Goal: Task Accomplishment & Management: Complete application form

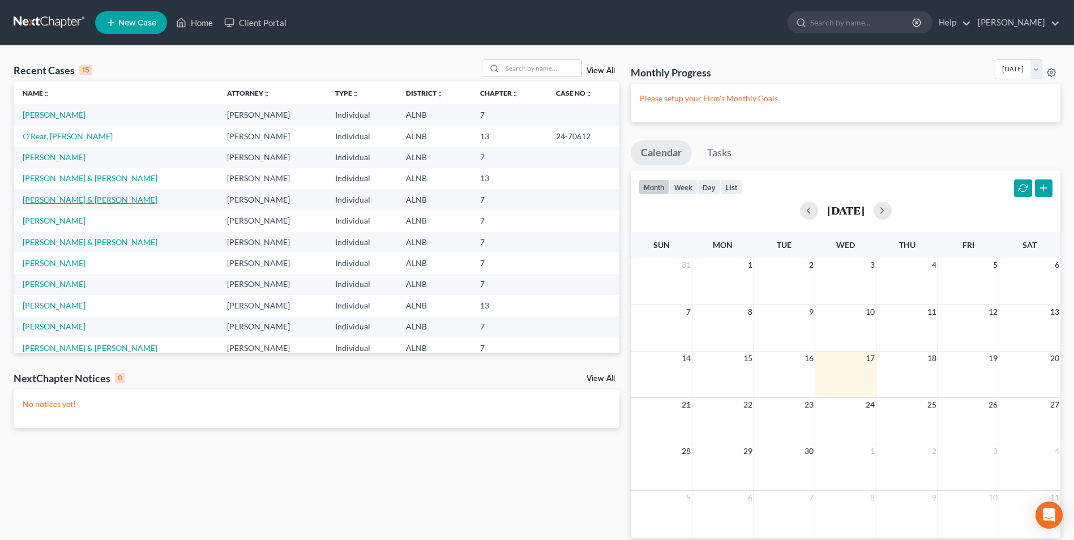
click at [54, 202] on link "[PERSON_NAME] & [PERSON_NAME]" at bounding box center [90, 200] width 135 height 10
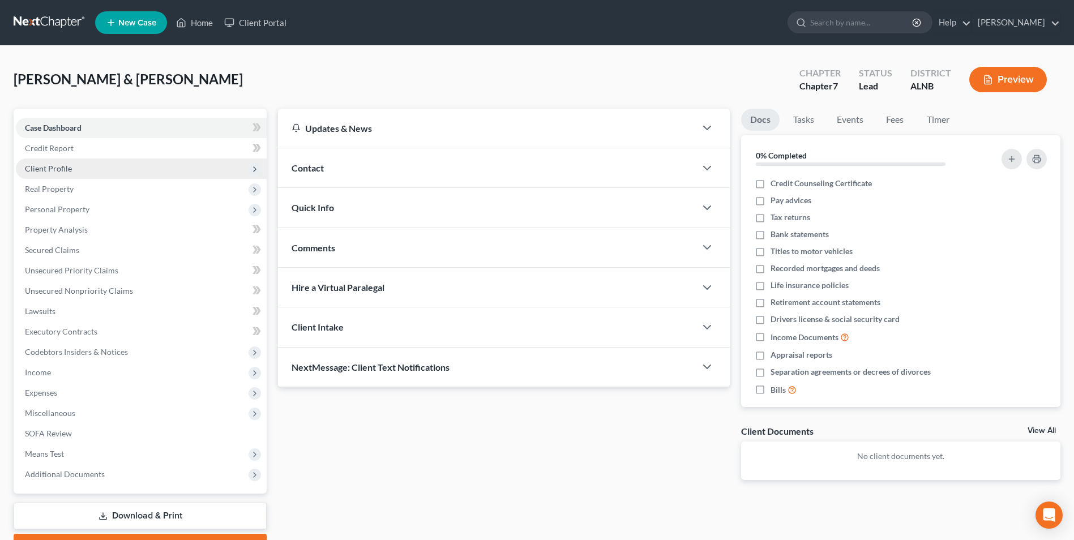
click at [52, 168] on span "Client Profile" at bounding box center [48, 169] width 47 height 10
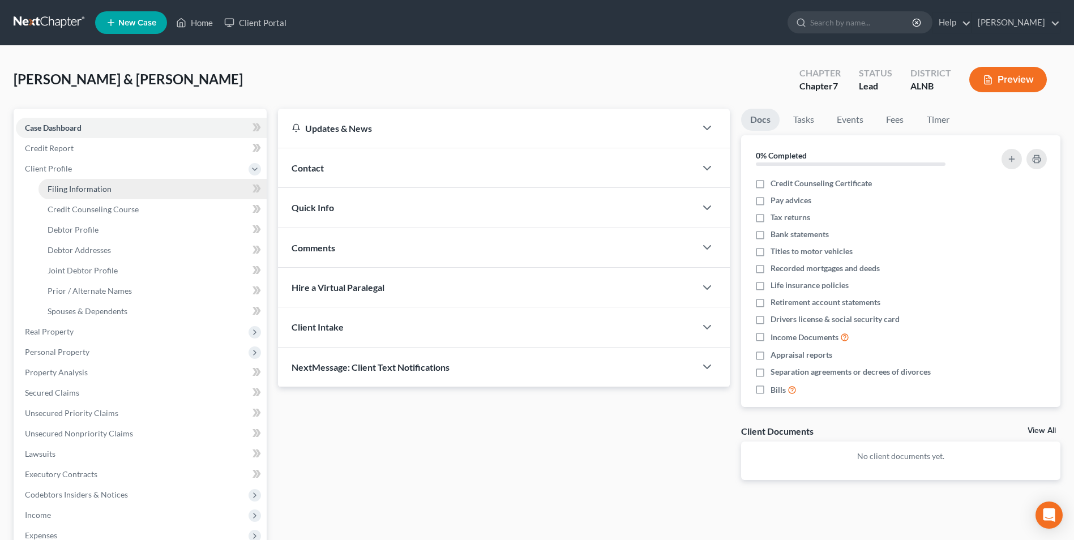
click at [63, 189] on span "Filing Information" at bounding box center [80, 189] width 64 height 10
select select "1"
select select "0"
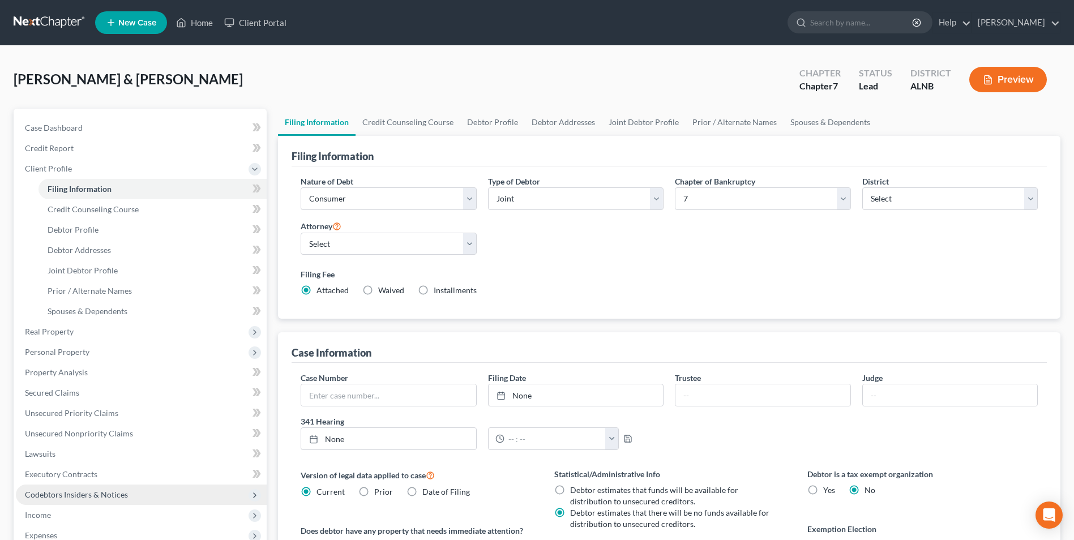
scroll to position [57, 0]
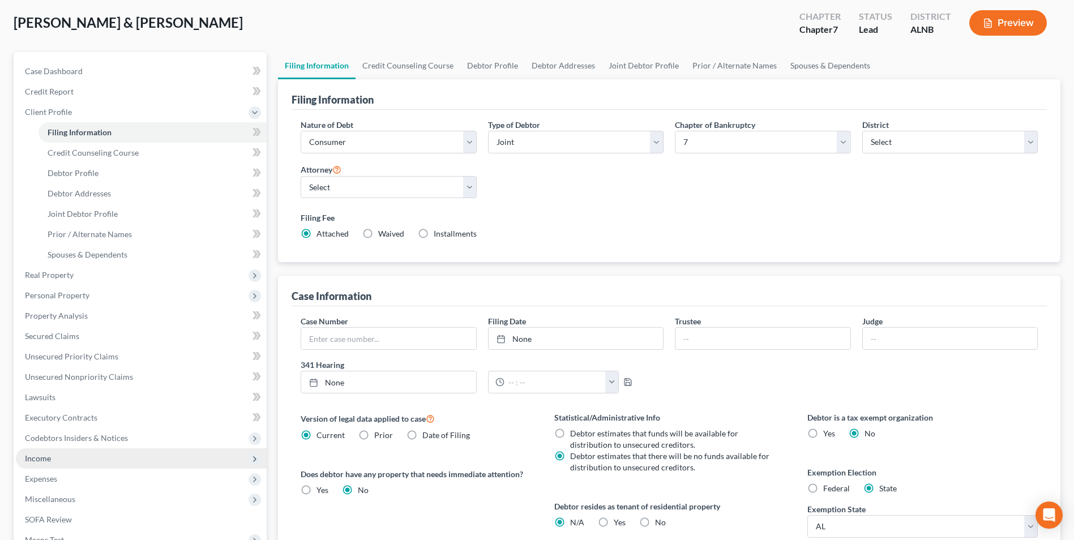
click at [51, 456] on span "Income" at bounding box center [141, 458] width 251 height 20
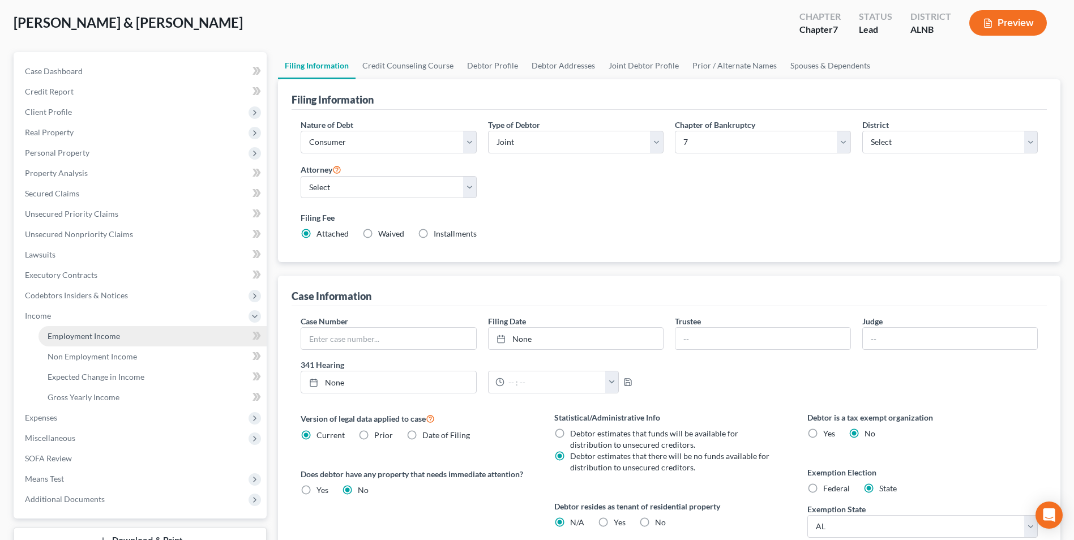
click at [109, 334] on span "Employment Income" at bounding box center [84, 336] width 72 height 10
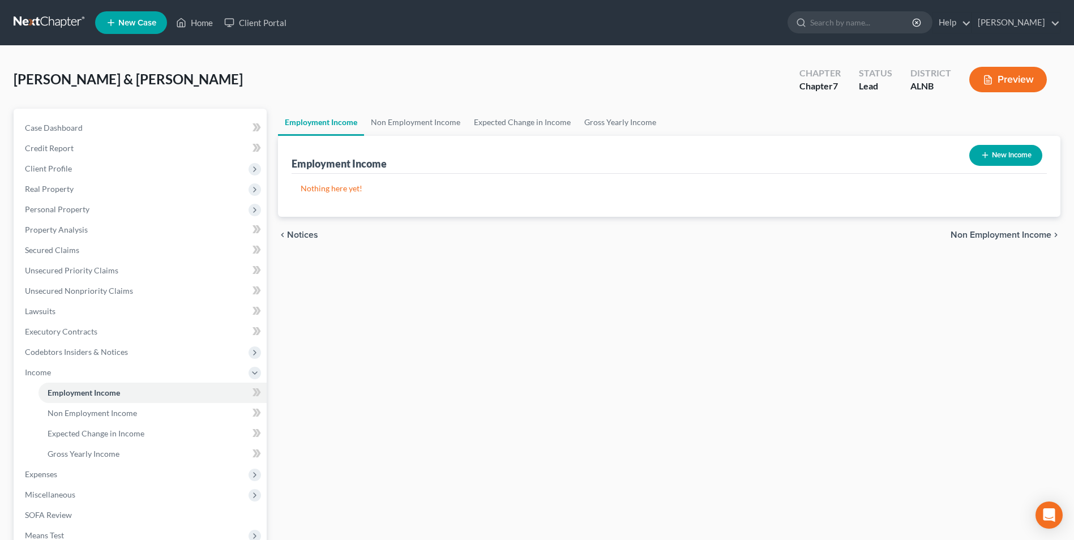
click at [1016, 152] on button "New Income" at bounding box center [1005, 155] width 73 height 21
select select "0"
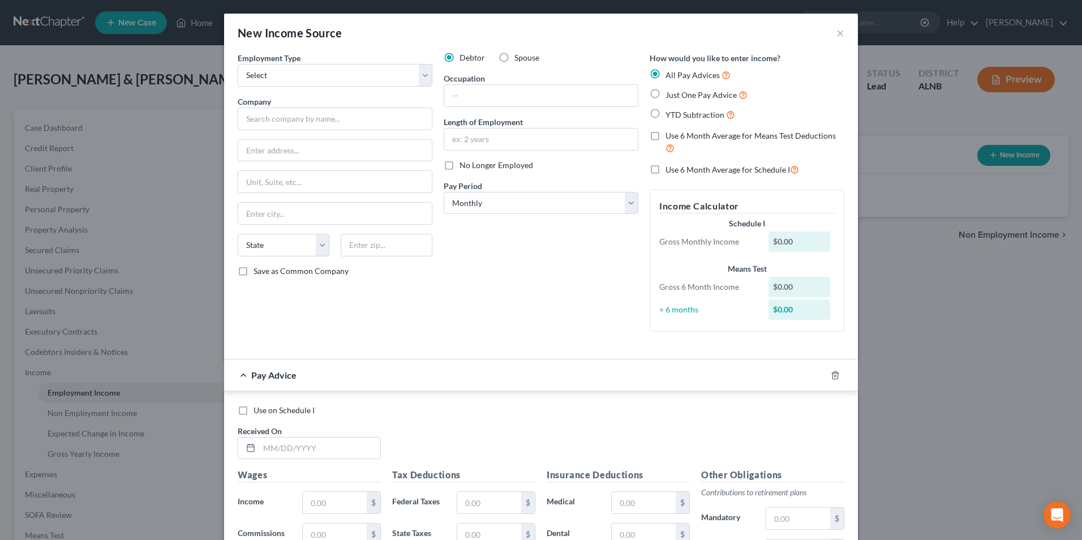
drag, startPoint x: 841, startPoint y: 32, endPoint x: 802, endPoint y: 35, distance: 39.1
click at [840, 32] on div "New Income Source ×" at bounding box center [541, 33] width 634 height 38
click at [837, 33] on button "×" at bounding box center [841, 33] width 8 height 14
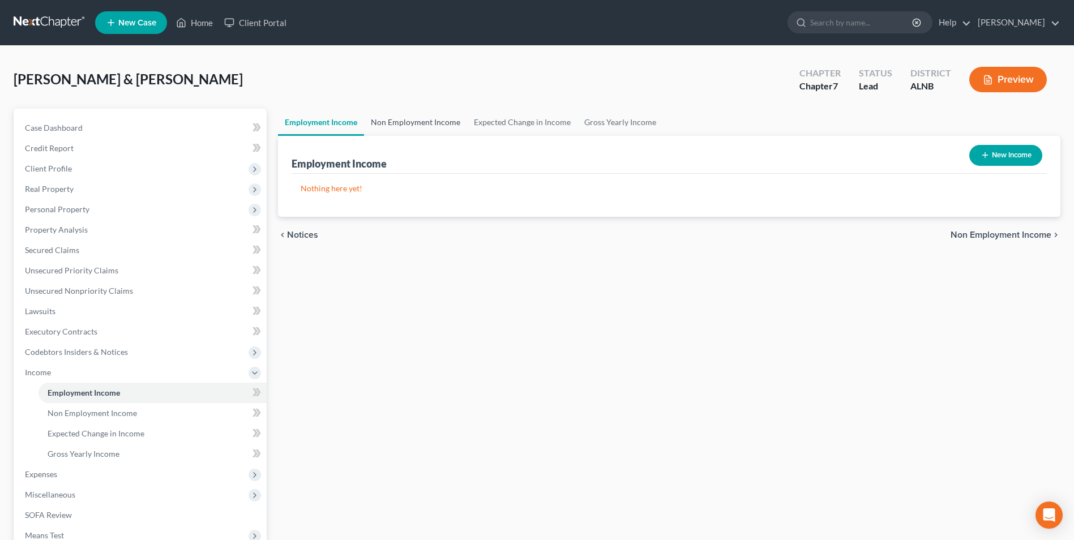
click at [408, 119] on link "Non Employment Income" at bounding box center [415, 122] width 103 height 27
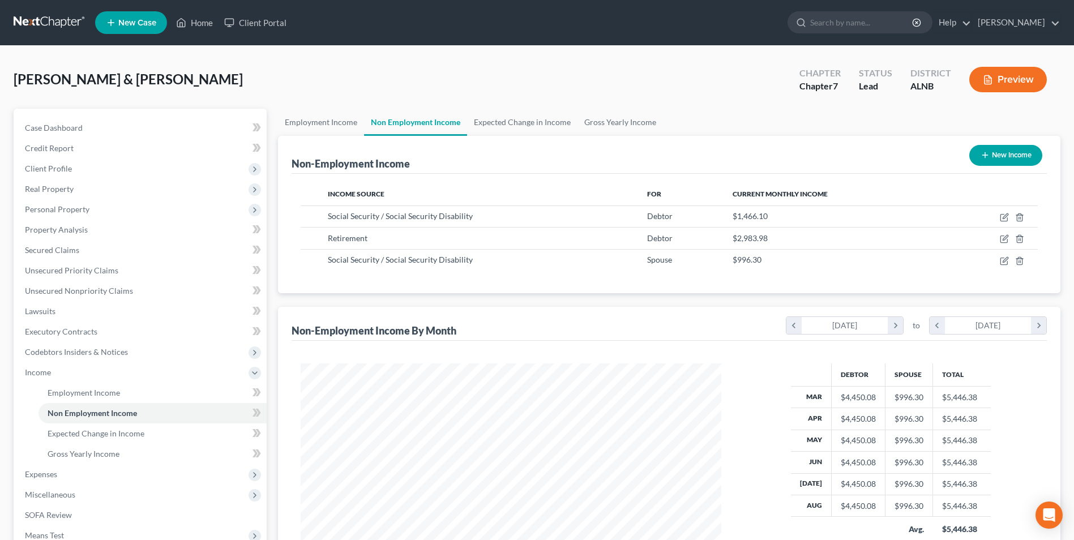
scroll to position [210, 443]
drag, startPoint x: 39, startPoint y: 470, endPoint x: 63, endPoint y: 457, distance: 27.4
click at [40, 469] on span "Expenses" at bounding box center [41, 474] width 32 height 10
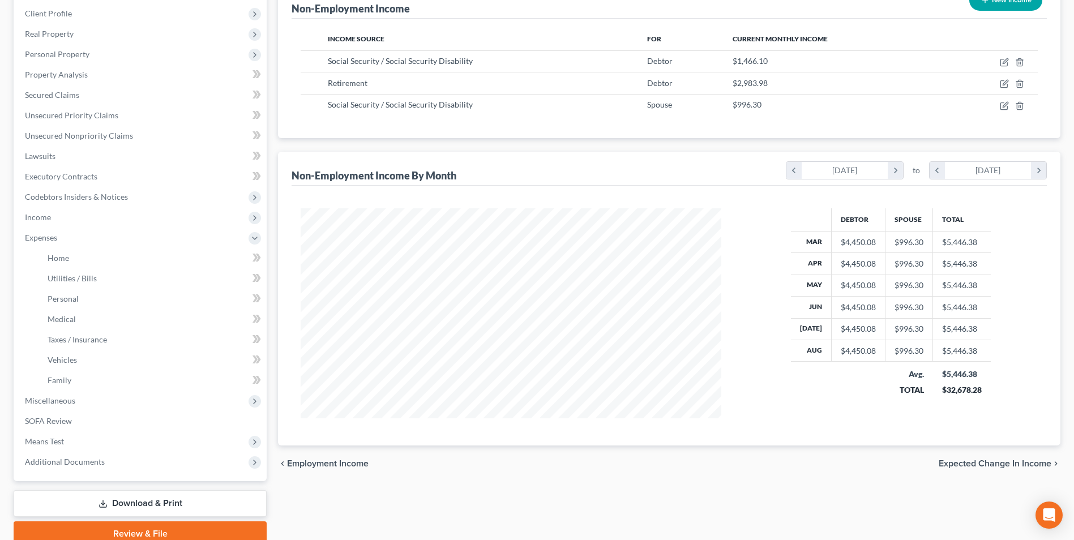
scroll to position [170, 0]
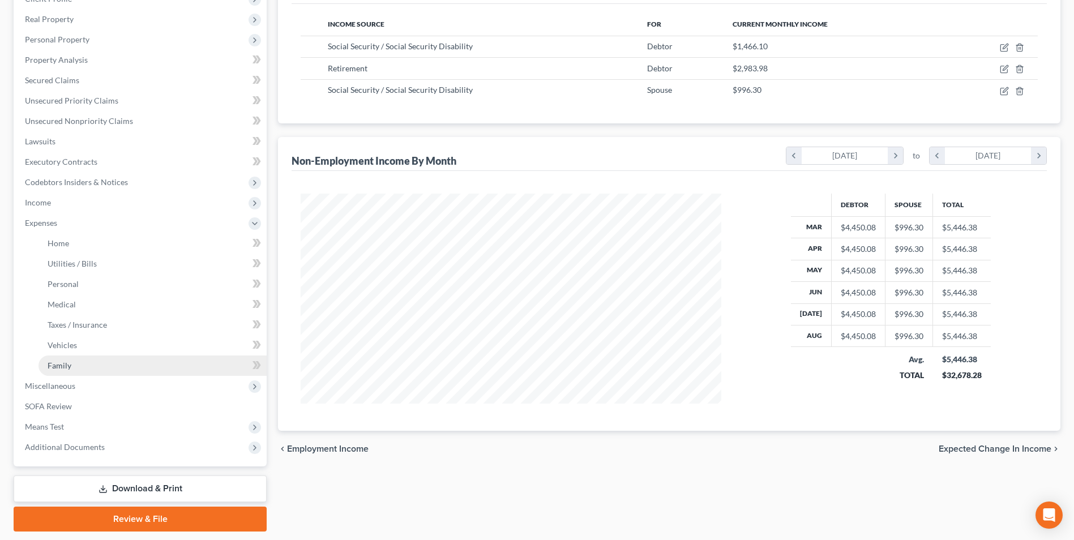
click at [61, 369] on span "Family" at bounding box center [60, 366] width 24 height 10
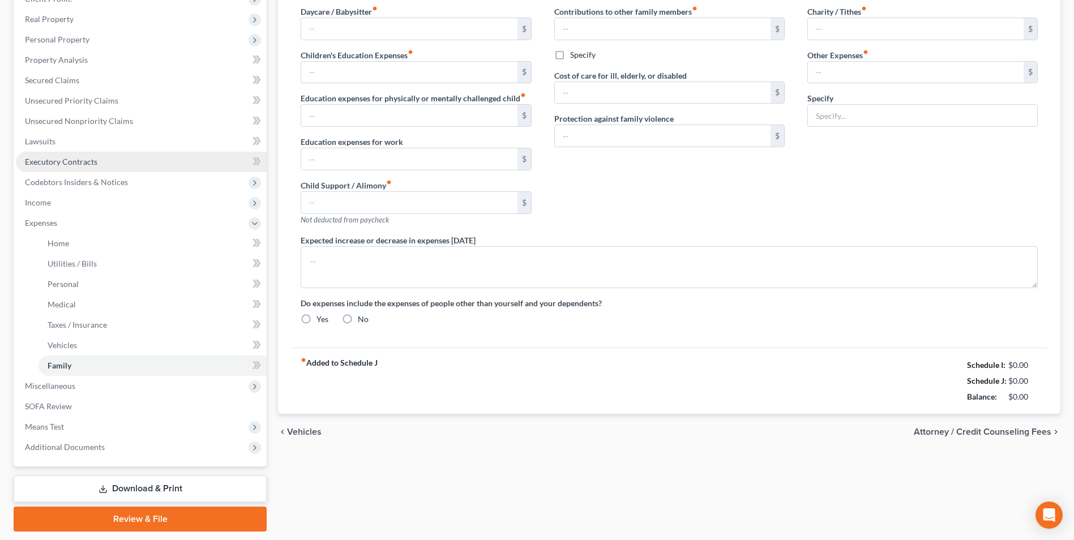
type input "0.00"
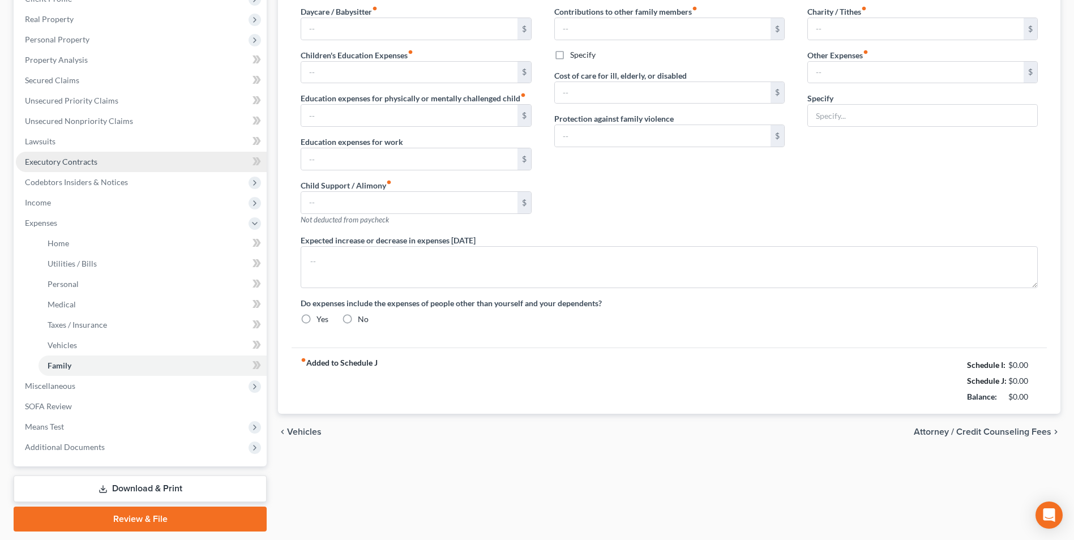
type input "0.00"
type input "400.00"
type input "100.00"
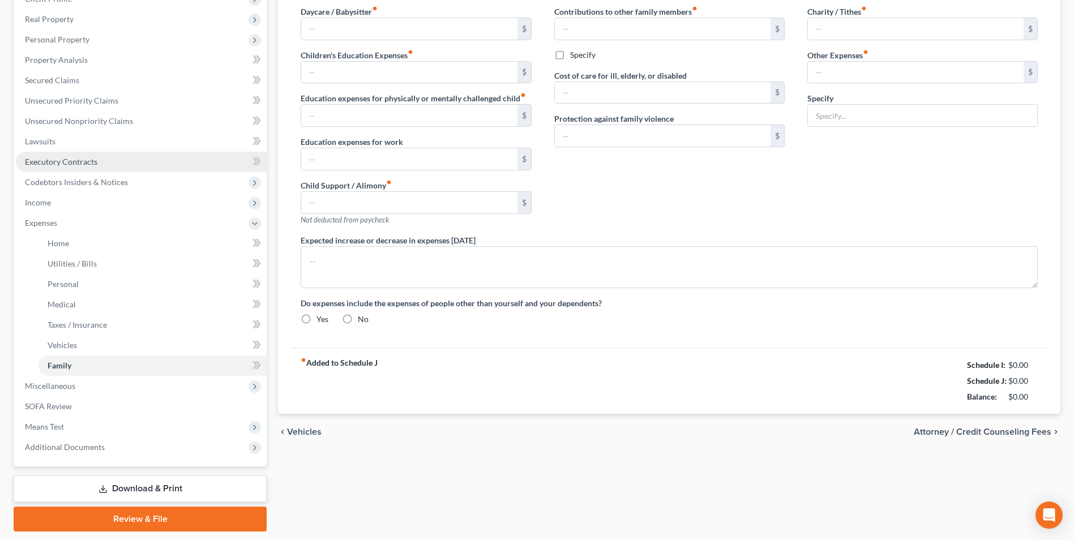
type input "."
radio input "true"
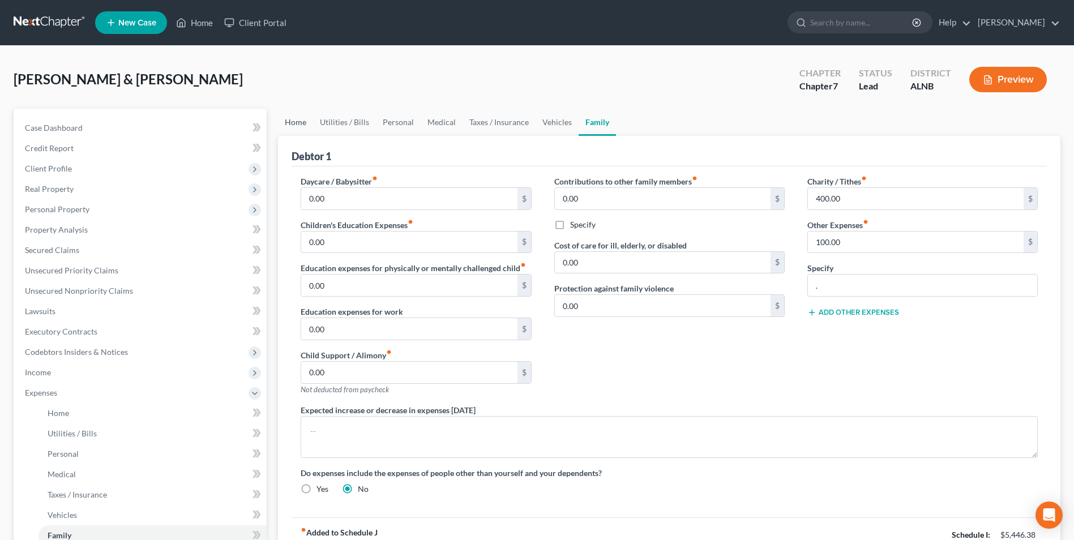
click at [293, 121] on link "Home" at bounding box center [295, 122] width 35 height 27
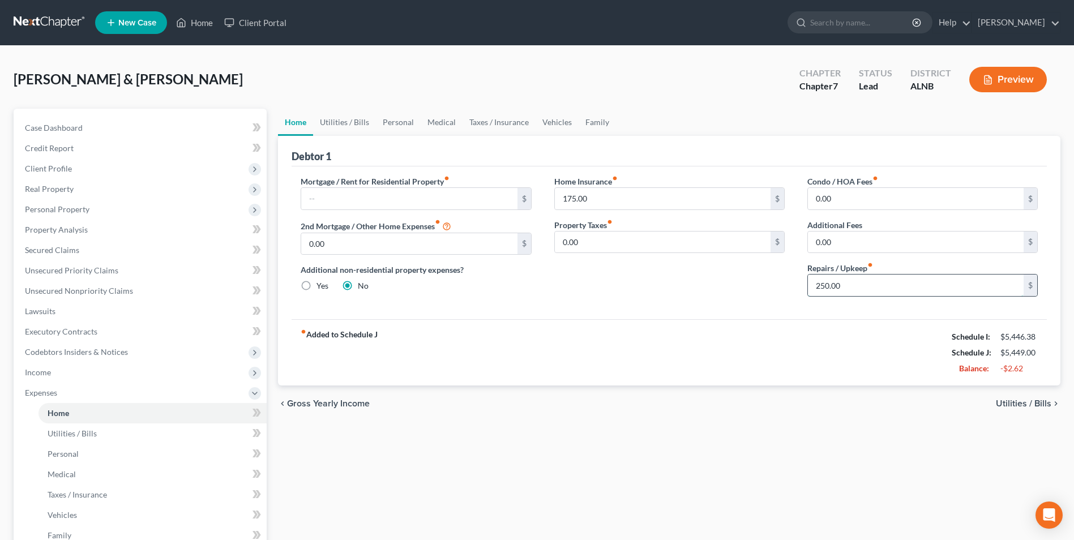
click at [852, 285] on input "250.00" at bounding box center [916, 286] width 216 height 22
type input "200"
click at [343, 120] on link "Utilities / Bills" at bounding box center [344, 122] width 63 height 27
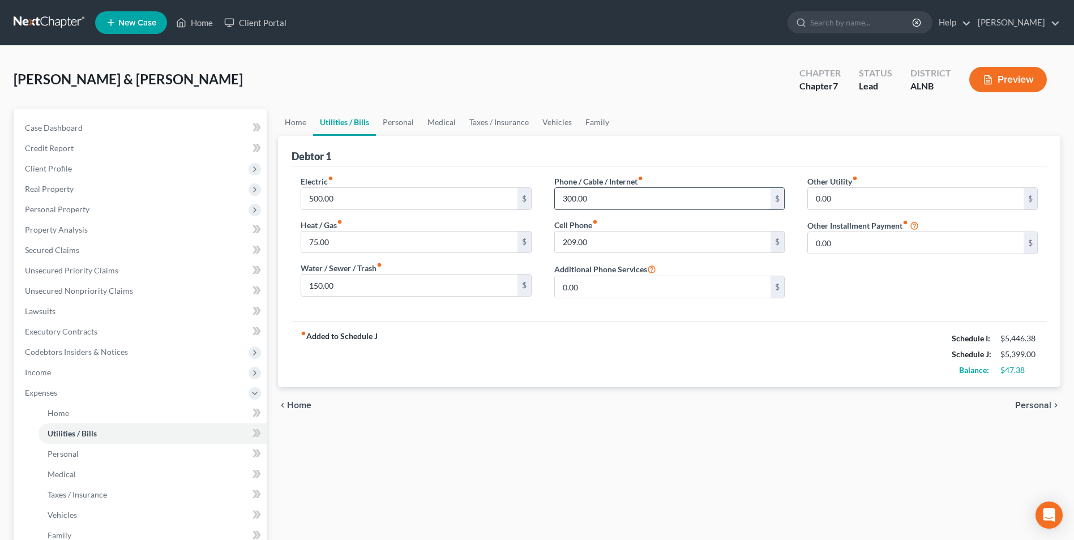
click at [599, 201] on input "300.00" at bounding box center [663, 199] width 216 height 22
click at [587, 192] on input "209" at bounding box center [663, 199] width 216 height 22
click at [587, 200] on input "209" at bounding box center [663, 199] width 216 height 22
type input "209"
drag, startPoint x: 558, startPoint y: 372, endPoint x: 554, endPoint y: 242, distance: 130.3
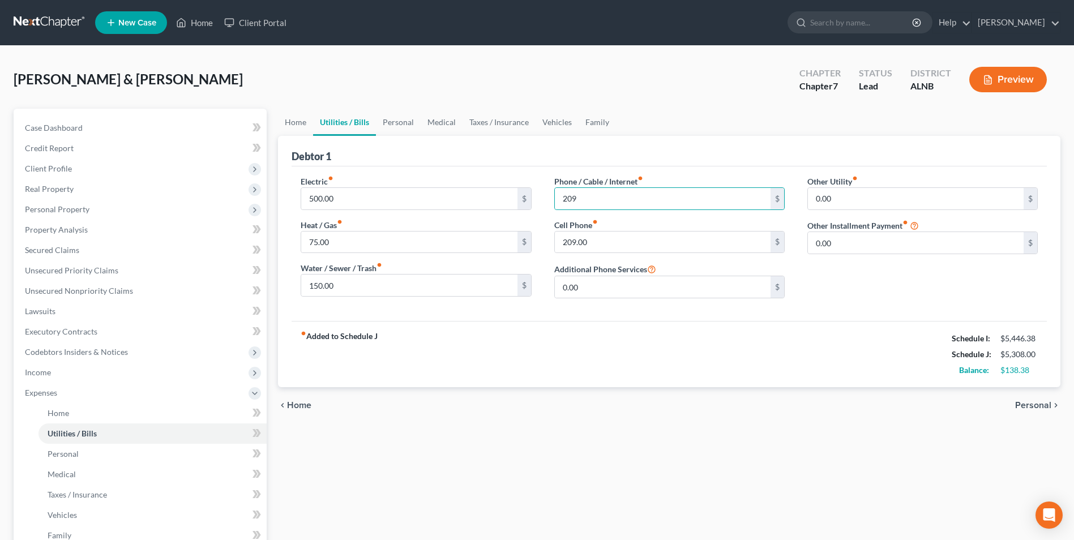
click at [558, 371] on div "fiber_manual_record Added to Schedule J Schedule I: $5,446.38 Schedule J: $5,30…" at bounding box center [669, 354] width 755 height 66
click at [605, 242] on input "209.00" at bounding box center [663, 243] width 216 height 22
type input "183.22"
click at [397, 123] on link "Personal" at bounding box center [398, 122] width 45 height 27
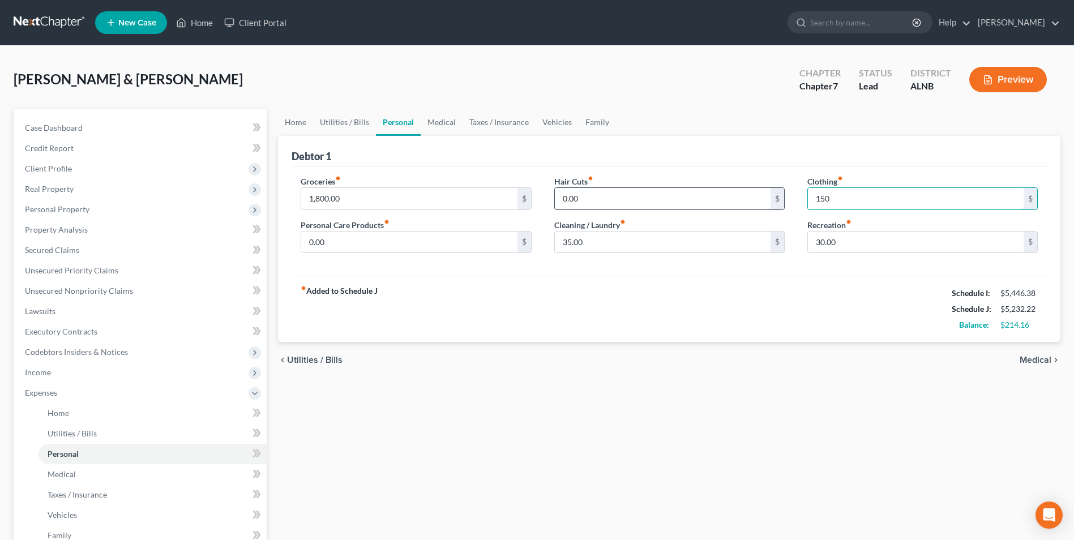
type input "150"
click at [587, 199] on input "0.00" at bounding box center [663, 199] width 216 height 22
type input "56"
click at [439, 123] on link "Medical" at bounding box center [442, 122] width 42 height 27
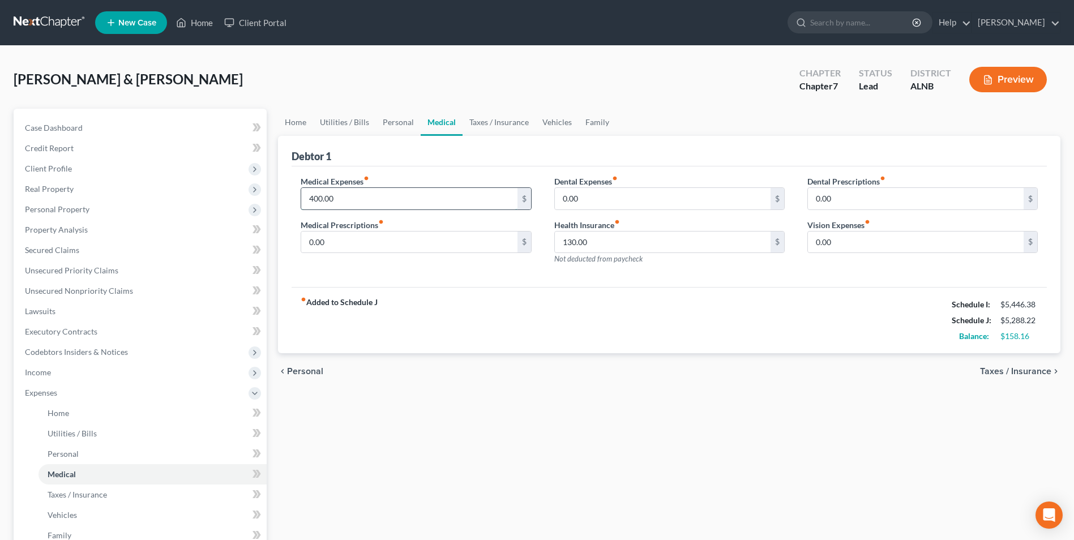
click at [361, 199] on input "400.00" at bounding box center [409, 199] width 216 height 22
type input "500"
click at [604, 246] on input "130.00" at bounding box center [663, 243] width 216 height 22
click at [491, 125] on link "Taxes / Insurance" at bounding box center [498, 122] width 73 height 27
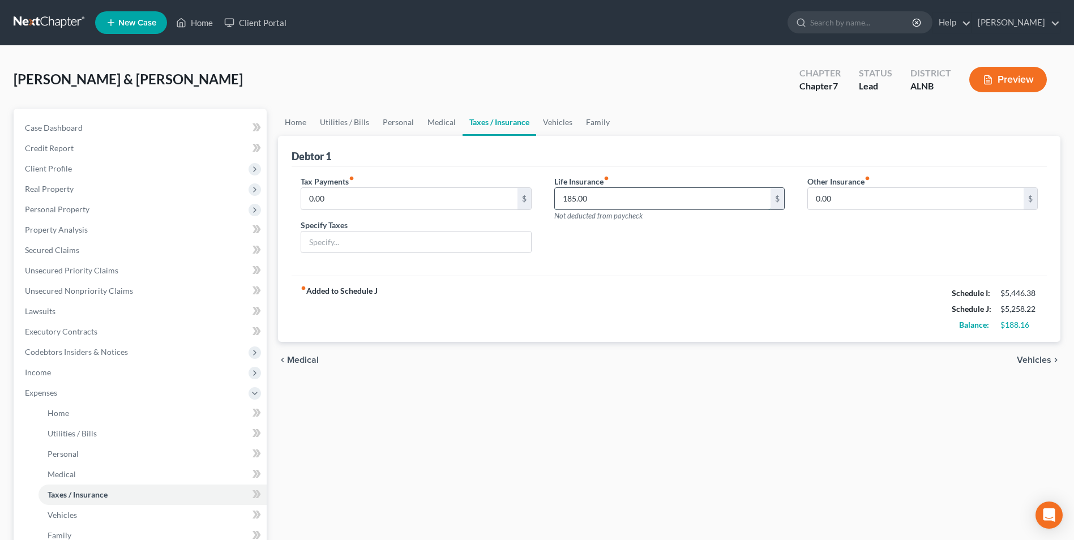
click at [603, 203] on input "185.00" at bounding box center [663, 199] width 216 height 22
type input "109"
click at [843, 202] on input "0.00" at bounding box center [916, 199] width 216 height 22
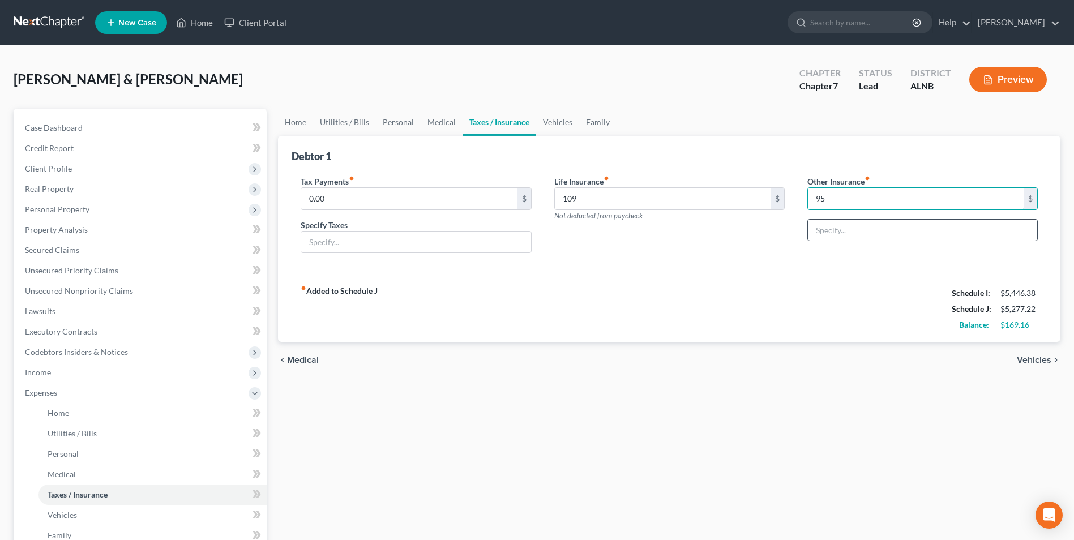
type input "95"
click at [852, 230] on input "text" at bounding box center [922, 231] width 229 height 22
type input "funeral"
click at [557, 119] on link "Vehicles" at bounding box center [557, 122] width 43 height 27
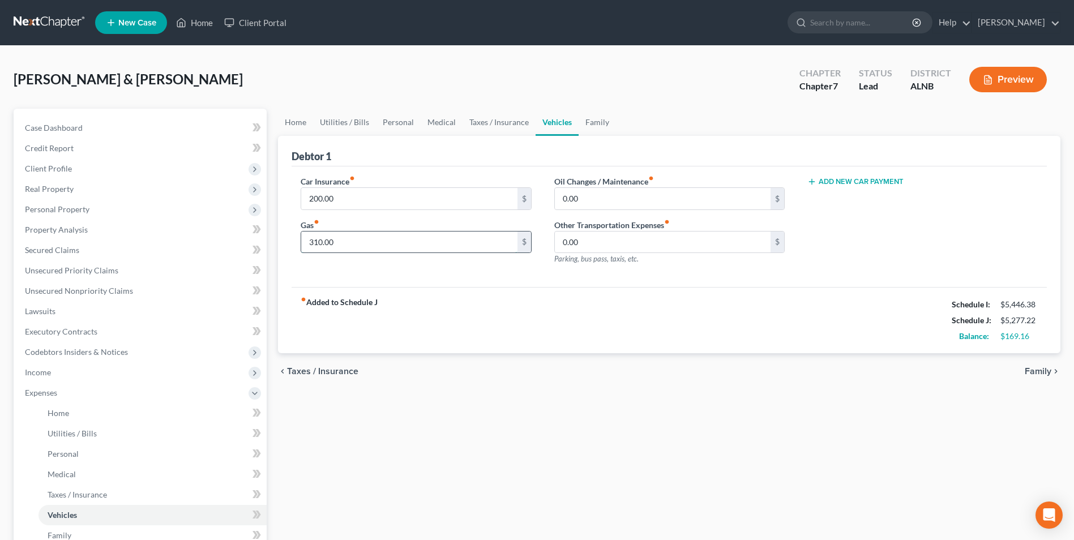
click at [357, 243] on input "310.00" at bounding box center [409, 243] width 216 height 22
type input "300"
drag, startPoint x: 595, startPoint y: 122, endPoint x: 580, endPoint y: 112, distance: 18.7
click at [595, 122] on link "Family" at bounding box center [597, 122] width 37 height 27
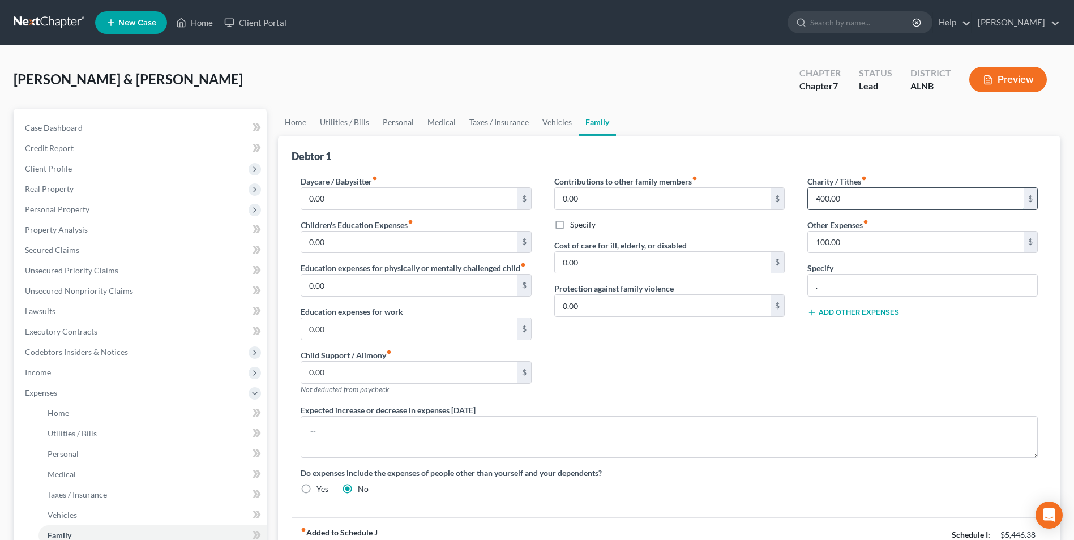
click at [853, 198] on input "400.00" at bounding box center [916, 199] width 216 height 22
type input "800"
click at [827, 291] on input "." at bounding box center [922, 286] width 229 height 22
click at [837, 244] on input "text" at bounding box center [916, 243] width 216 height 22
drag, startPoint x: 776, startPoint y: 360, endPoint x: 757, endPoint y: 339, distance: 28.1
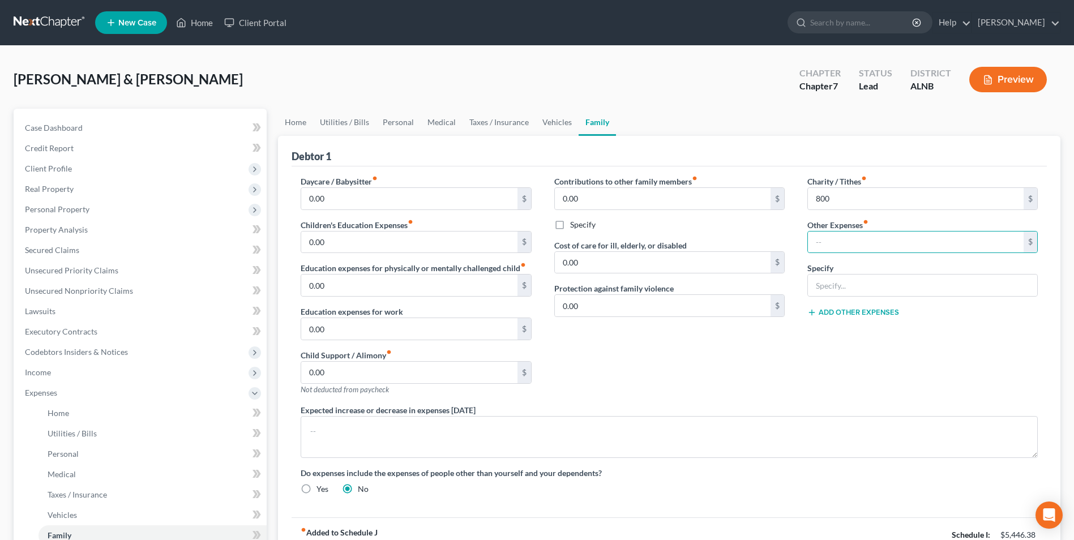
click at [776, 358] on div "Contributions to other family members fiber_manual_record 0.00 $ Specify Cost o…" at bounding box center [669, 289] width 253 height 229
click at [490, 120] on link "Taxes / Insurance" at bounding box center [498, 122] width 73 height 27
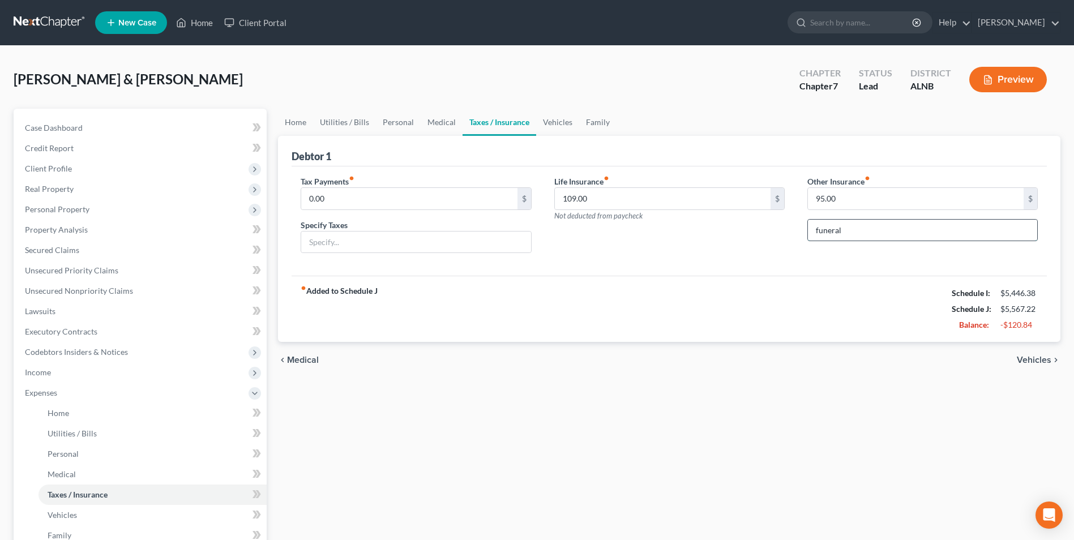
drag, startPoint x: 848, startPoint y: 231, endPoint x: 812, endPoint y: 229, distance: 35.7
click at [812, 229] on input "funeral" at bounding box center [922, 231] width 229 height 22
click at [848, 201] on input "95.00" at bounding box center [916, 199] width 216 height 22
type input "0"
click at [831, 198] on input "0" at bounding box center [916, 199] width 216 height 22
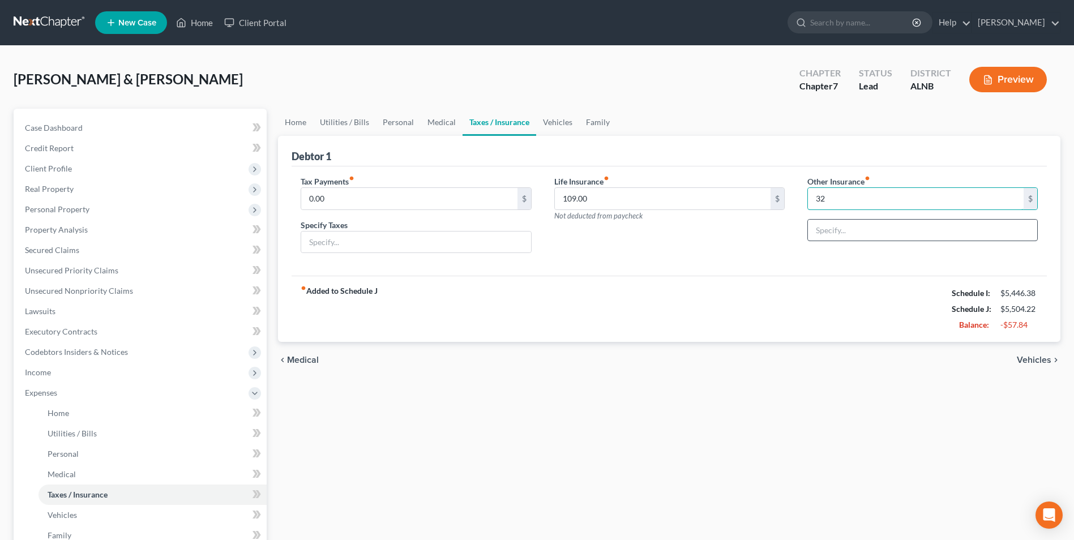
type input "32"
click at [843, 230] on input "text" at bounding box center [922, 231] width 229 height 22
type input "dental"
click at [594, 119] on link "Family" at bounding box center [597, 122] width 37 height 27
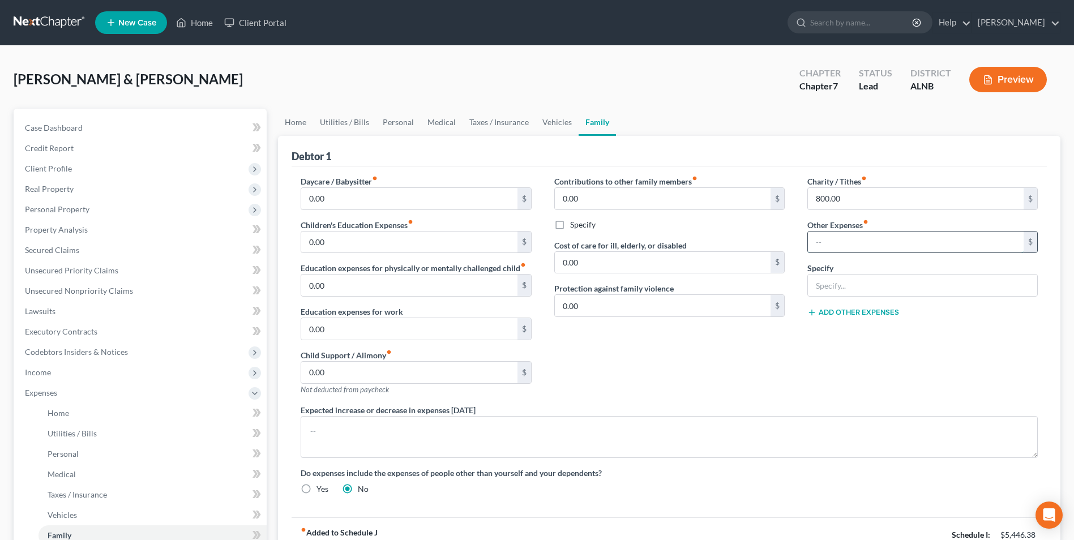
click at [829, 243] on input "text" at bounding box center [916, 243] width 216 height 22
click at [844, 237] on input "0" at bounding box center [916, 243] width 216 height 22
type input "95"
click at [834, 286] on input "text" at bounding box center [922, 286] width 229 height 22
type input "funeral"
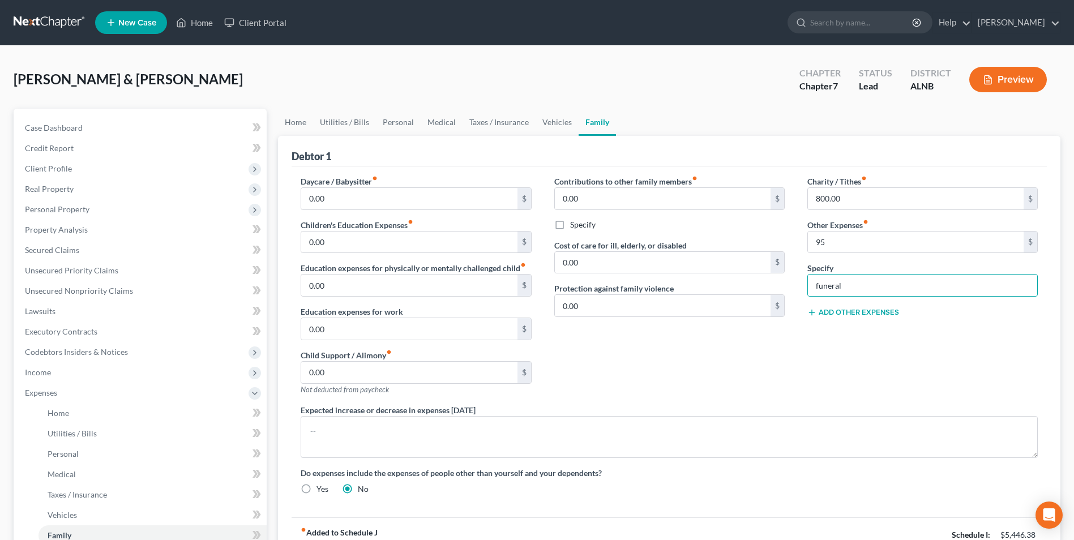
click at [703, 383] on div "Contributions to other family members fiber_manual_record 0.00 $ Specify Cost o…" at bounding box center [669, 289] width 253 height 229
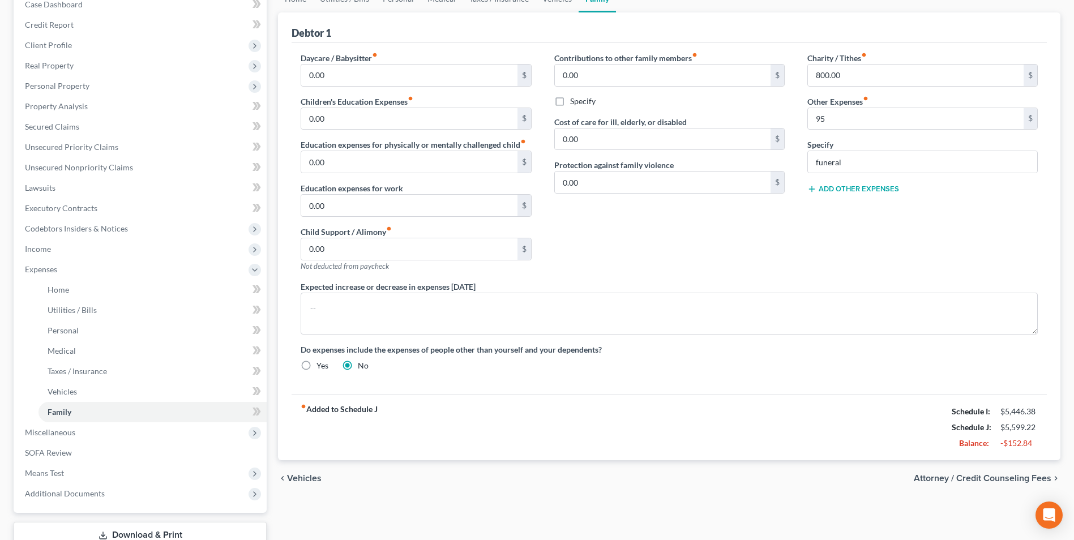
scroll to position [204, 0]
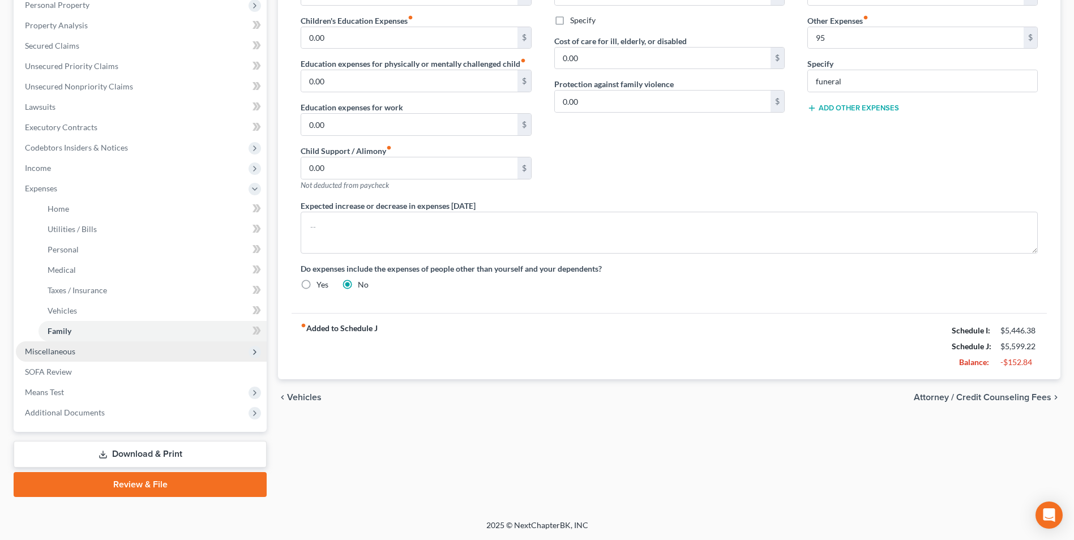
click at [62, 349] on span "Miscellaneous" at bounding box center [50, 351] width 50 height 10
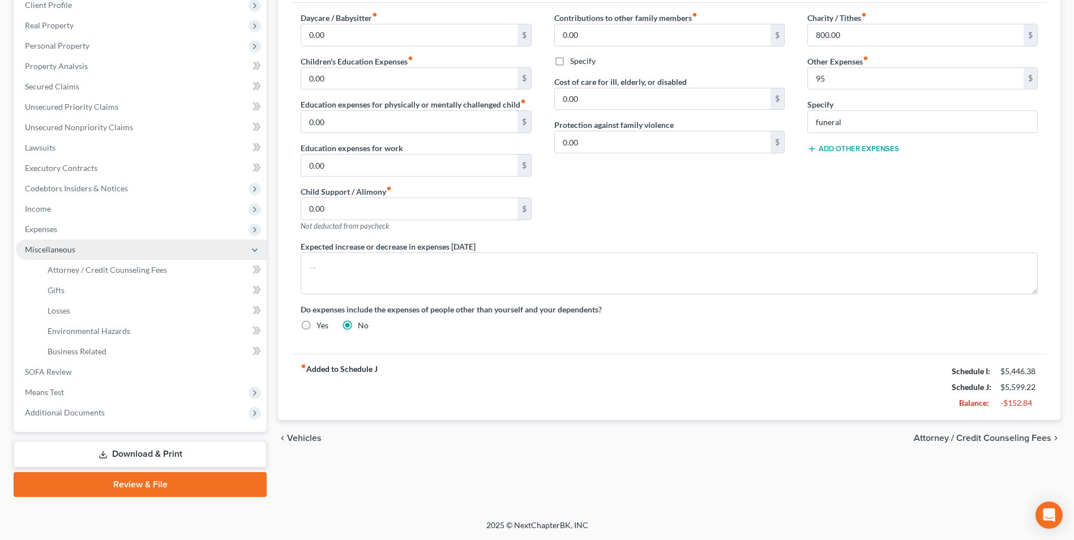
scroll to position [164, 0]
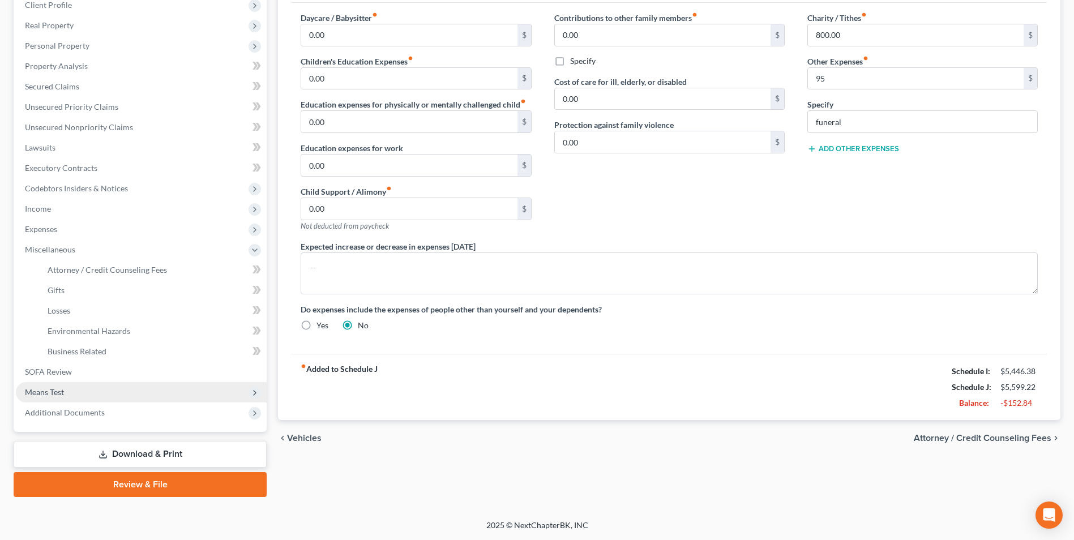
click at [54, 389] on span "Means Test" at bounding box center [44, 392] width 39 height 10
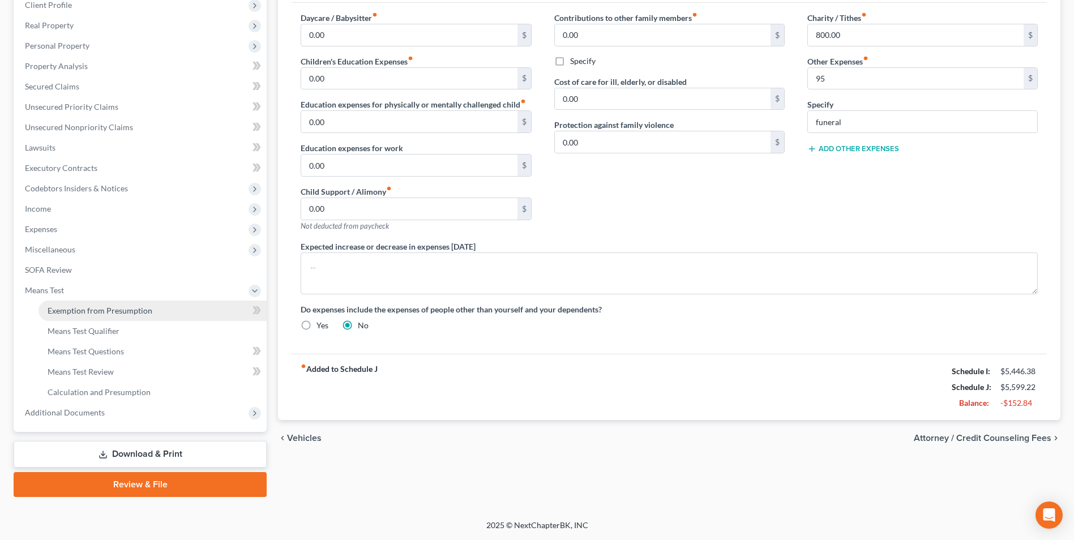
click at [102, 313] on span "Exemption from Presumption" at bounding box center [100, 311] width 105 height 10
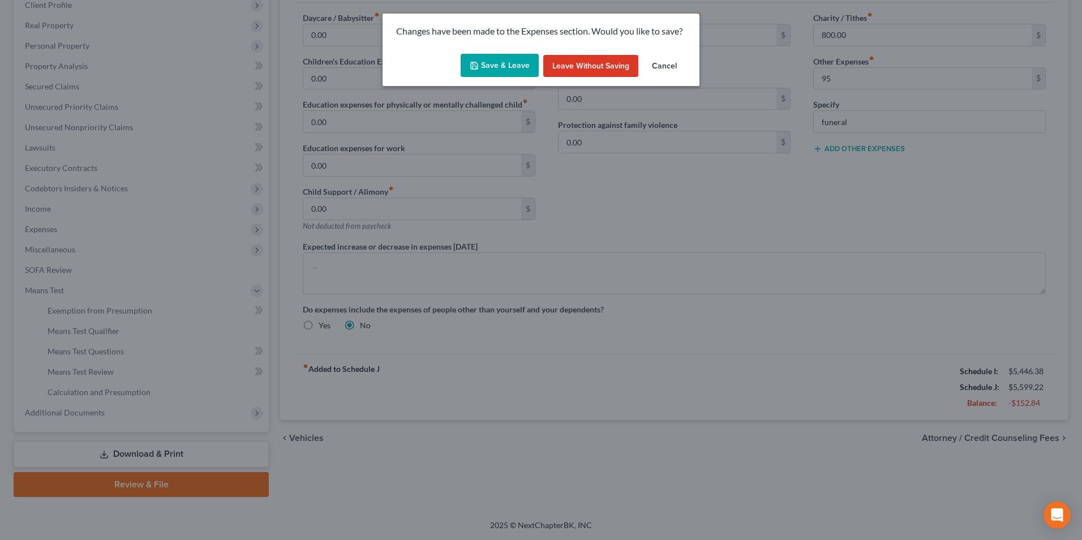
click at [503, 63] on button "Save & Leave" at bounding box center [500, 66] width 78 height 24
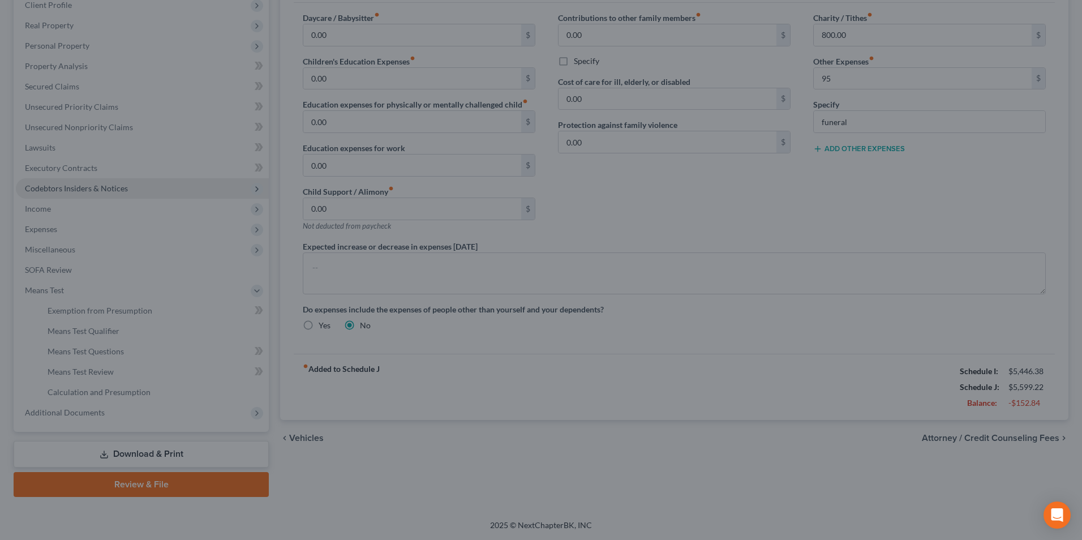
type input "95.00"
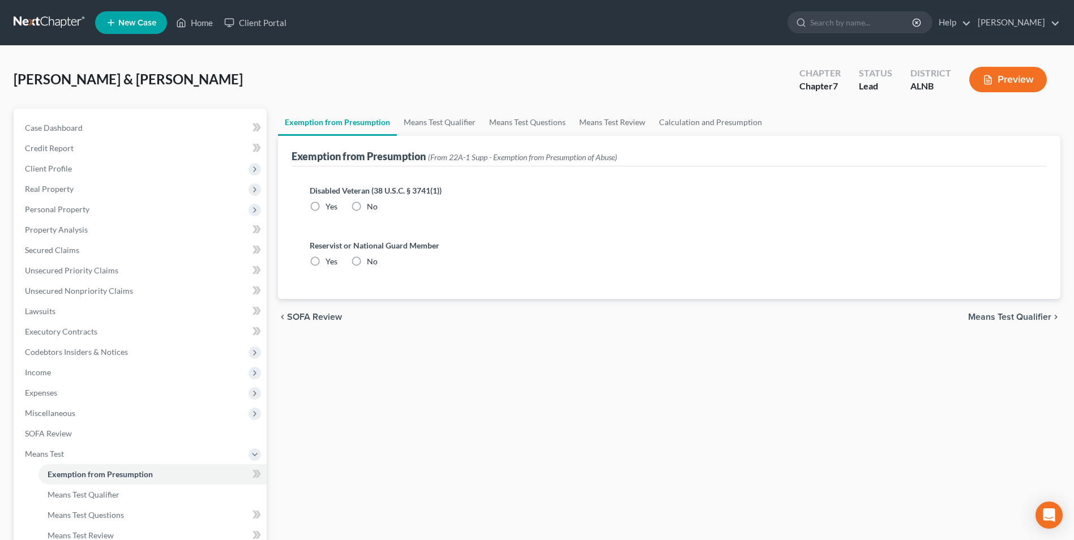
click at [367, 203] on label "No" at bounding box center [372, 206] width 11 height 11
click at [371, 203] on input "No" at bounding box center [374, 204] width 7 height 7
radio input "true"
drag, startPoint x: 357, startPoint y: 262, endPoint x: 439, endPoint y: 165, distance: 126.9
click at [367, 259] on label "No" at bounding box center [372, 261] width 11 height 11
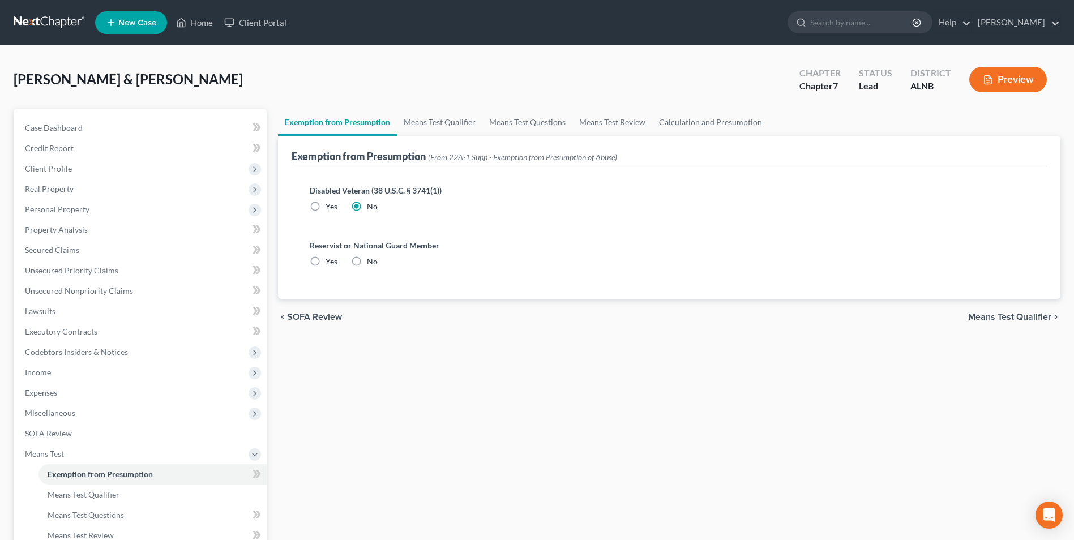
click at [371, 259] on input "No" at bounding box center [374, 259] width 7 height 7
radio input "true"
click at [444, 125] on link "Means Test Qualifier" at bounding box center [439, 122] width 85 height 27
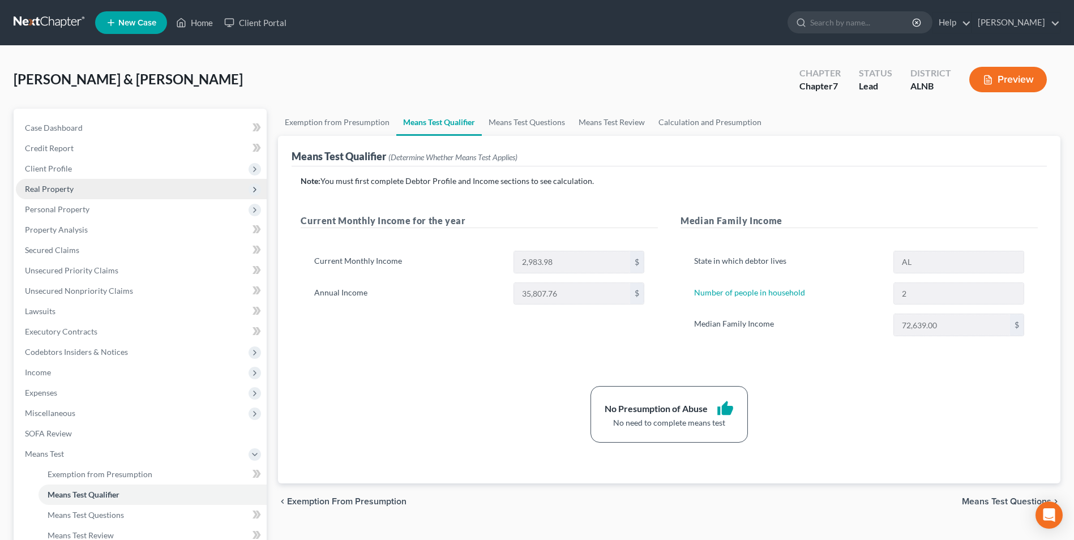
click at [61, 191] on span "Real Property" at bounding box center [49, 189] width 49 height 10
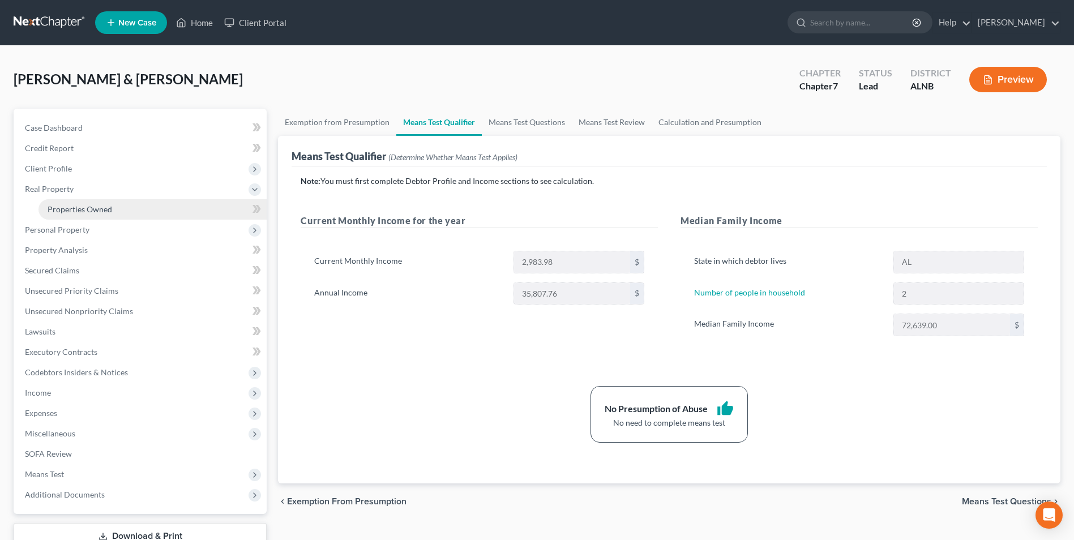
click at [65, 211] on span "Properties Owned" at bounding box center [80, 209] width 65 height 10
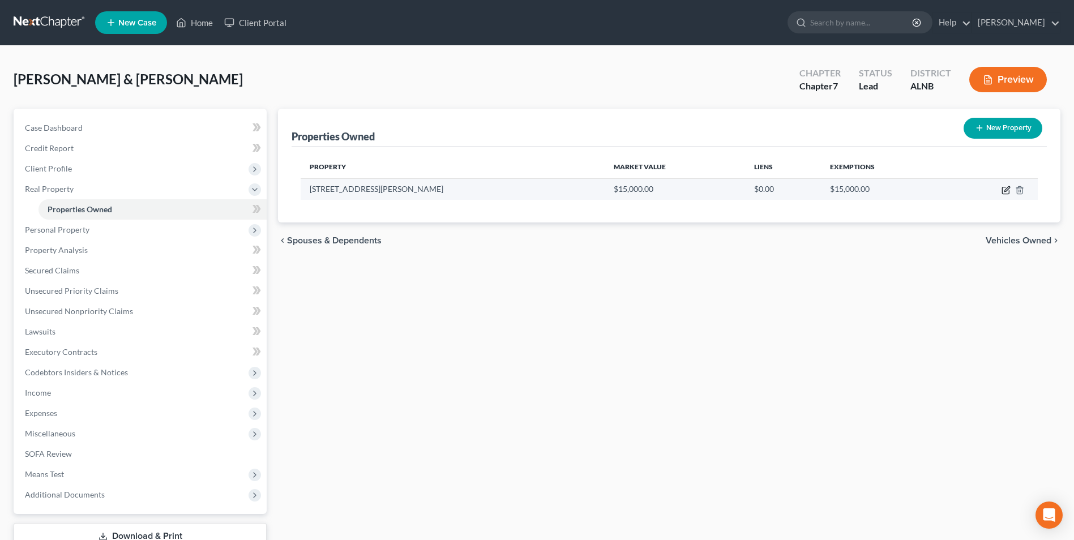
click at [1008, 190] on icon "button" at bounding box center [1005, 190] width 9 height 9
select select "0"
select select "2"
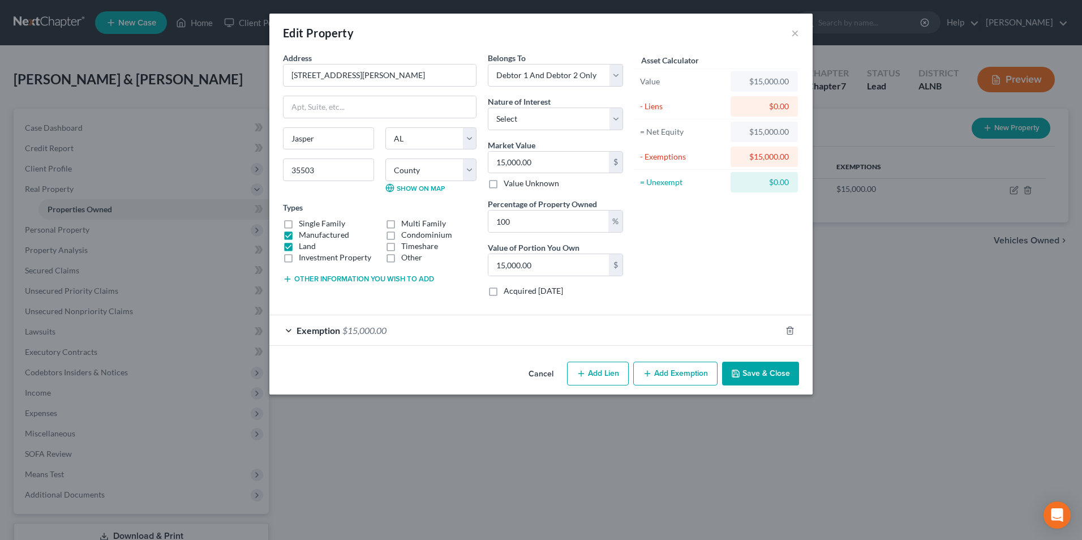
click at [686, 376] on button "Add Exemption" at bounding box center [675, 374] width 84 height 24
select select "2"
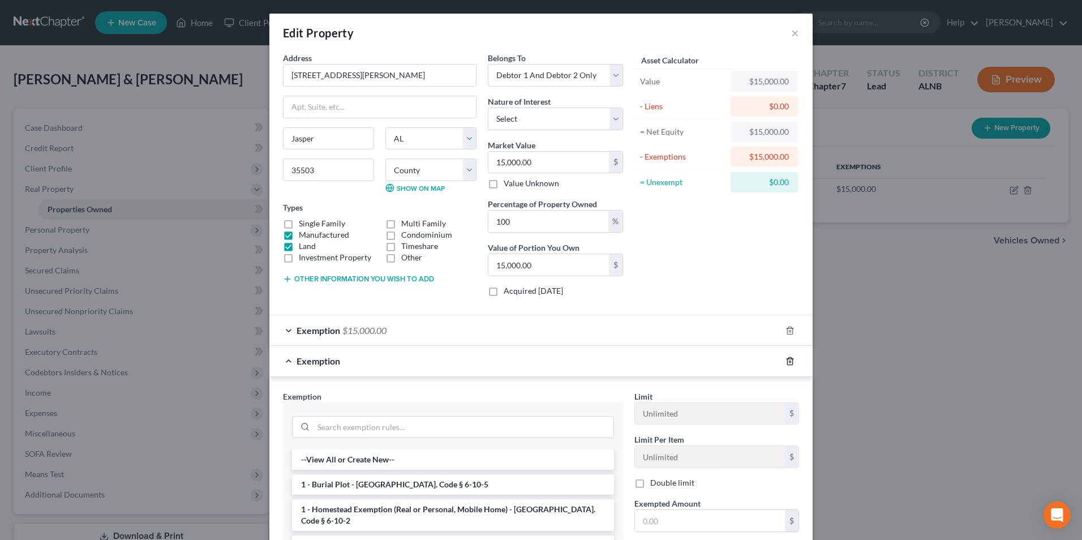
click at [790, 361] on line "button" at bounding box center [790, 362] width 0 height 2
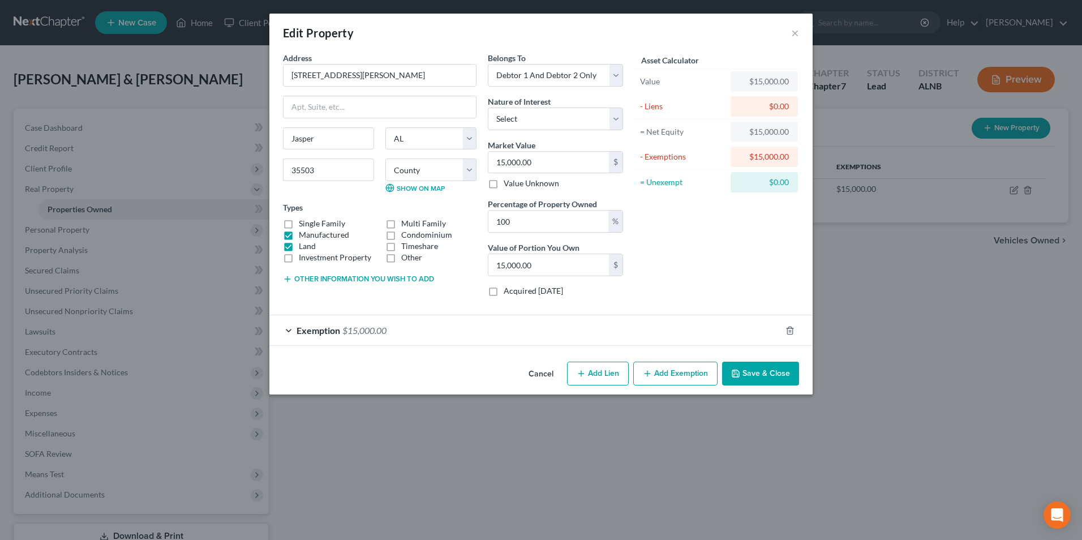
click at [360, 330] on span "$15,000.00" at bounding box center [364, 330] width 44 height 11
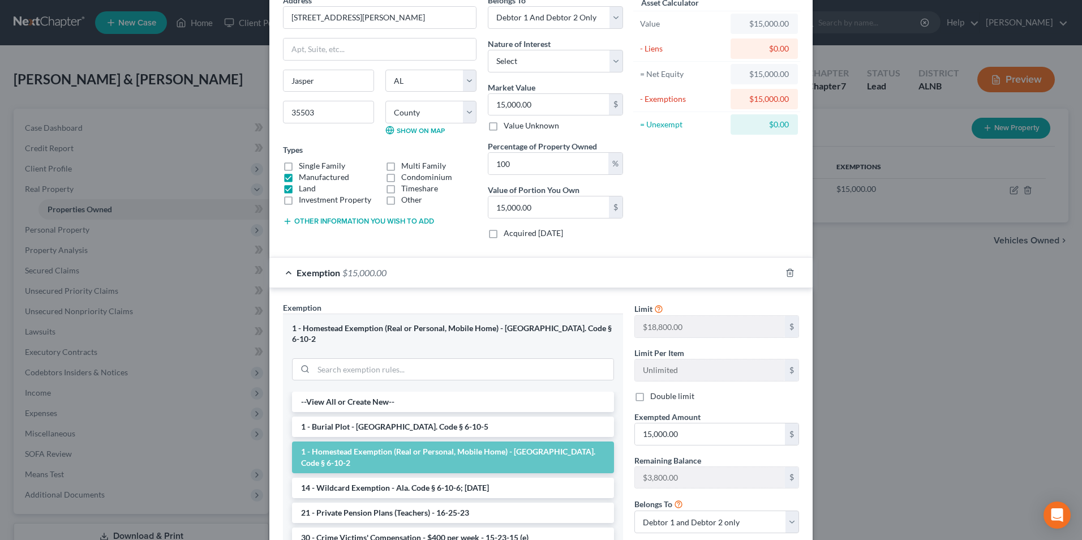
scroll to position [161, 0]
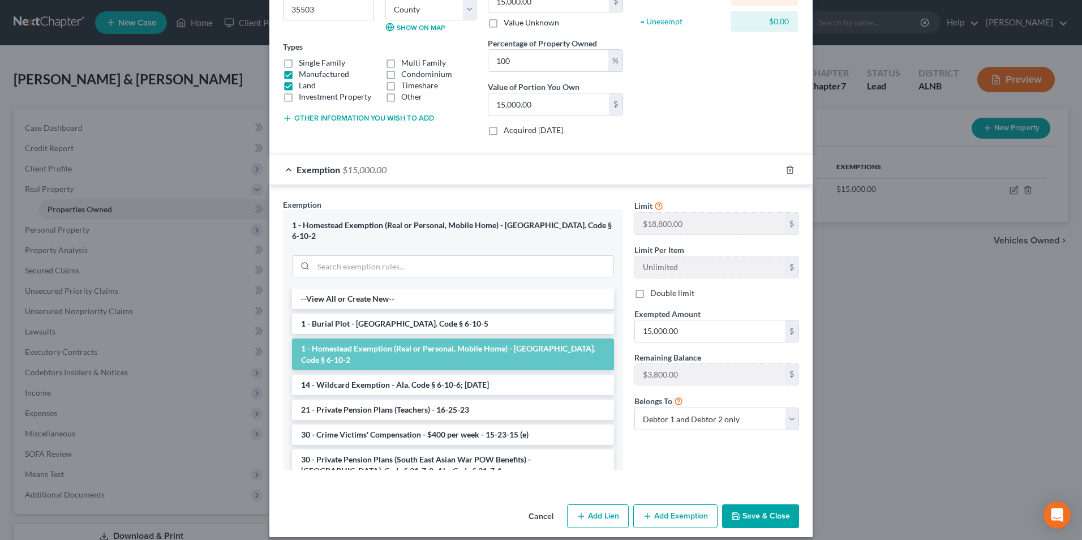
click at [764, 508] on button "Save & Close" at bounding box center [760, 516] width 77 height 24
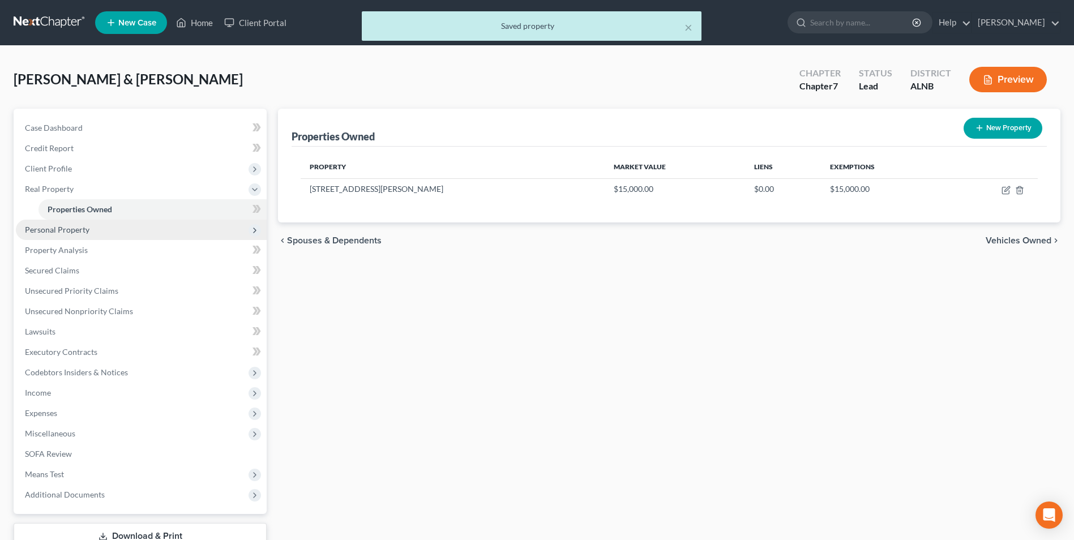
click at [67, 233] on span "Personal Property" at bounding box center [57, 230] width 65 height 10
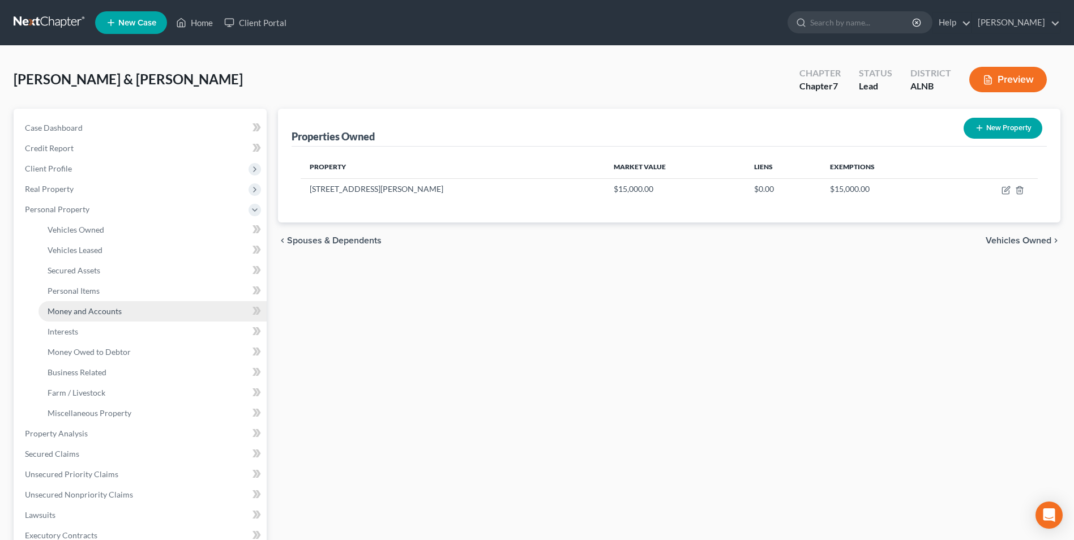
click at [100, 309] on span "Money and Accounts" at bounding box center [85, 311] width 74 height 10
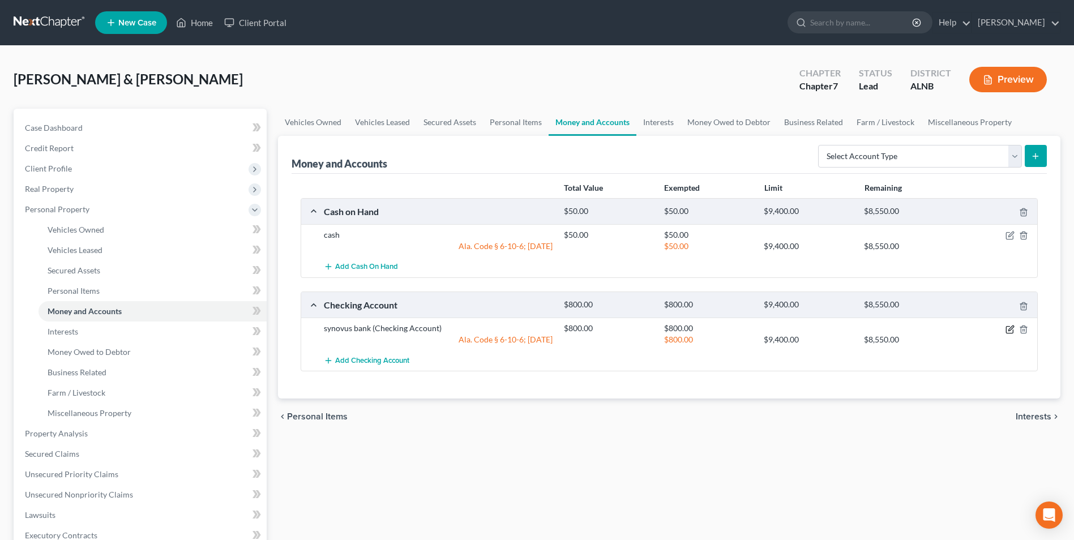
click at [1008, 329] on icon "button" at bounding box center [1009, 329] width 9 height 9
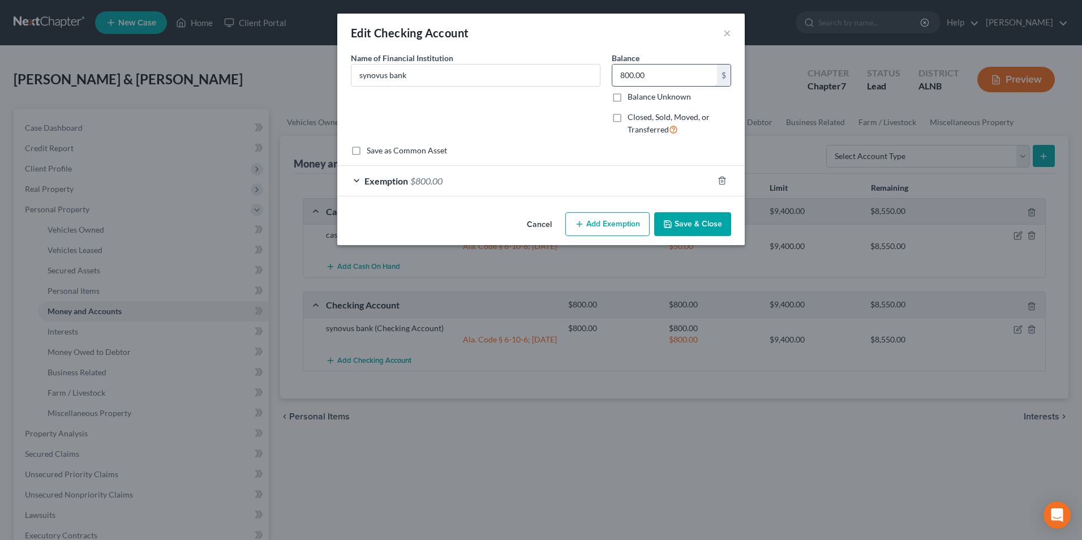
click at [661, 74] on input "800.00" at bounding box center [664, 76] width 105 height 22
type input "2"
type input "300"
click at [427, 181] on span "$800.00" at bounding box center [426, 180] width 32 height 11
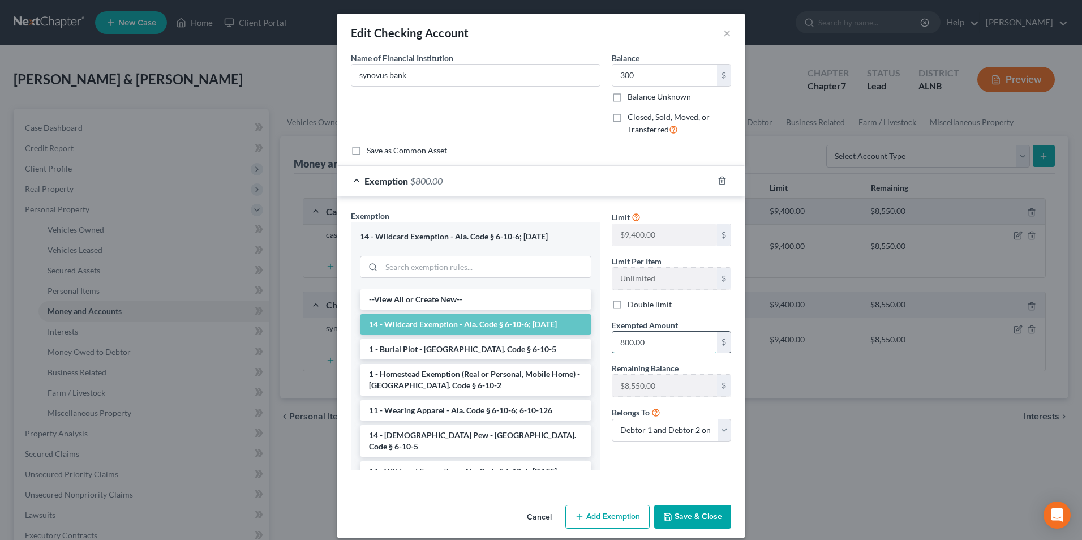
click at [653, 346] on input "800.00" at bounding box center [664, 343] width 105 height 22
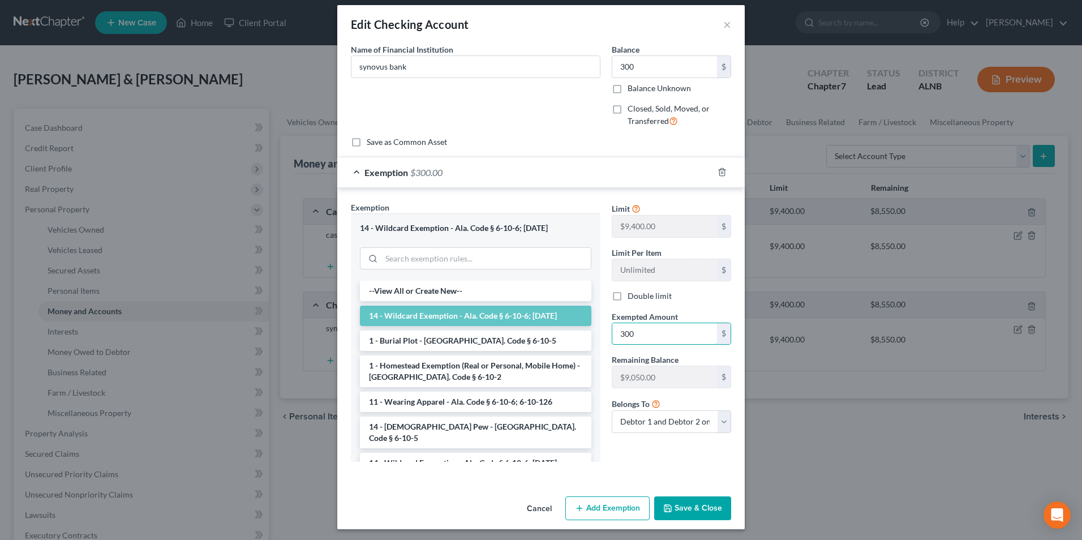
scroll to position [11, 0]
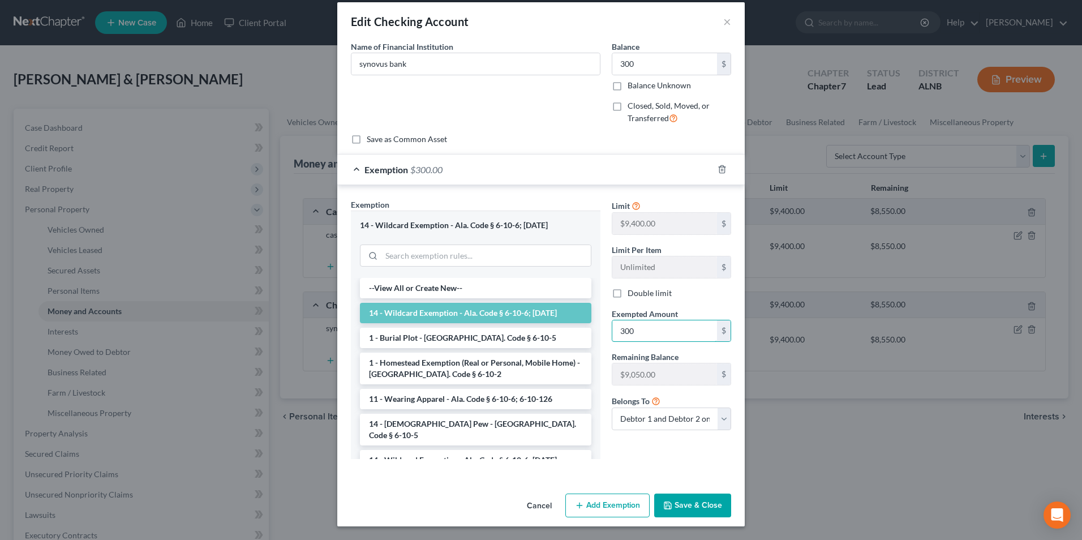
type input "300"
click at [705, 510] on button "Save & Close" at bounding box center [692, 506] width 77 height 24
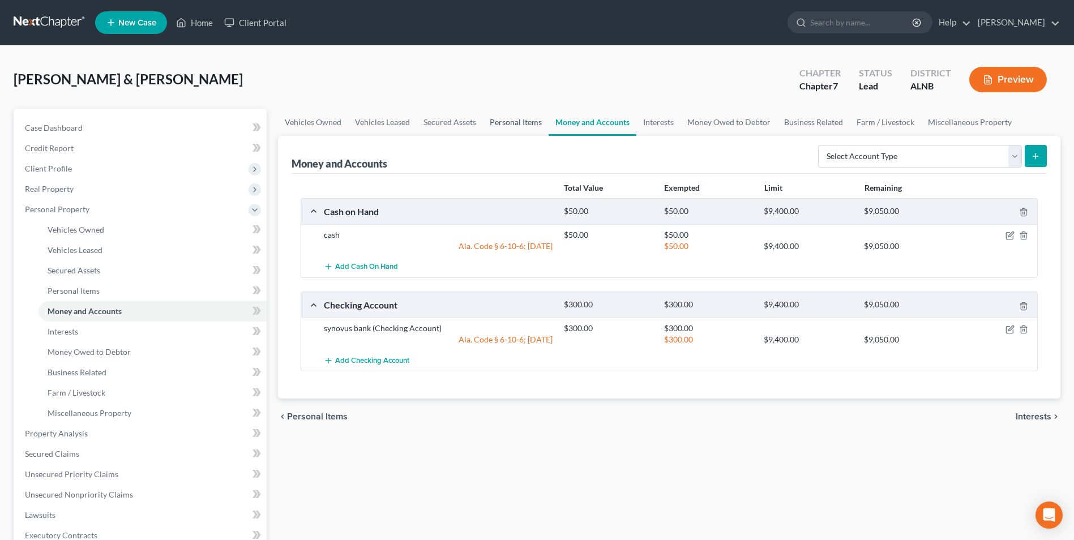
click at [504, 121] on link "Personal Items" at bounding box center [516, 122] width 66 height 27
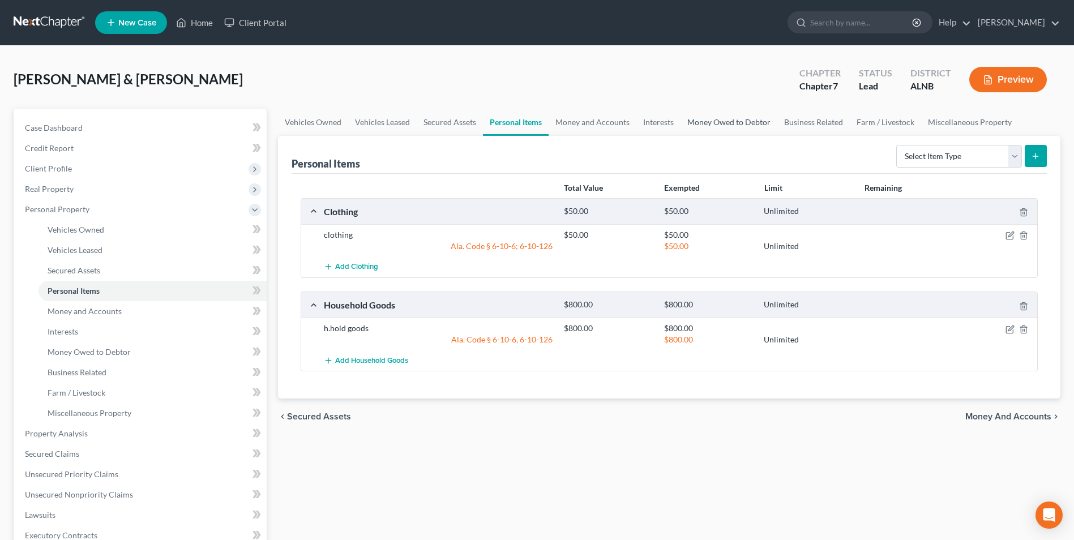
click at [742, 121] on link "Money Owed to Debtor" at bounding box center [728, 122] width 97 height 27
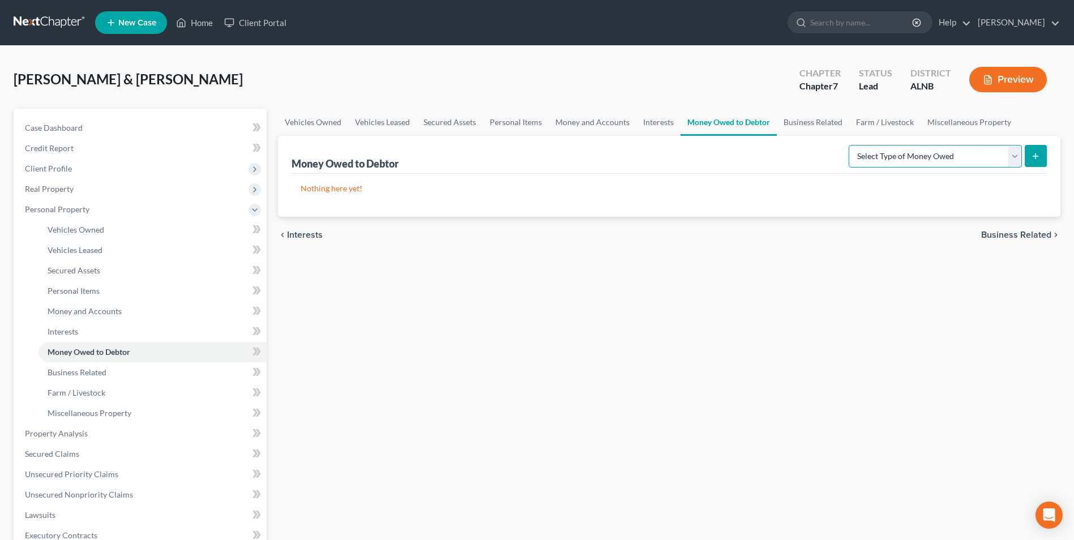
click at [1013, 154] on select "Select Type of Money Owed Accounts Receivable Alimony Child Support Claims Agai…" at bounding box center [935, 156] width 173 height 23
select select "expected_tax_refund"
click at [850, 145] on select "Select Type of Money Owed Accounts Receivable Alimony Child Support Claims Agai…" at bounding box center [935, 156] width 173 height 23
click at [1035, 154] on line "submit" at bounding box center [1035, 155] width 0 height 5
select select "0"
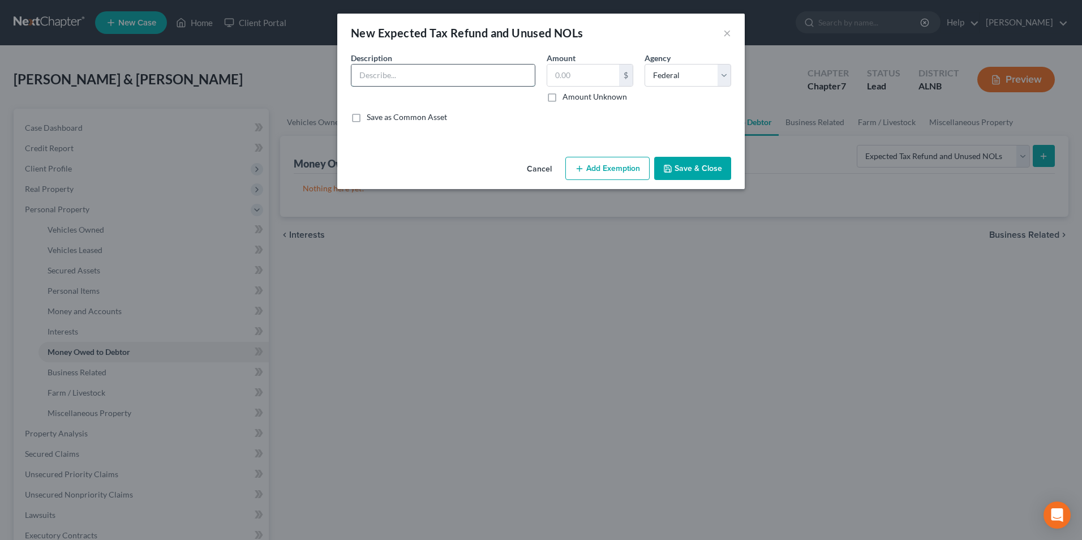
click at [451, 70] on input "text" at bounding box center [443, 76] width 183 height 22
type input "tax refund"
click at [597, 72] on input "text" at bounding box center [583, 76] width 72 height 22
type input "1,895"
click at [610, 170] on button "Add Exemption" at bounding box center [608, 169] width 84 height 24
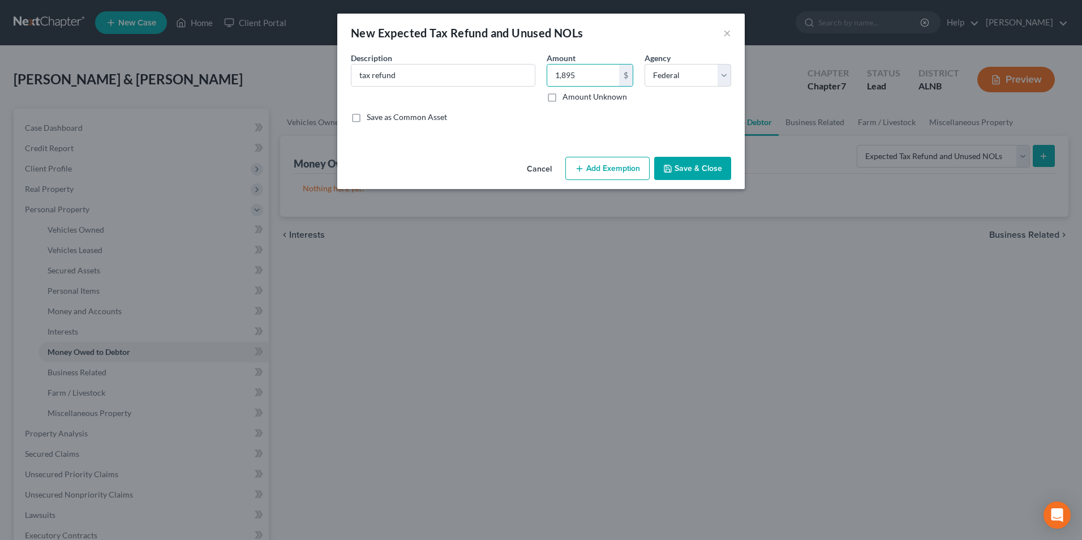
select select "2"
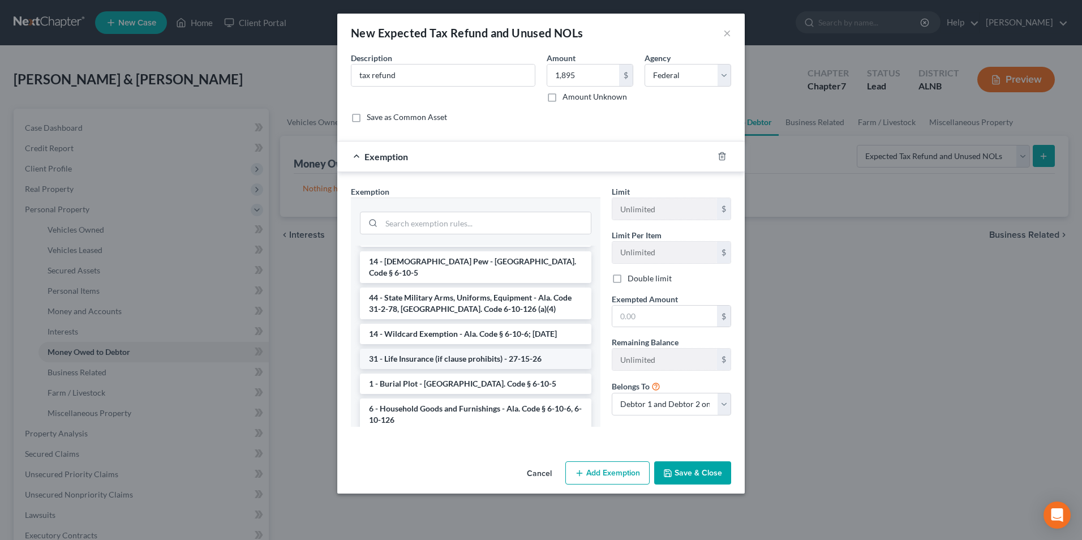
scroll to position [396, 0]
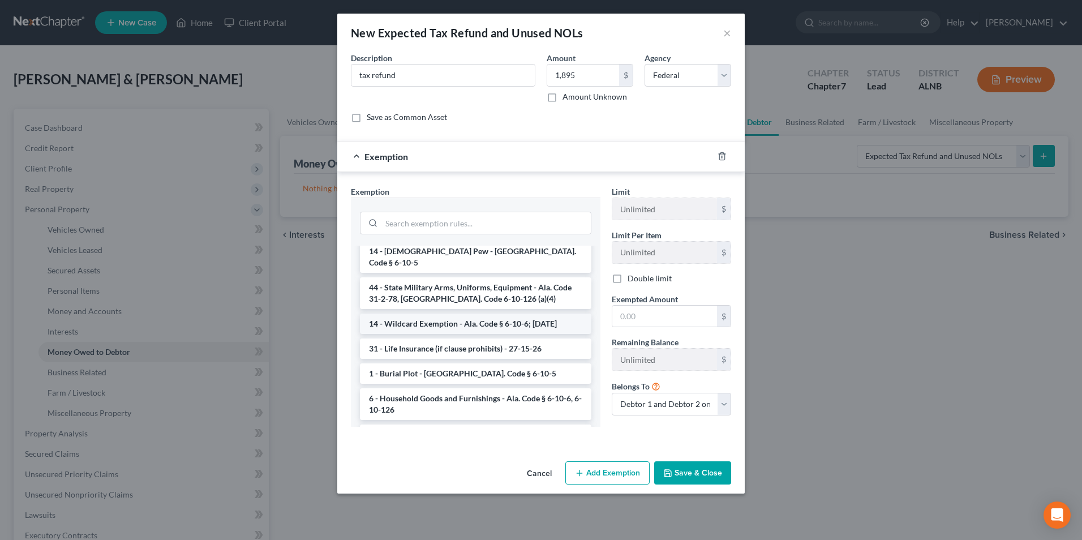
click at [481, 314] on li "14 - Wildcard Exemption - Ala. Code § 6-10-6; [DATE]" at bounding box center [476, 324] width 232 height 20
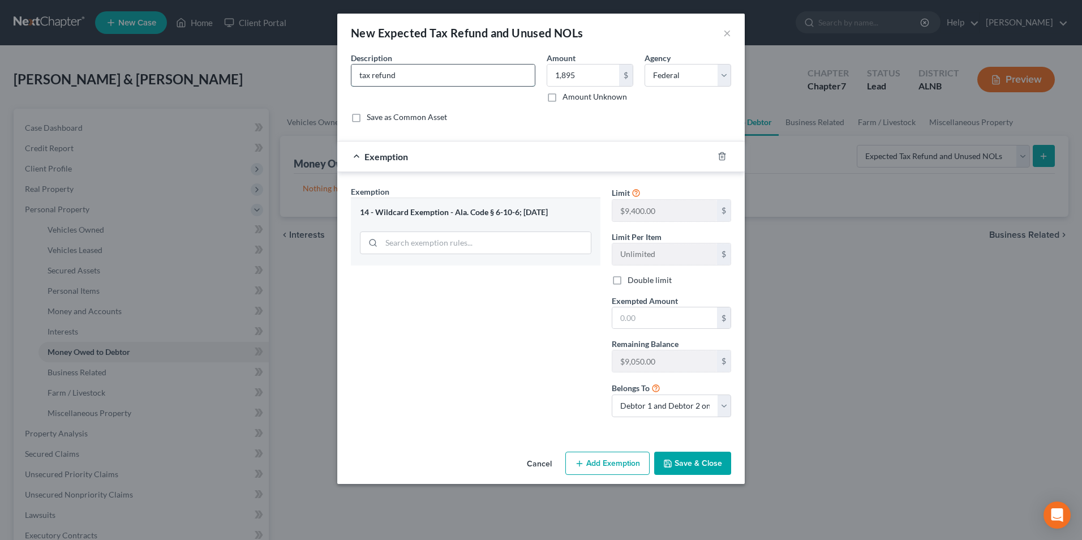
click at [399, 74] on input "tax refund" at bounding box center [443, 76] width 183 height 22
type input "t"
type input "tax refund"
drag, startPoint x: 641, startPoint y: 326, endPoint x: 646, endPoint y: 306, distance: 20.3
click at [643, 323] on input "text" at bounding box center [664, 318] width 105 height 22
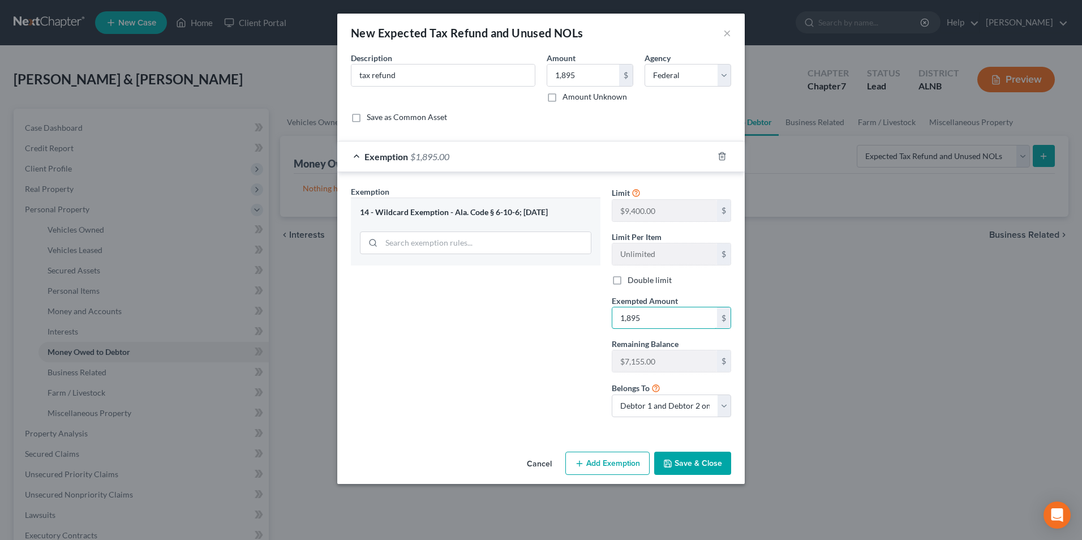
type input "1,895"
click at [708, 465] on button "Save & Close" at bounding box center [692, 464] width 77 height 24
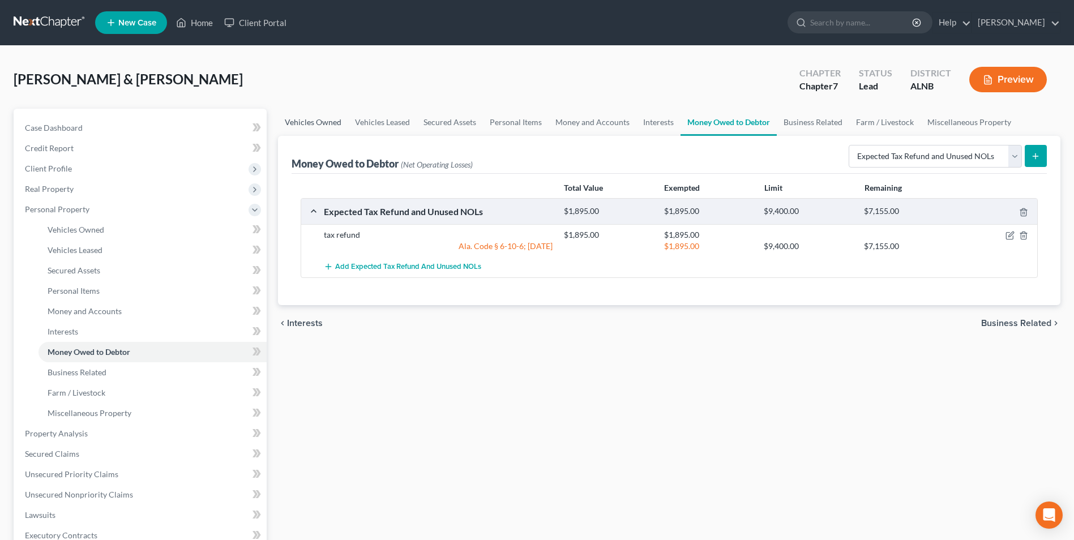
click at [310, 121] on link "Vehicles Owned" at bounding box center [313, 122] width 70 height 27
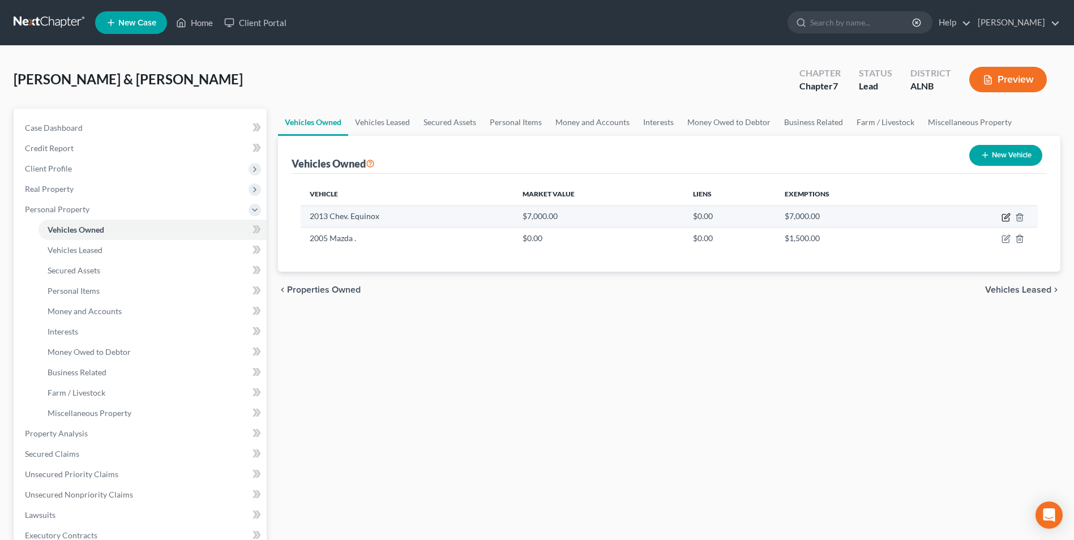
click at [1005, 216] on icon "button" at bounding box center [1006, 215] width 5 height 5
select select "0"
select select "13"
select select "2"
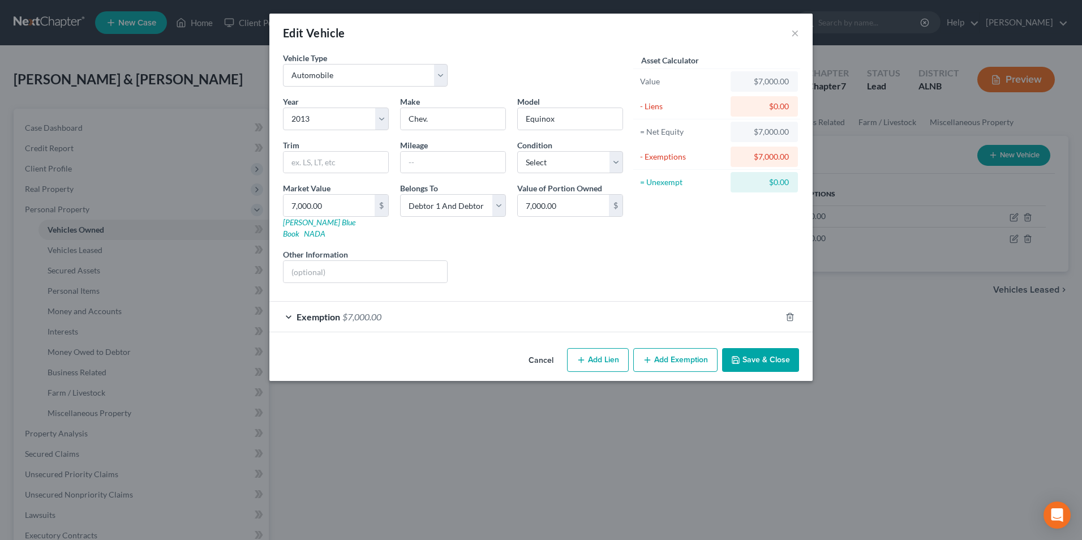
click at [359, 311] on span "$7,000.00" at bounding box center [361, 316] width 39 height 11
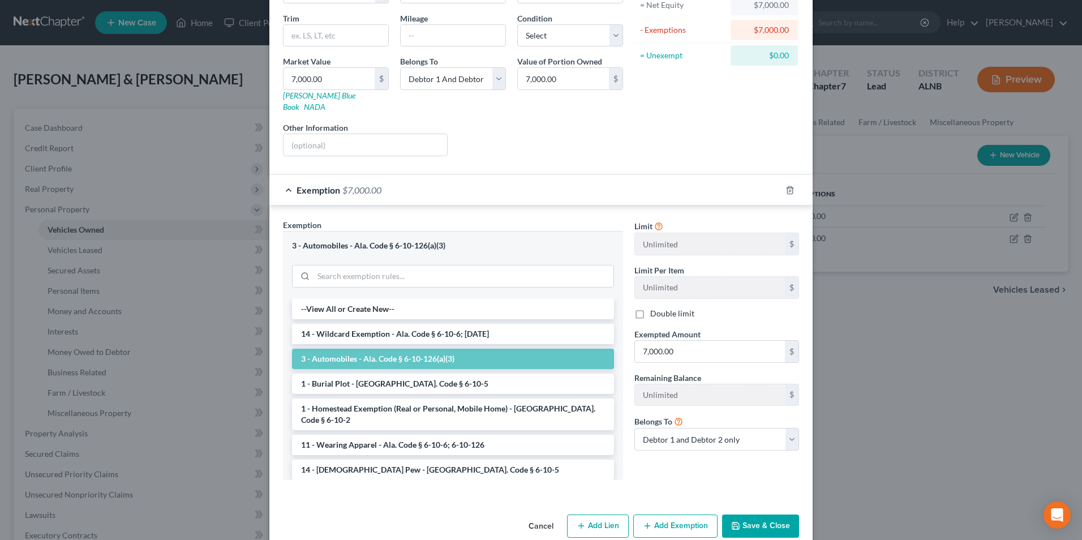
scroll to position [136, 0]
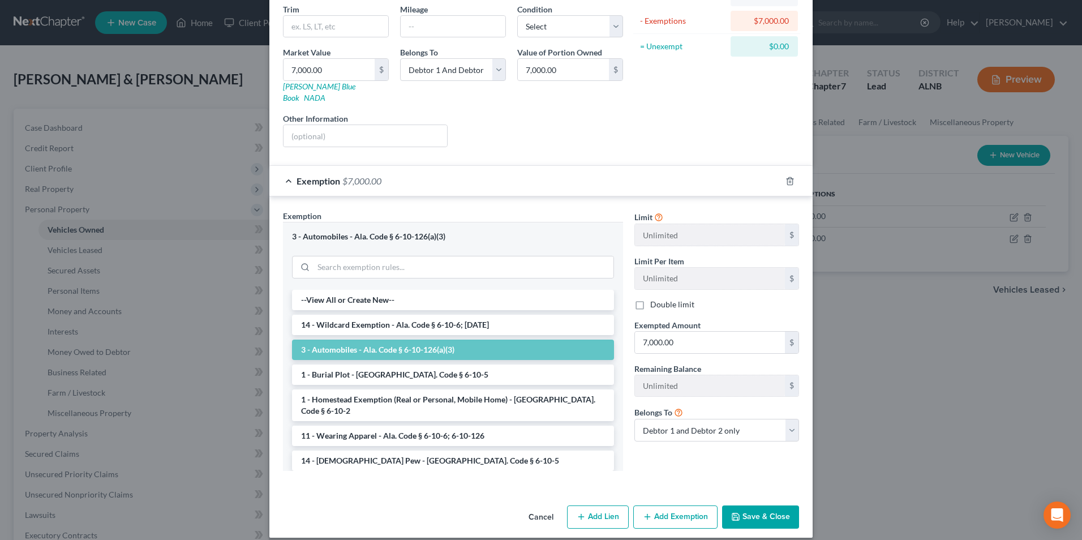
click at [770, 513] on button "Save & Close" at bounding box center [760, 517] width 77 height 24
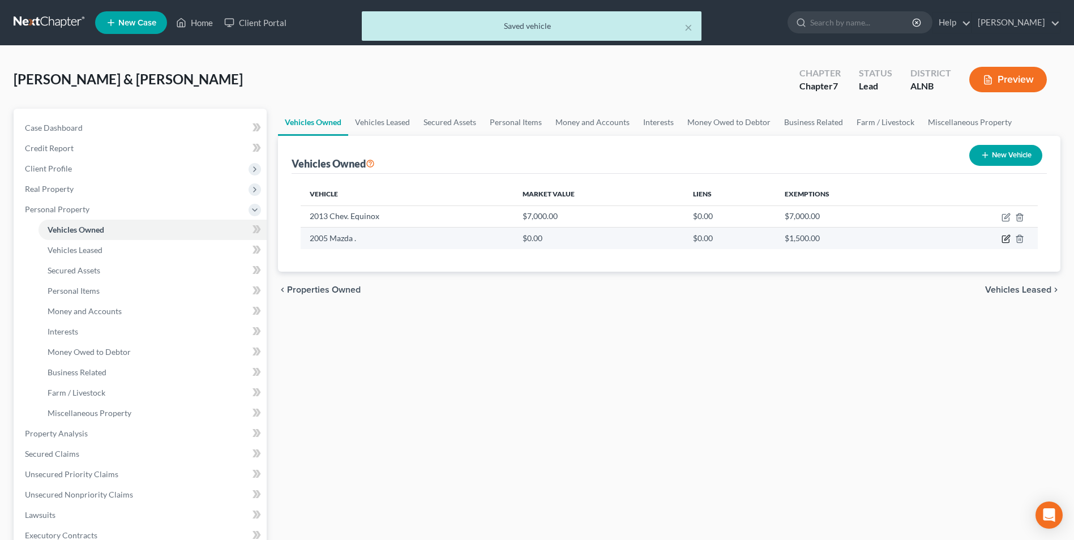
click at [1007, 239] on icon "button" at bounding box center [1006, 237] width 5 height 5
select select "0"
select select "21"
select select "2"
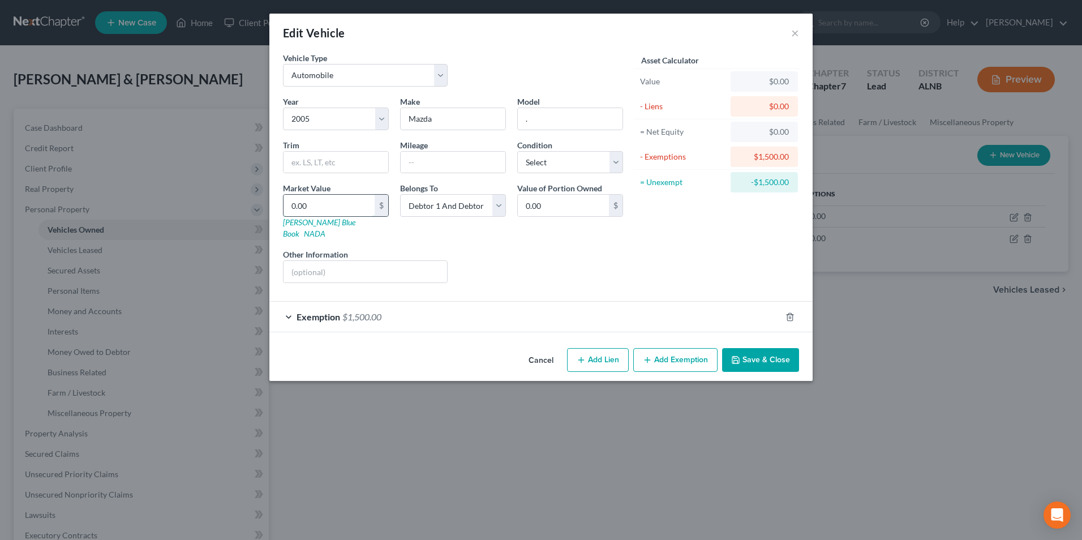
click at [328, 203] on input "0.00" at bounding box center [329, 206] width 91 height 22
type input "1"
type input "1.00"
type input "15"
type input "15.00"
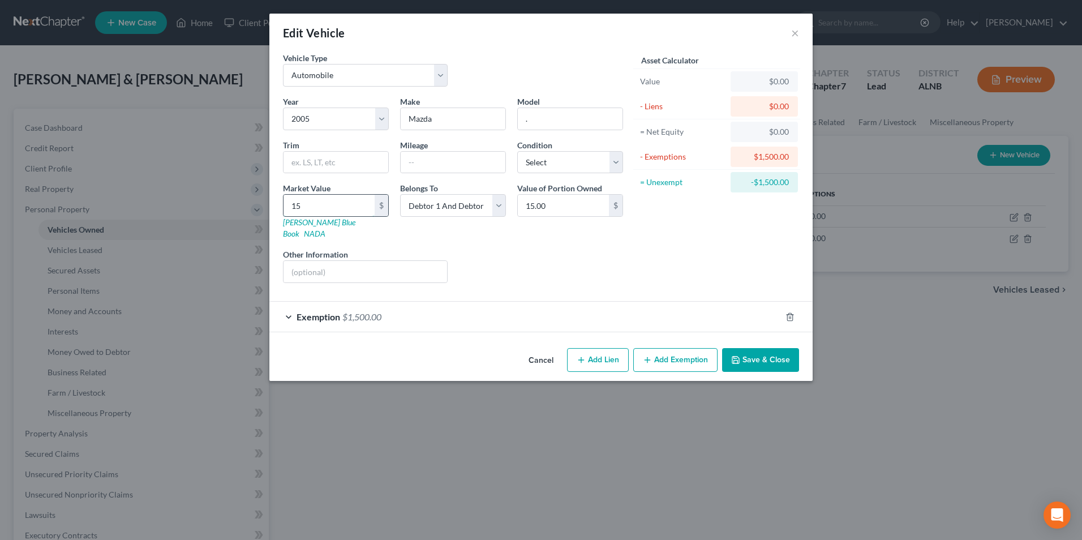
type input "150"
type input "150.00"
type input "1500"
type input "1,500.00"
type input "1,500"
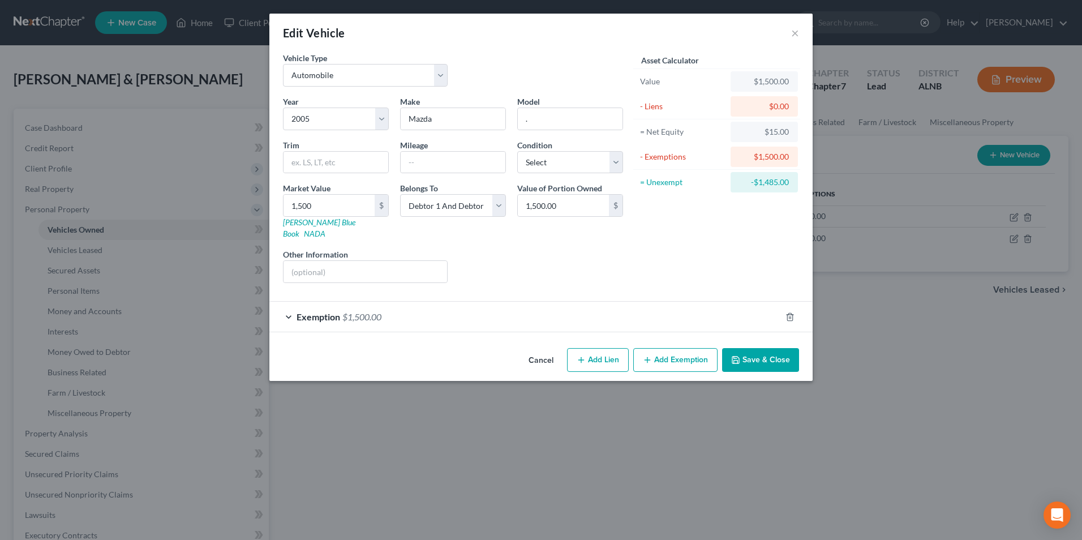
click at [366, 311] on span "$1,500.00" at bounding box center [361, 316] width 39 height 11
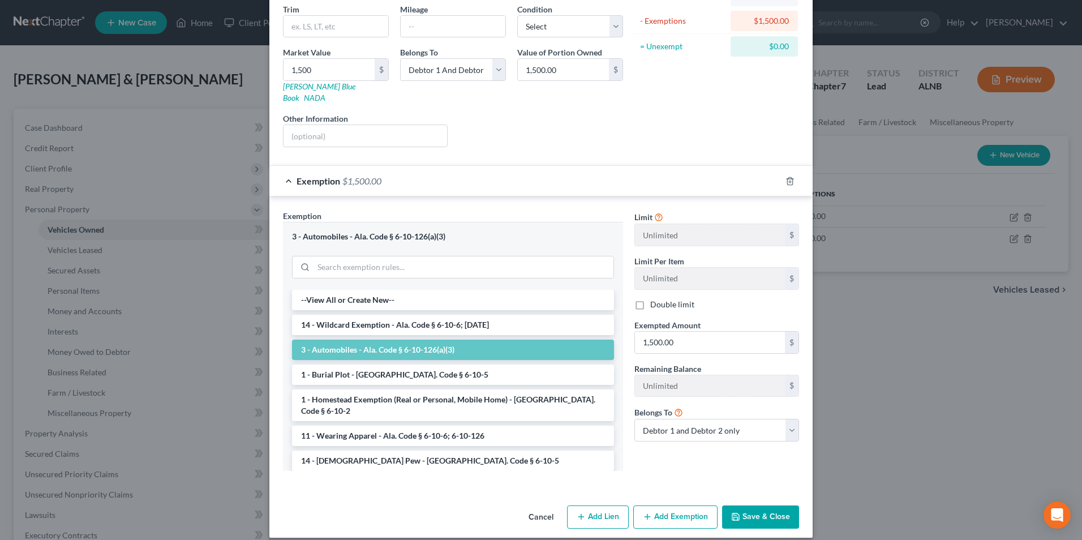
click at [762, 508] on button "Save & Close" at bounding box center [760, 517] width 77 height 24
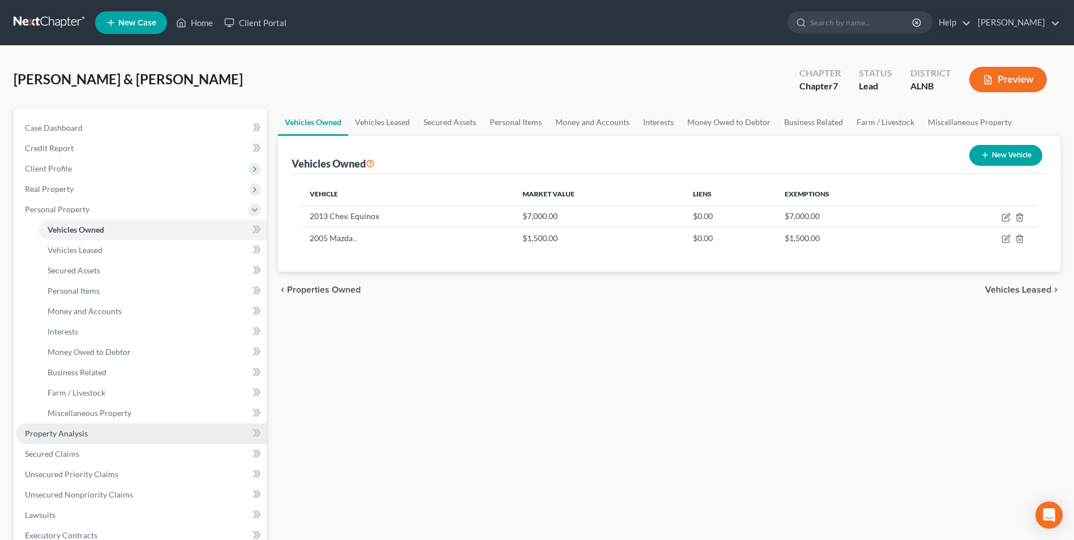
click at [67, 433] on span "Property Analysis" at bounding box center [56, 434] width 63 height 10
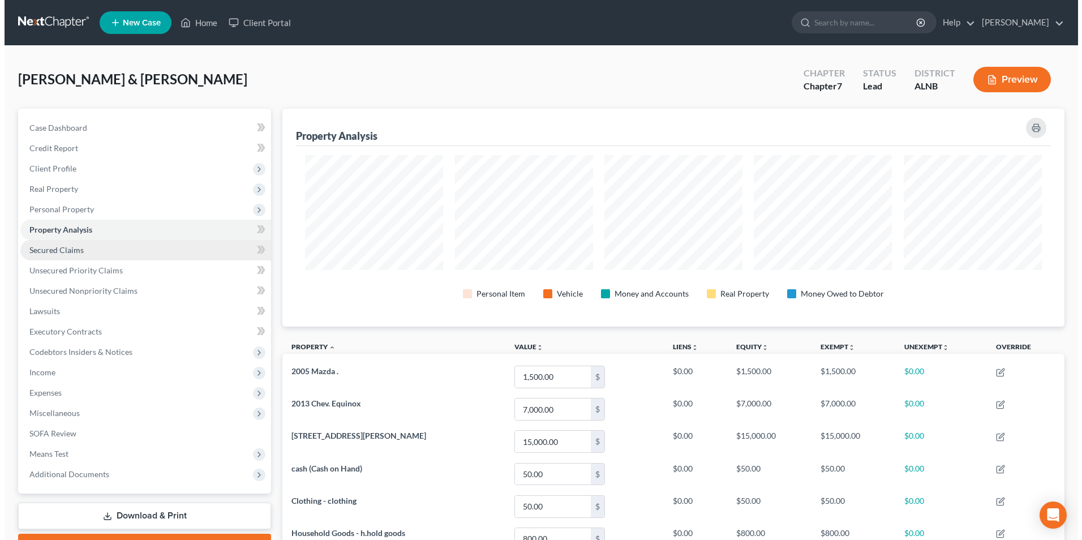
scroll to position [218, 782]
click at [57, 250] on span "Secured Claims" at bounding box center [52, 250] width 54 height 10
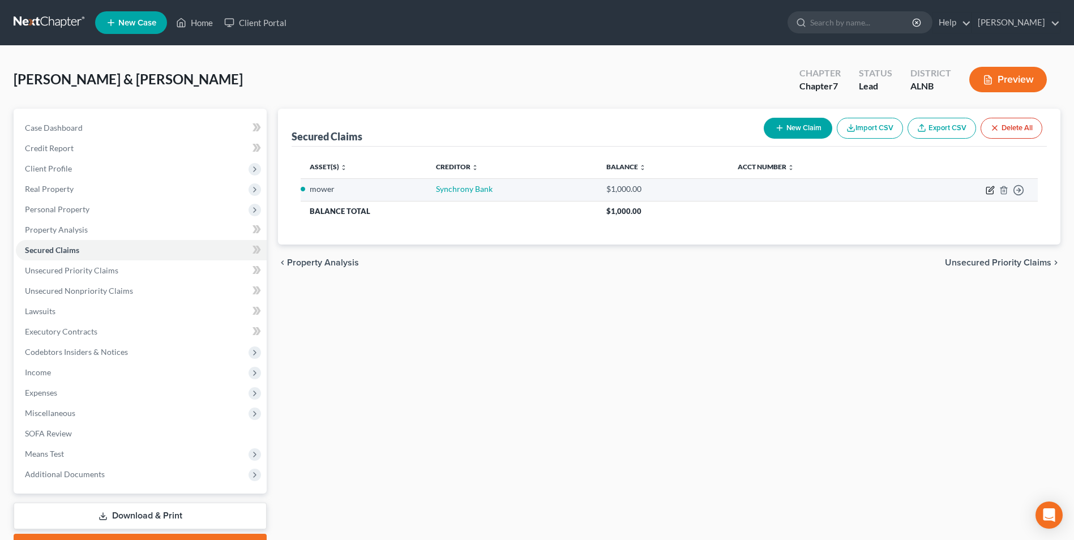
click at [991, 189] on icon "button" at bounding box center [990, 190] width 9 height 9
select select "2"
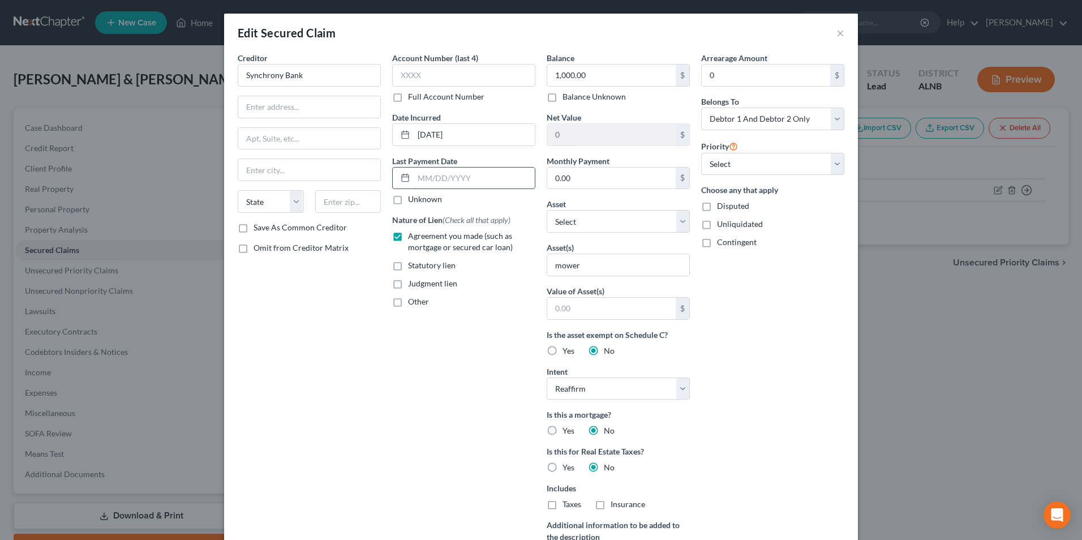
drag, startPoint x: 413, startPoint y: 181, endPoint x: 427, endPoint y: 181, distance: 14.2
click at [414, 181] on input "text" at bounding box center [474, 179] width 121 height 22
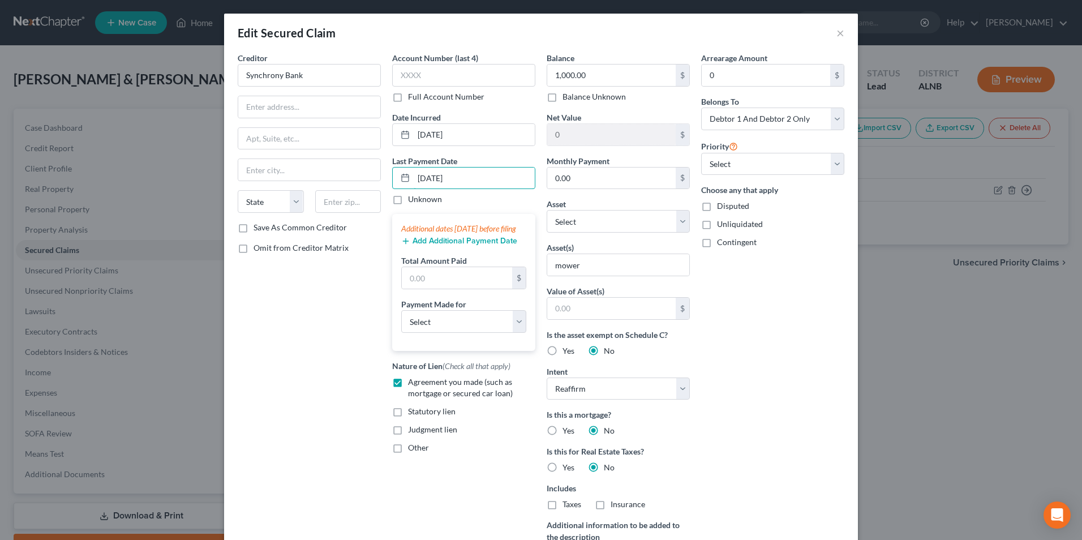
type input "[DATE]"
click at [299, 327] on div "Creditor * Synchrony Bank State [US_STATE] AK AR AZ CA CO CT DE DC [GEOGRAPHIC_…" at bounding box center [309, 323] width 155 height 542
click at [445, 332] on select "Select Car Credit Card Loan Repayment Mortgage Other Suppliers Or Vendors" at bounding box center [463, 321] width 125 height 23
select select "4"
click at [401, 322] on select "Select Car Credit Card Loan Repayment Mortgage Other Suppliers Or Vendors" at bounding box center [463, 321] width 125 height 23
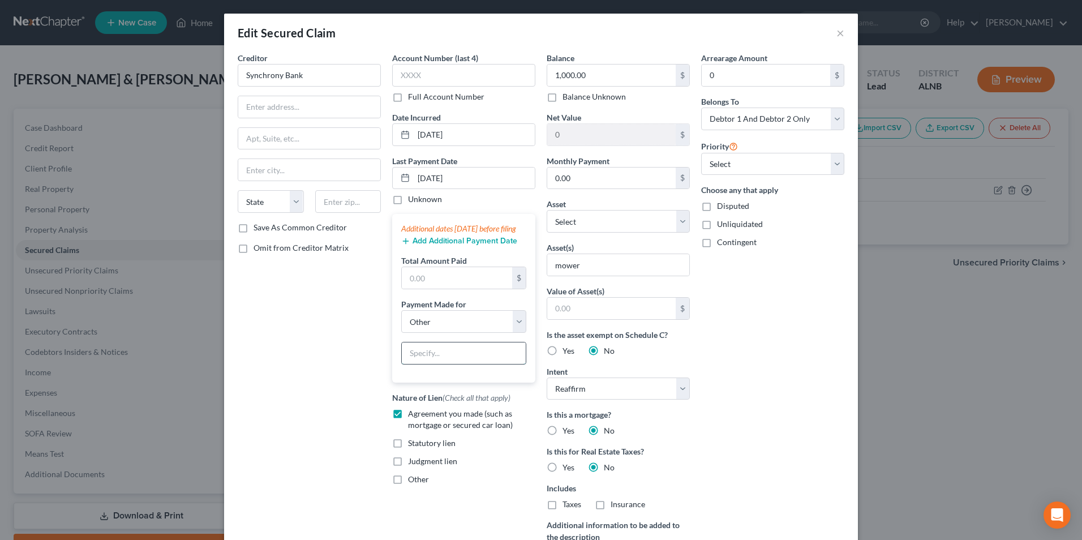
click at [443, 364] on input "text" at bounding box center [464, 353] width 124 height 22
type input "mower"
click at [429, 288] on input "text" at bounding box center [457, 278] width 110 height 22
type input "300"
click at [576, 177] on input "0.00" at bounding box center [611, 179] width 128 height 22
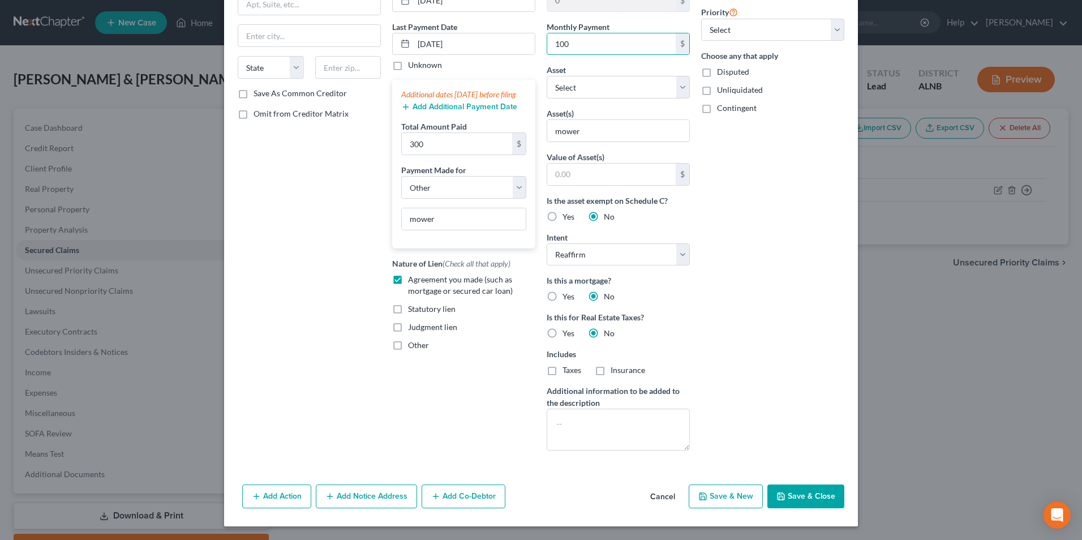
type input "100"
click at [809, 500] on button "Save & Close" at bounding box center [806, 497] width 77 height 24
select select
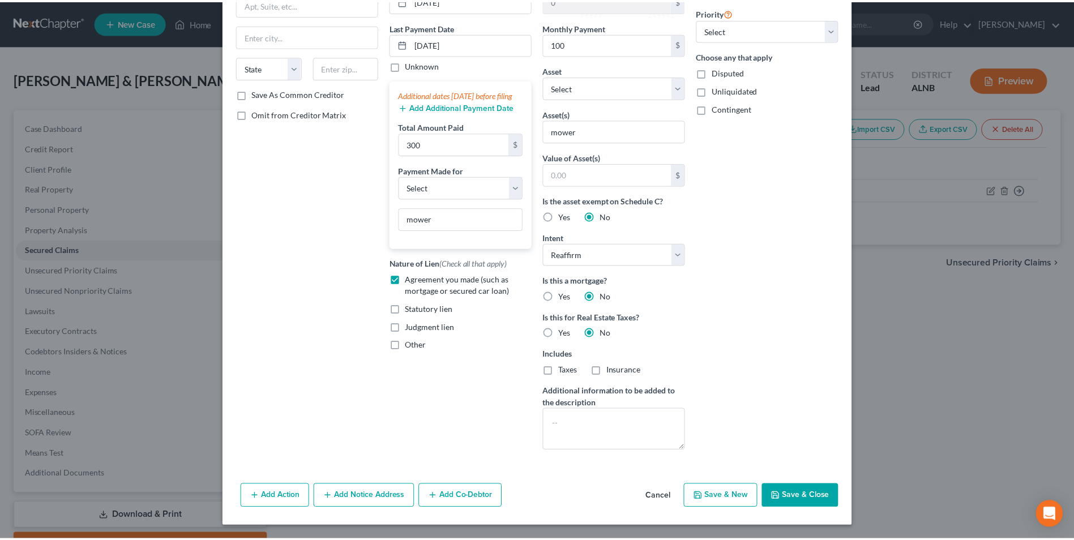
scroll to position [14, 0]
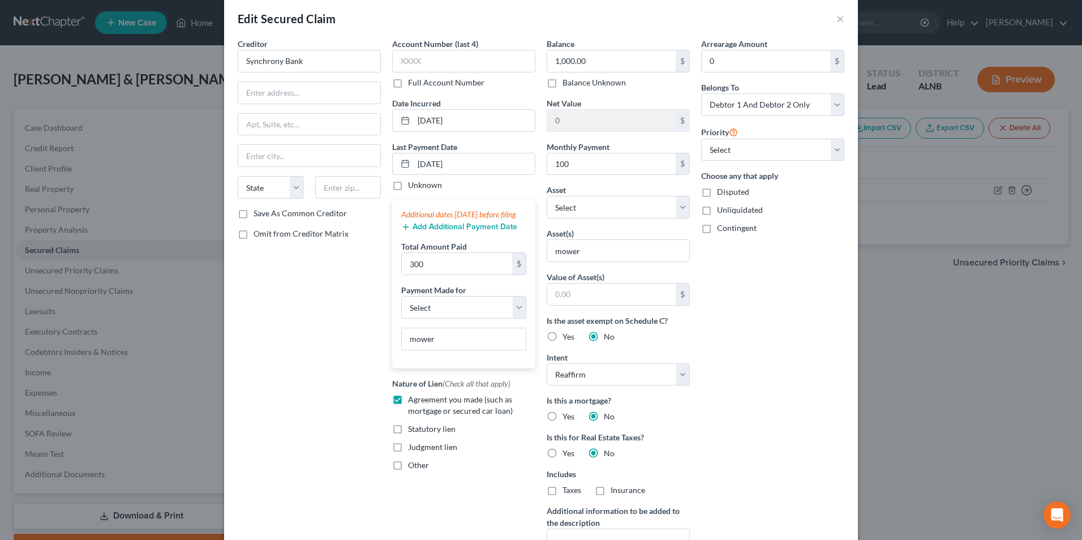
type input "100.00"
type input "300.00"
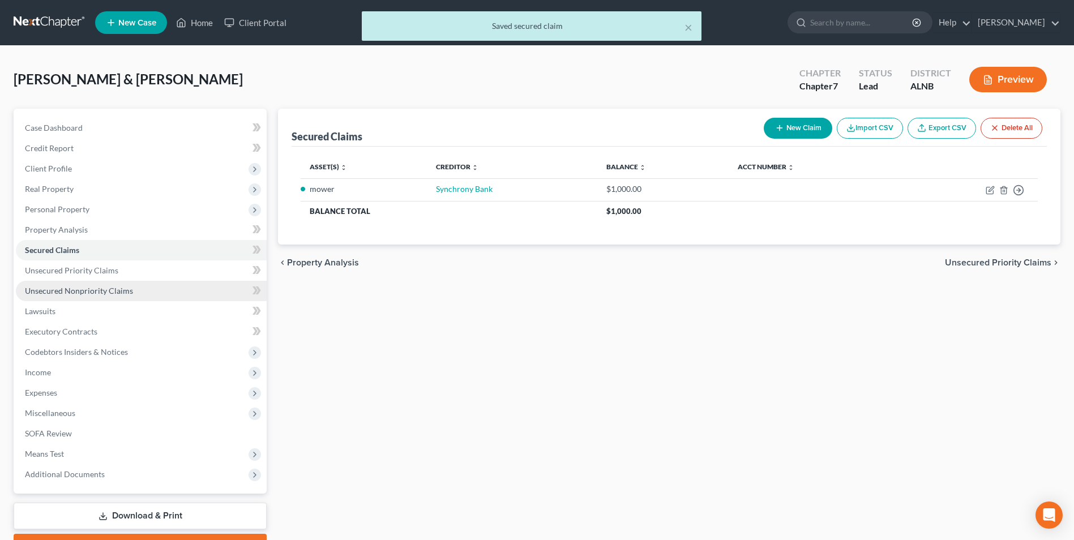
click at [62, 291] on span "Unsecured Nonpriority Claims" at bounding box center [79, 291] width 108 height 10
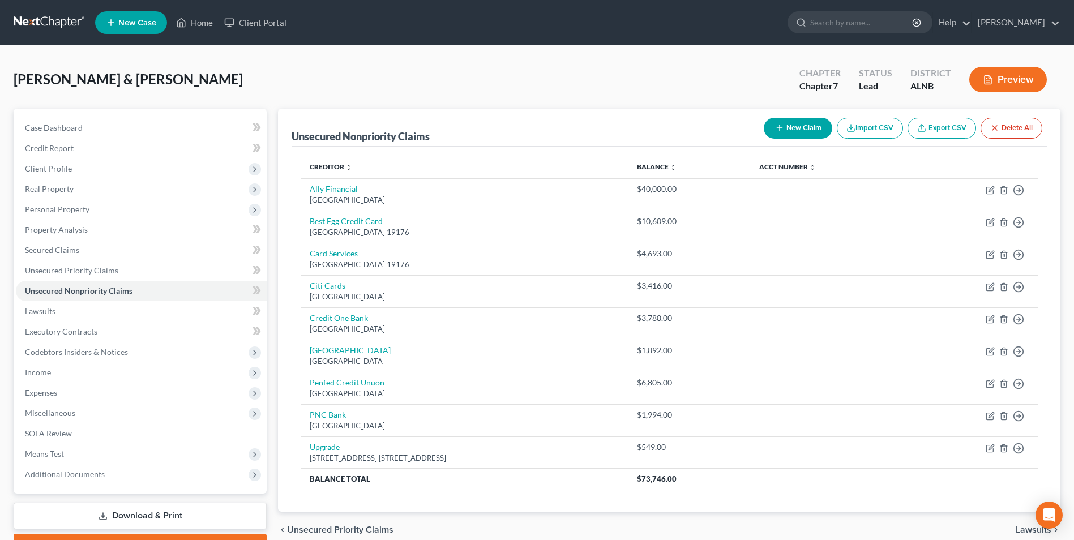
click at [809, 129] on button "New Claim" at bounding box center [798, 128] width 68 height 21
select select "2"
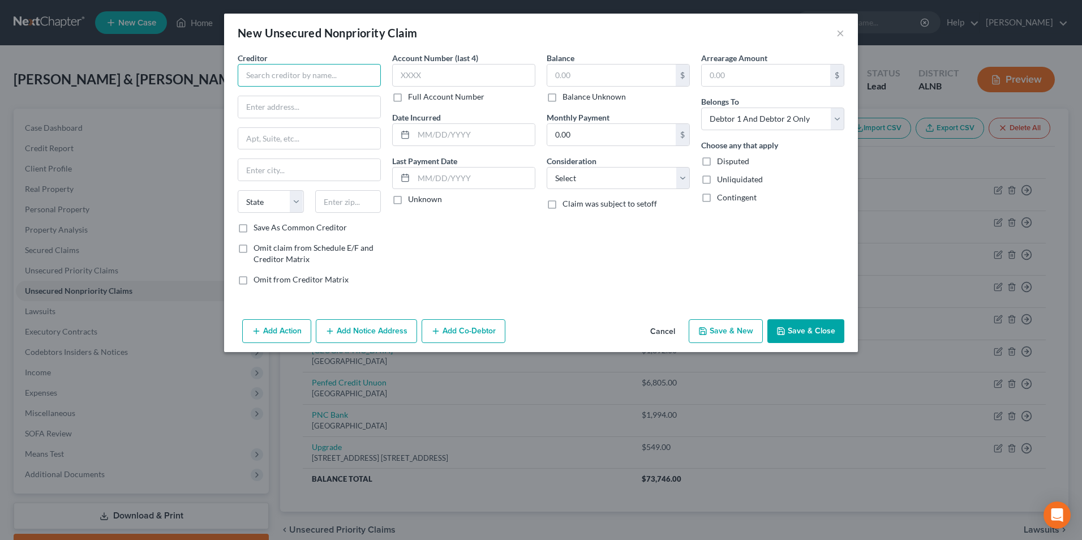
click at [315, 83] on input "text" at bounding box center [309, 75] width 143 height 23
type input "Ally Credit"
type input "[STREET_ADDRESS]"
type input "Wilmington"
select select "7"
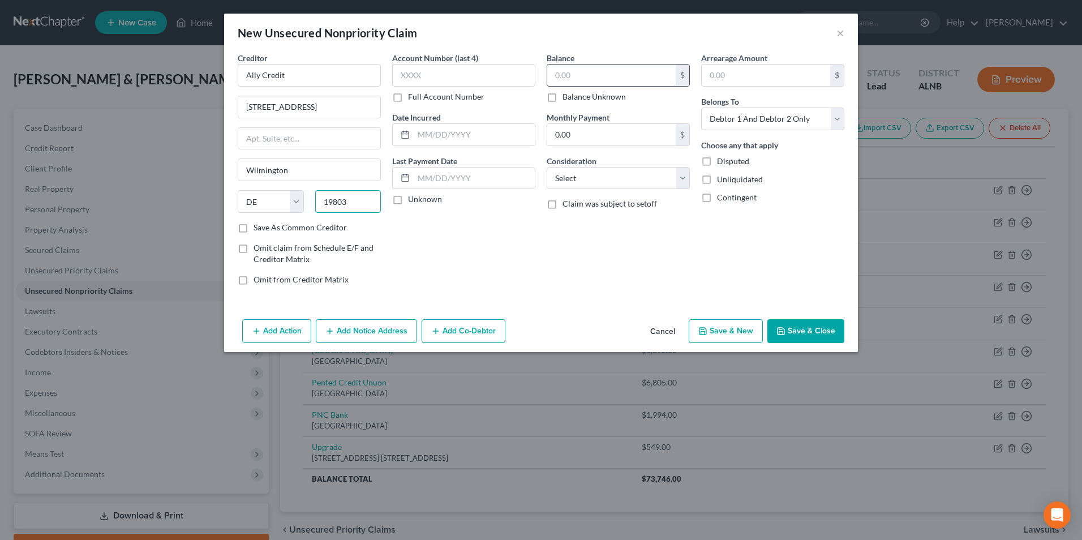
type input "19803"
click at [586, 76] on input "text" at bounding box center [611, 76] width 128 height 22
click at [738, 334] on button "Save & New" at bounding box center [726, 331] width 74 height 24
type input "3,873.00"
select select "2"
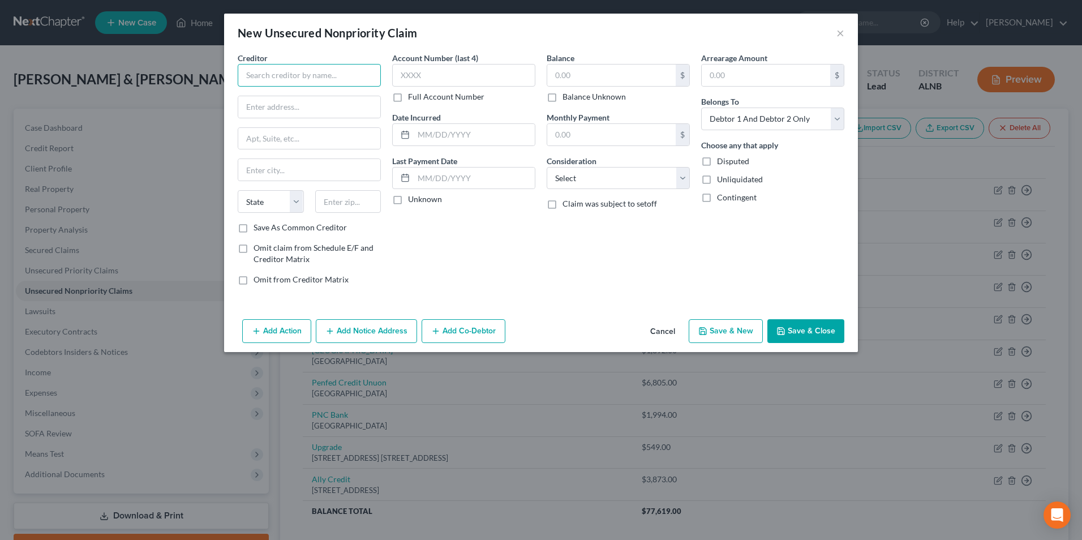
click at [255, 76] on input "text" at bounding box center [309, 75] width 143 height 23
type input "FB&T Mercury"
type input "PO Box 84064"
type input "Columbus"
select select "10"
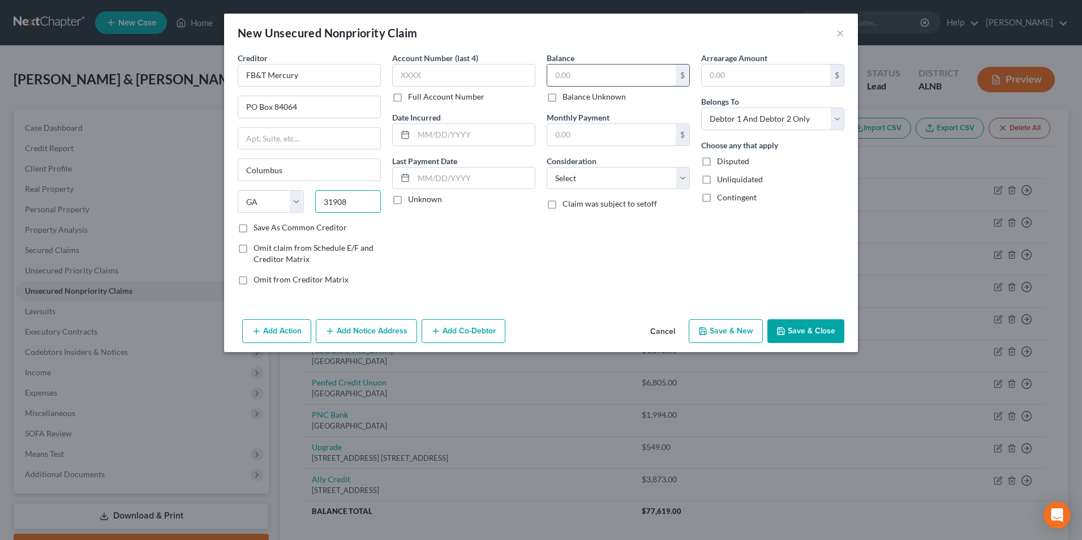
type input "31908"
click at [580, 79] on input "text" at bounding box center [611, 76] width 128 height 22
drag, startPoint x: 812, startPoint y: 329, endPoint x: 806, endPoint y: 326, distance: 7.1
click at [806, 326] on button "Save & Close" at bounding box center [806, 331] width 77 height 24
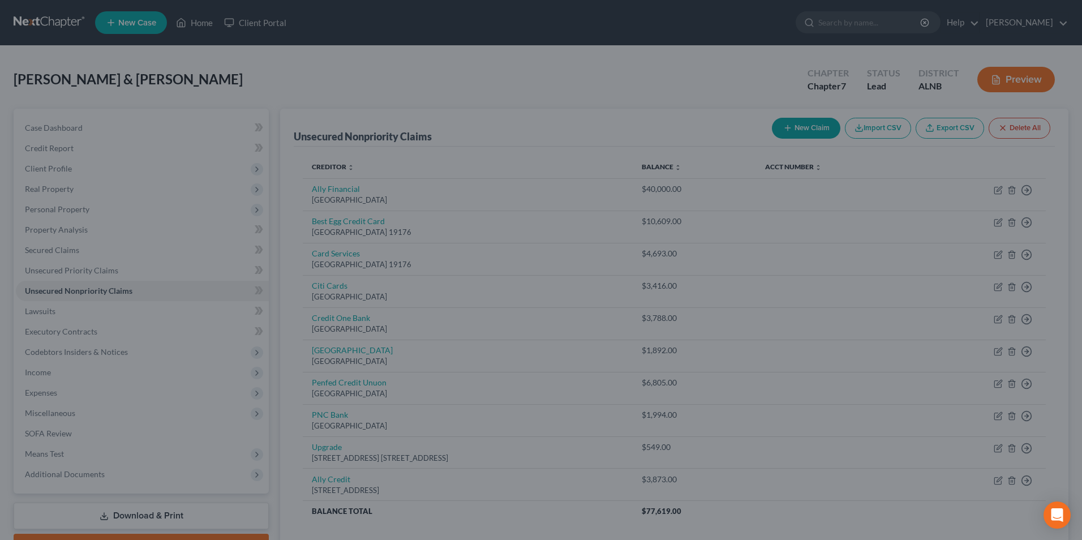
type input "1,000.00"
type input "0.00"
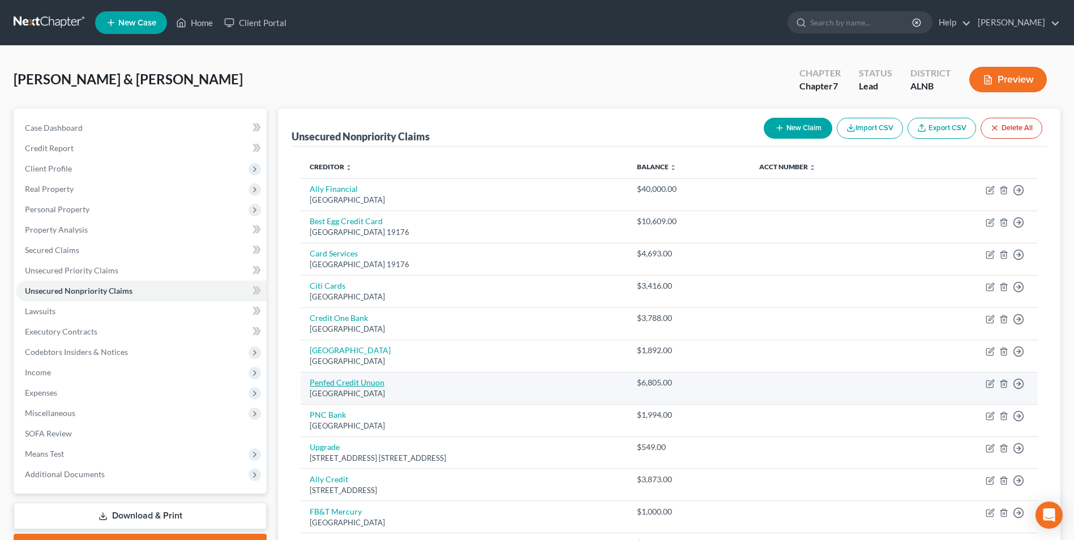
click at [363, 384] on link "Penfed Credit Unuon" at bounding box center [347, 383] width 75 height 10
select select "30"
select select "2"
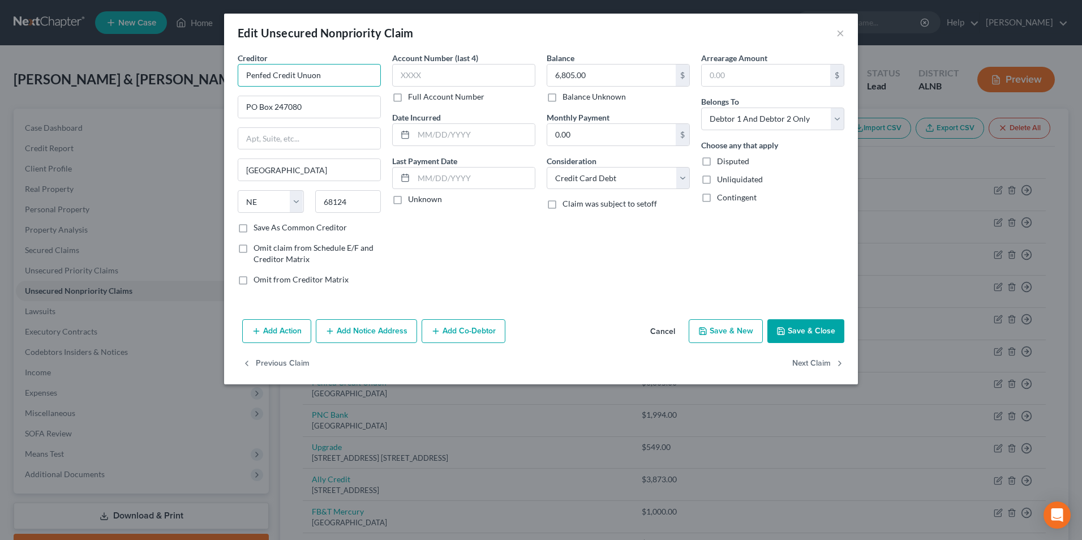
drag, startPoint x: 303, startPoint y: 74, endPoint x: 349, endPoint y: 65, distance: 46.1
click at [309, 73] on input "Penfed Credit Unuon" at bounding box center [309, 75] width 143 height 23
type input "Penfed Credit Union"
click at [820, 331] on button "Save & Close" at bounding box center [806, 331] width 77 height 24
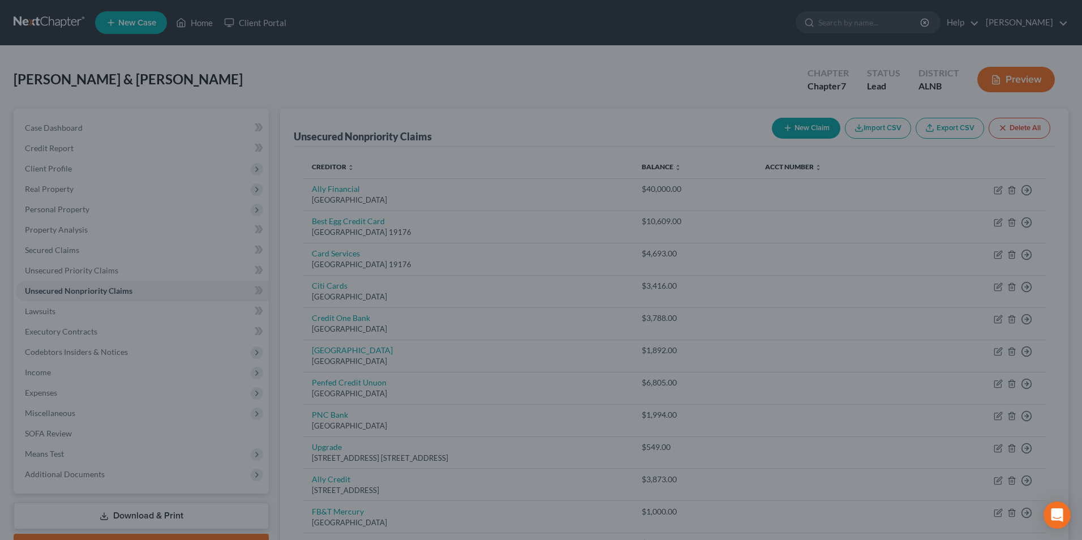
type input "0"
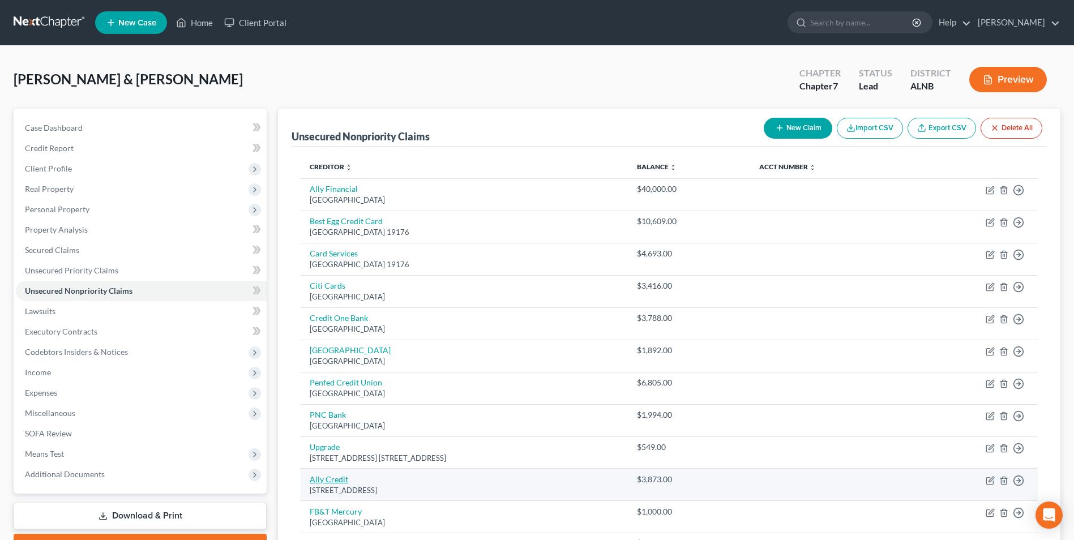
click at [329, 481] on link "Ally Credit" at bounding box center [329, 479] width 38 height 10
select select "7"
select select "2"
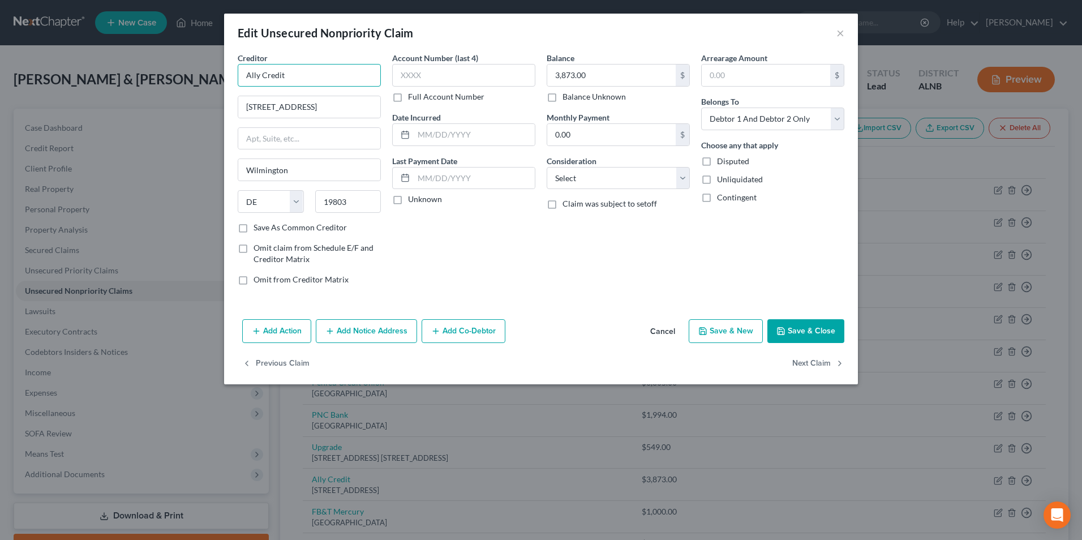
click at [297, 71] on input "Ally Credit" at bounding box center [309, 75] width 143 height 23
type input "Ally Card"
type input "PO Box 9222"
type input "Old Bethpage"
select select "35"
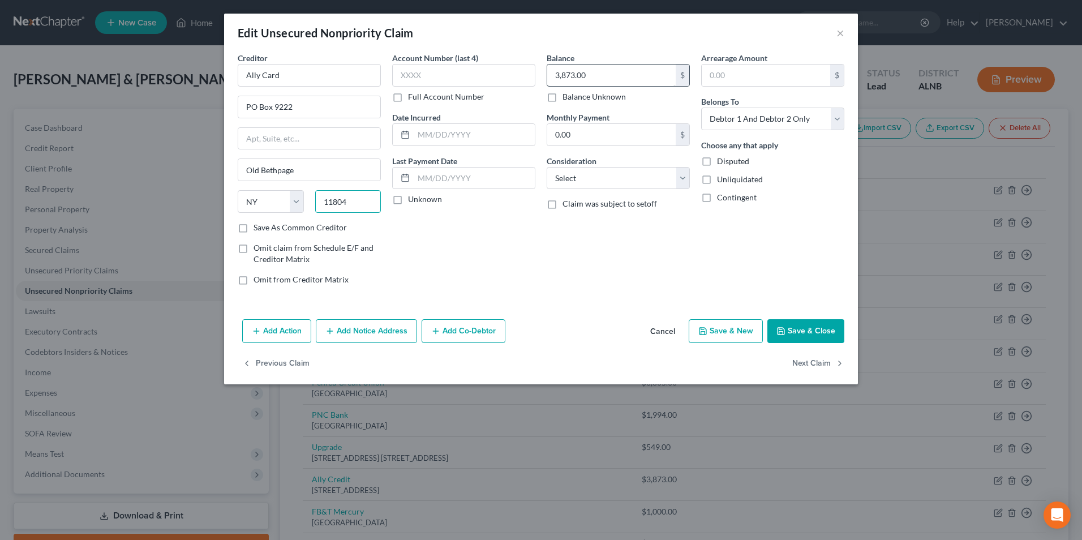
type input "11804"
click at [596, 74] on input "3,873.00" at bounding box center [611, 76] width 128 height 22
type input "11,804"
click at [737, 330] on button "Save & New" at bounding box center [726, 331] width 74 height 24
select select "2"
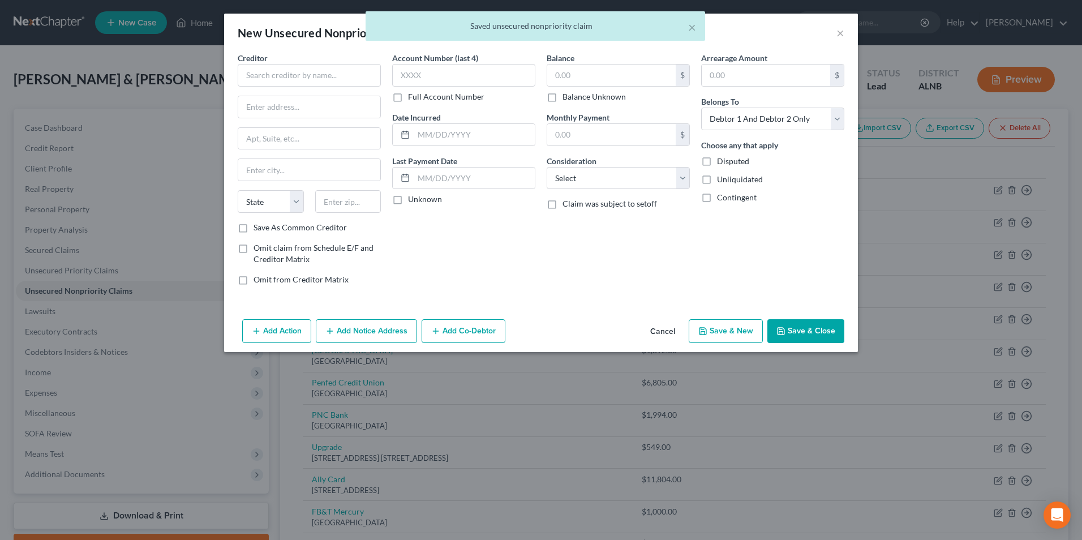
type input "11,804.00"
type input "0"
click at [276, 77] on input "text" at bounding box center [309, 75] width 143 height 23
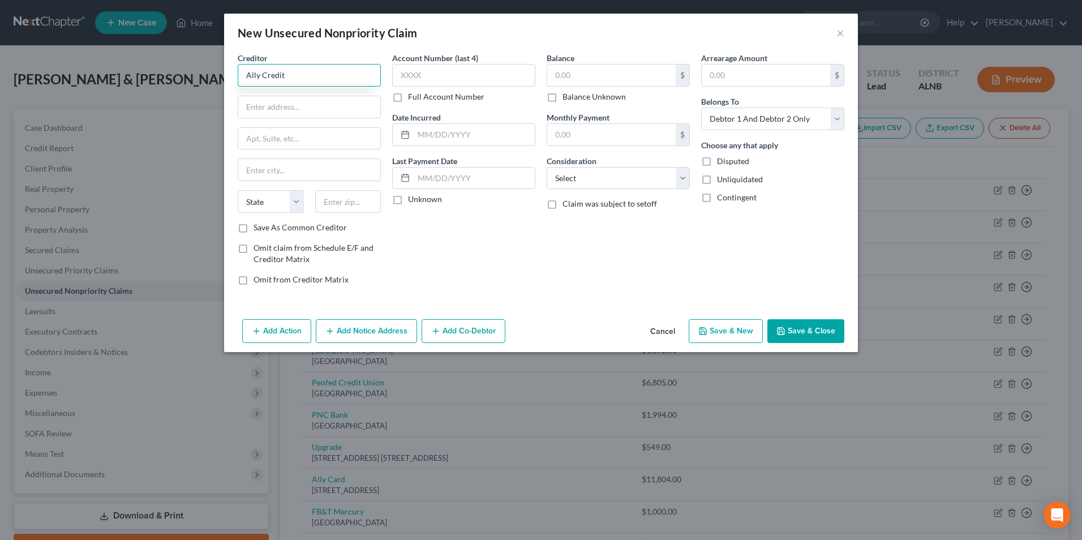
type input "Ally Credit"
type input "[STREET_ADDRESS]"
type input "Wilmington"
select select "7"
type input "19801"
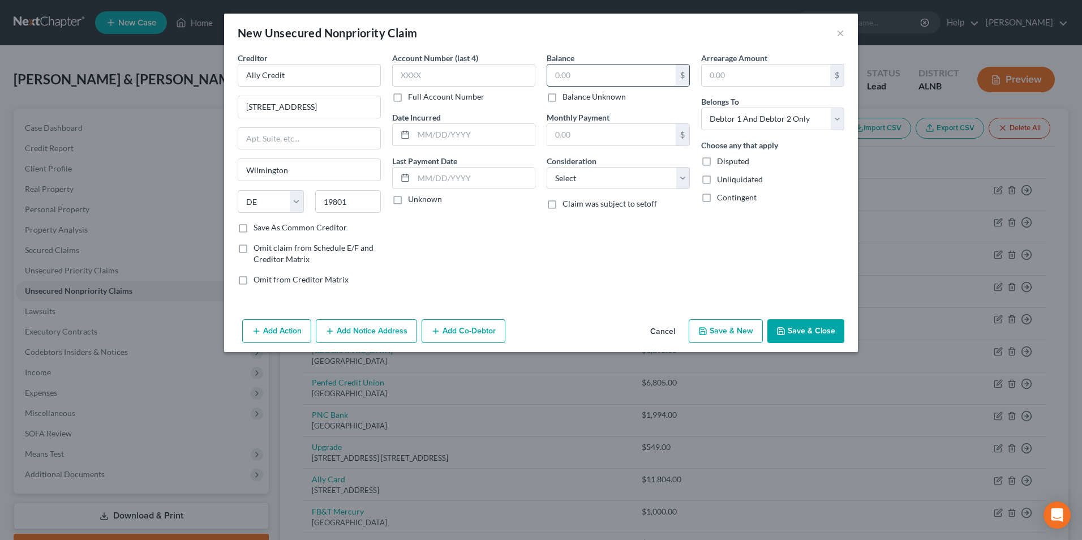
click at [575, 75] on input "text" at bounding box center [611, 76] width 128 height 22
click at [806, 333] on button "Save & Close" at bounding box center [806, 331] width 77 height 24
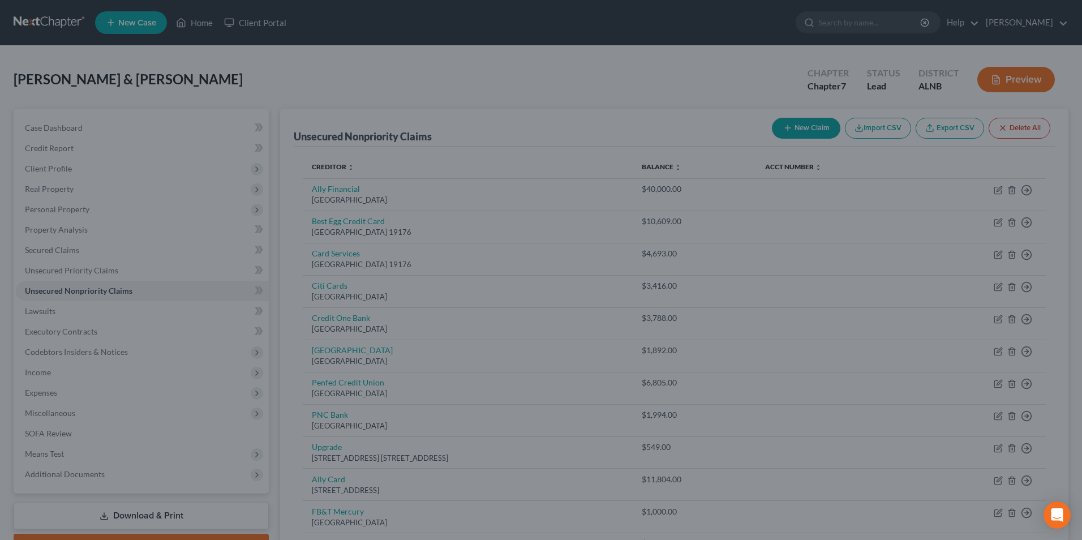
type input "3,873.00"
type input "0.00"
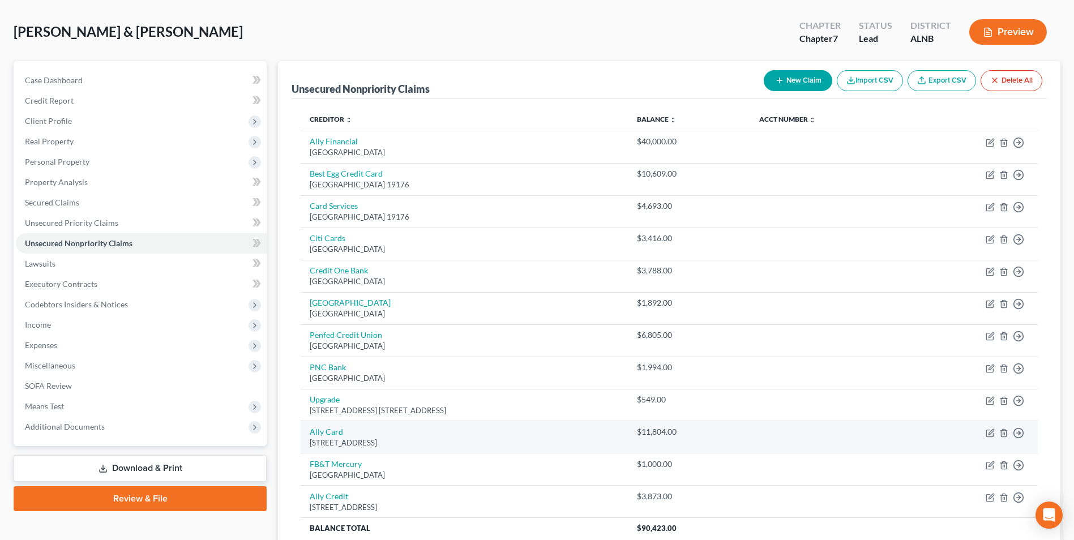
scroll to position [113, 0]
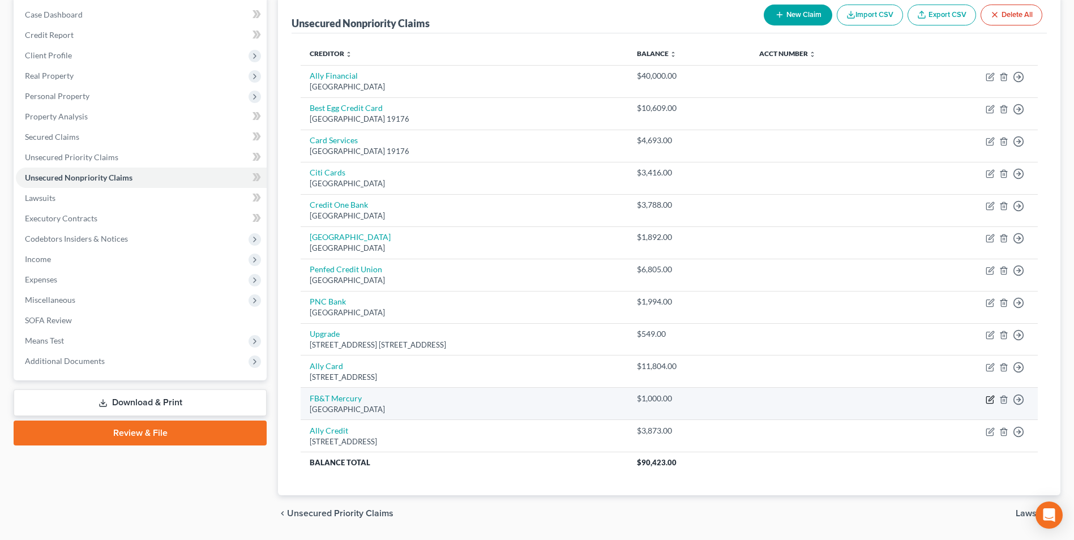
click at [990, 402] on icon "button" at bounding box center [990, 399] width 9 height 9
select select "10"
select select "2"
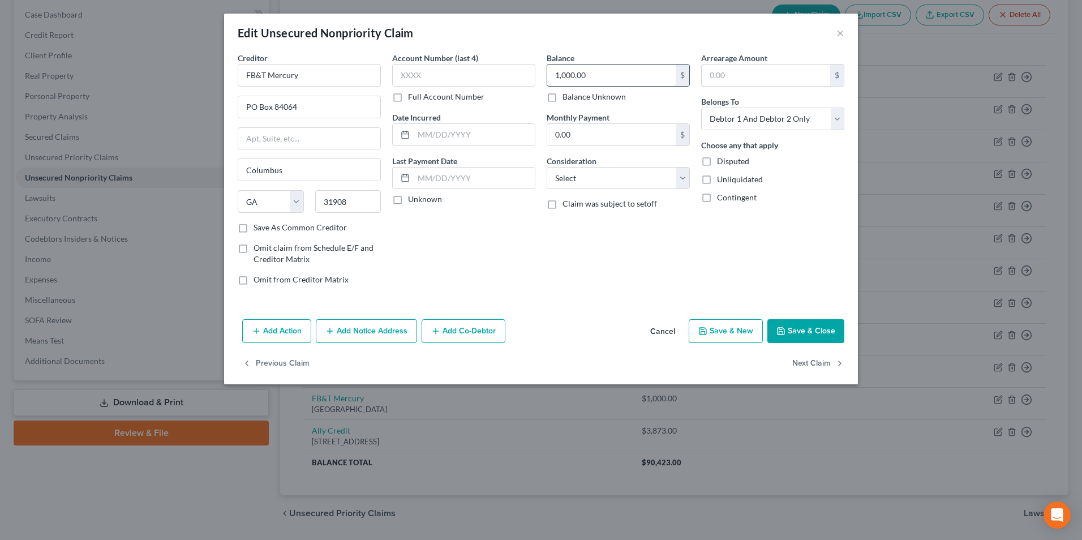
click at [590, 74] on input "1,000.00" at bounding box center [611, 76] width 128 height 22
click at [816, 330] on button "Save & Close" at bounding box center [806, 331] width 77 height 24
type input "4,693.00"
type input "0"
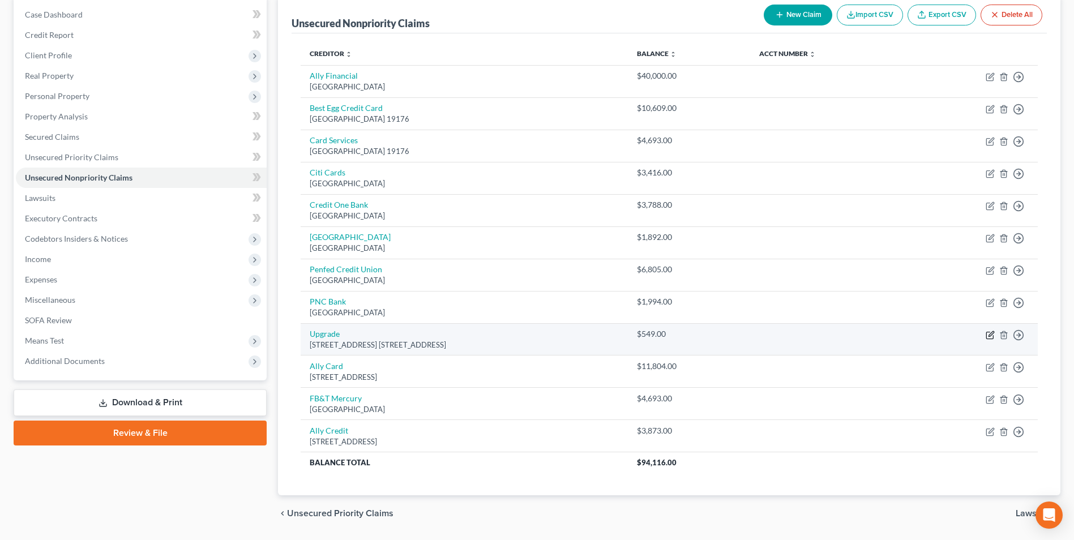
click at [989, 336] on icon "button" at bounding box center [990, 333] width 5 height 5
select select "3"
select select "2"
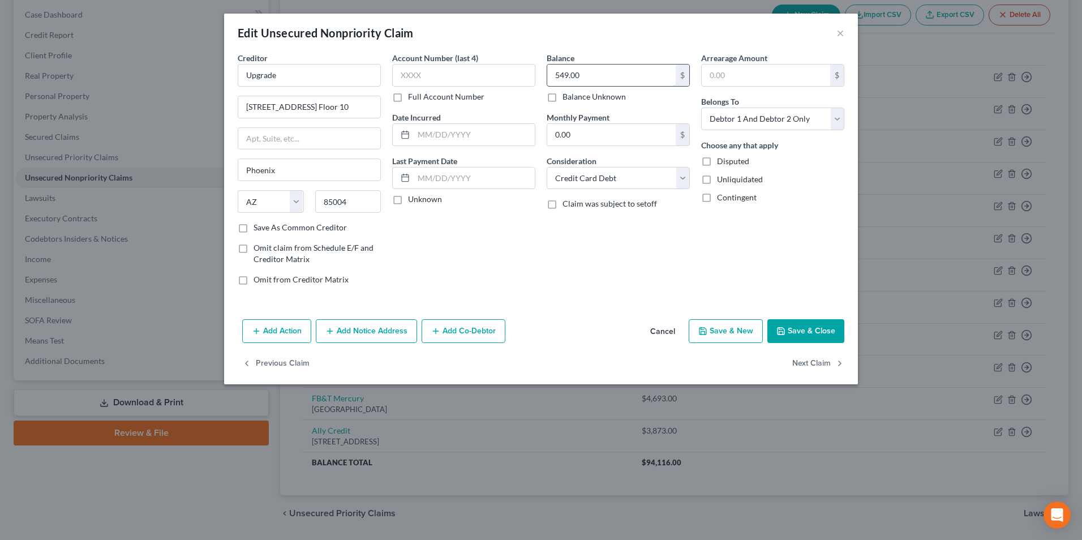
click at [596, 81] on input "549.00" at bounding box center [611, 76] width 128 height 22
click at [819, 332] on button "Save & Close" at bounding box center [806, 331] width 77 height 24
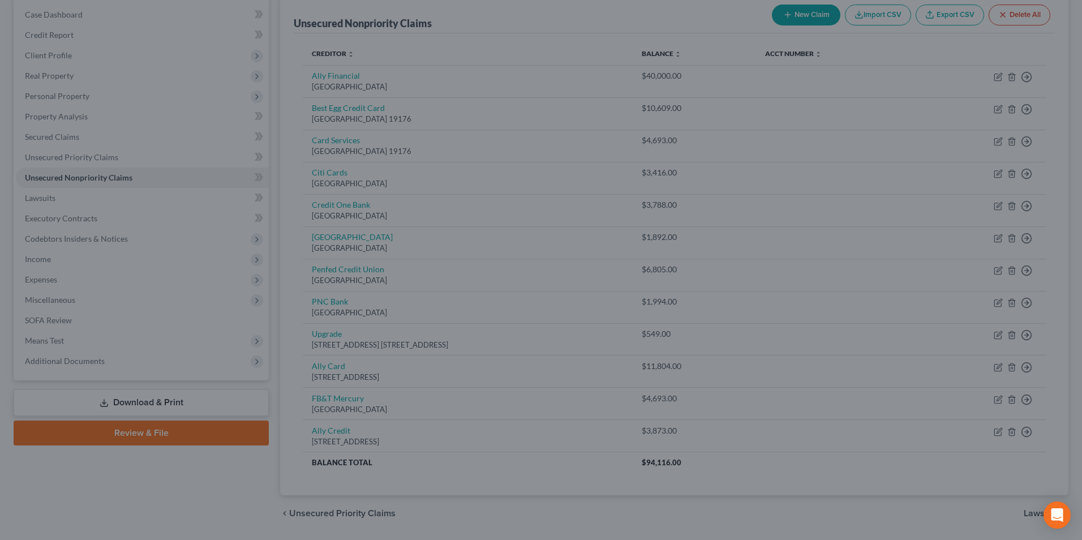
type input "3,404.00"
type input "0"
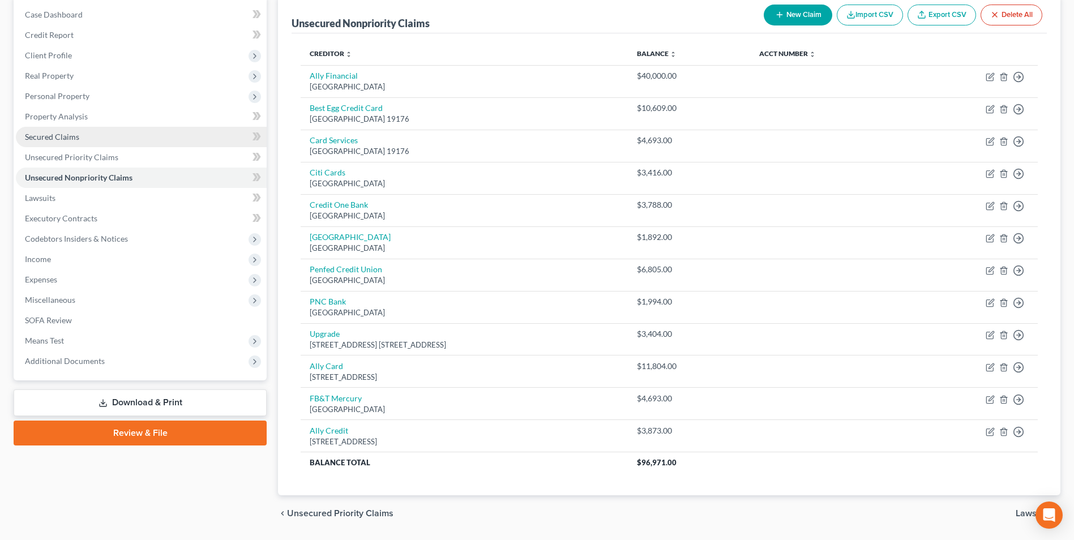
click at [58, 139] on span "Secured Claims" at bounding box center [52, 137] width 54 height 10
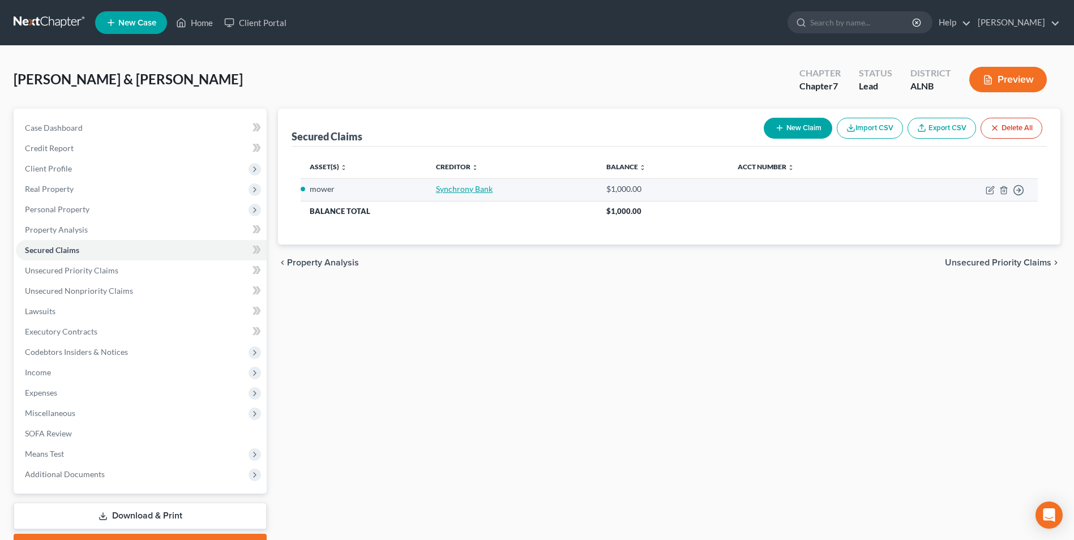
click at [469, 191] on link "Synchrony Bank" at bounding box center [464, 189] width 57 height 10
select select "0"
select select "2"
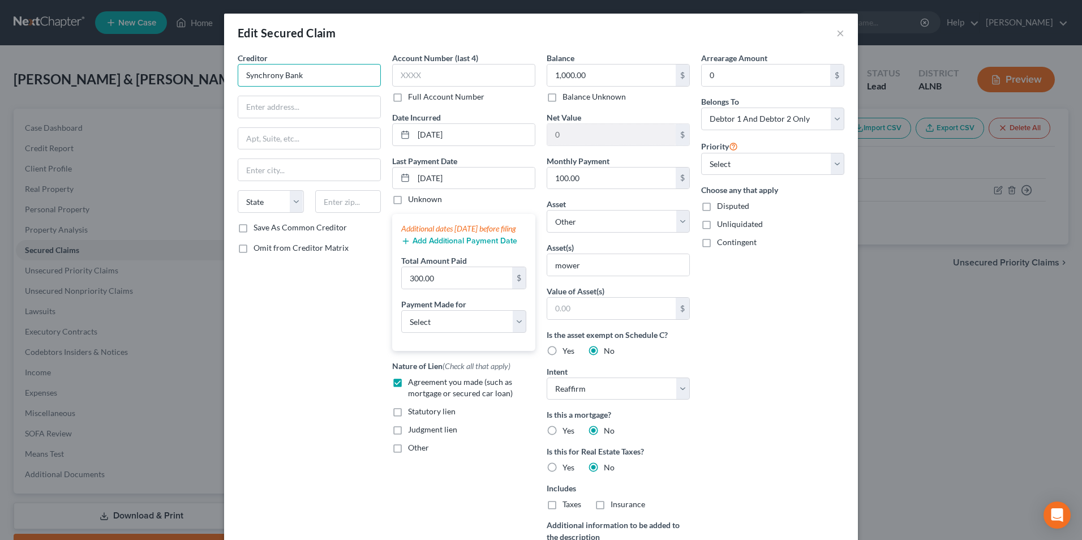
click at [307, 72] on input "Synchrony Bank" at bounding box center [309, 75] width 143 height 23
type input "SYNCB/Husquvarna"
type input "PO Box 965036"
type input "Orlando"
select select "9"
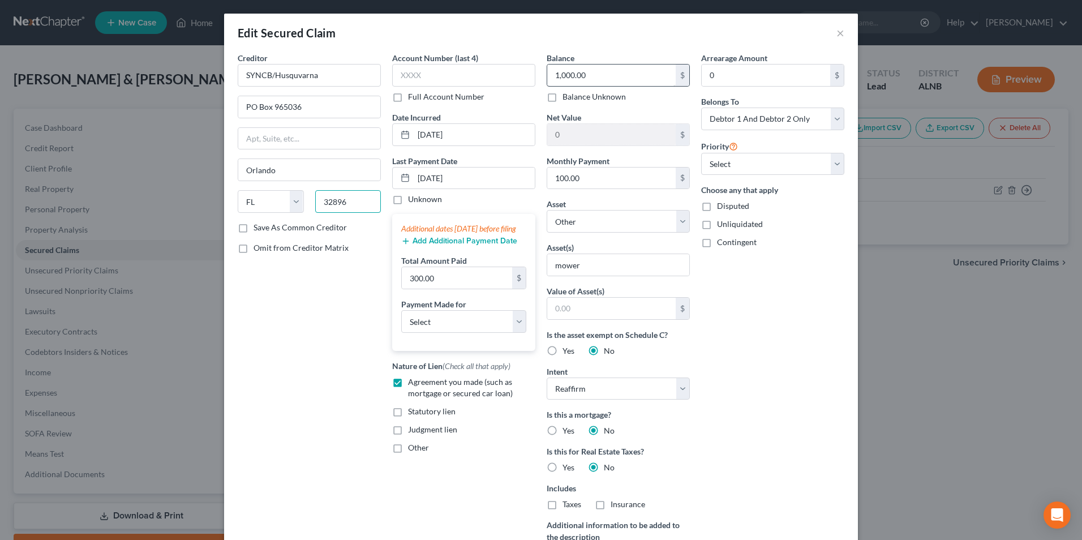
type input "32896"
click at [598, 74] on input "1,000.00" at bounding box center [611, 76] width 128 height 22
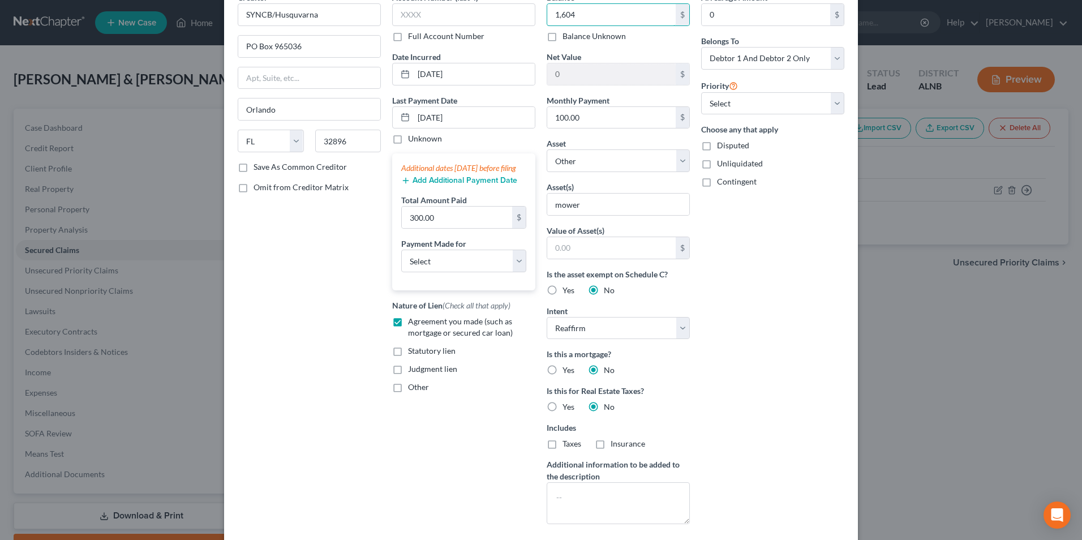
scroll to position [134, 0]
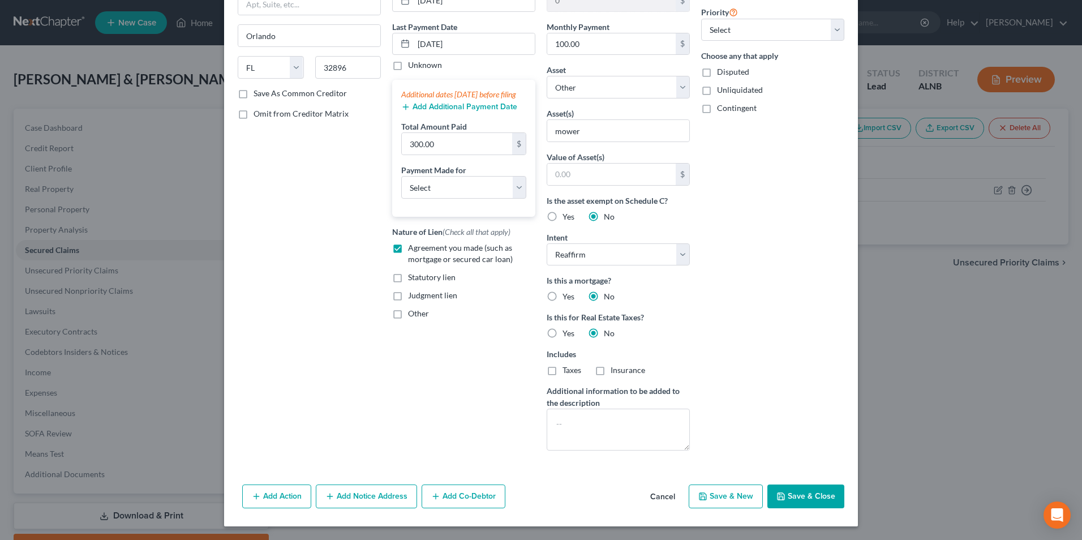
type input "1,604"
click at [799, 493] on button "Save & Close" at bounding box center [806, 497] width 77 height 24
select select
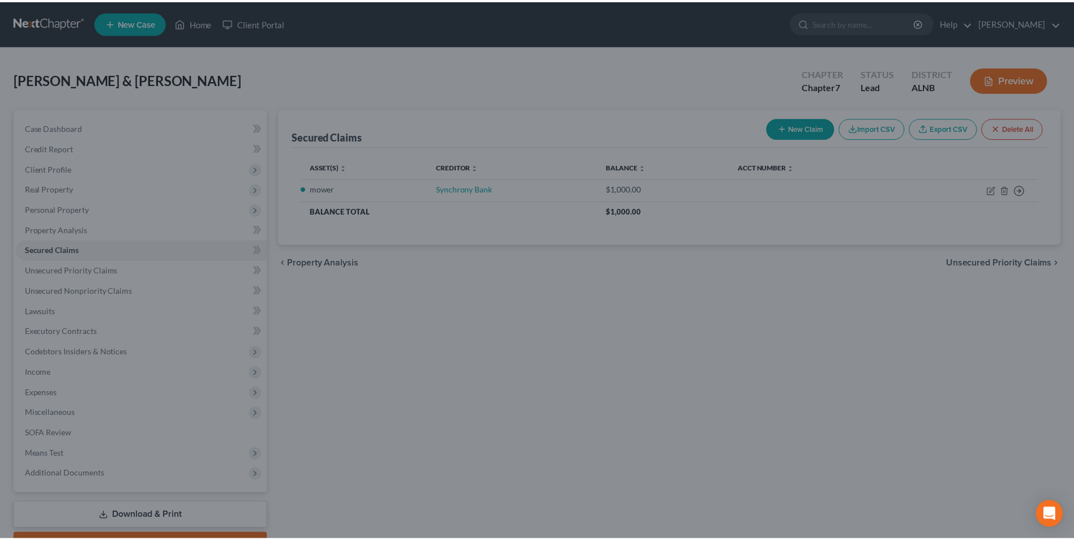
scroll to position [14, 0]
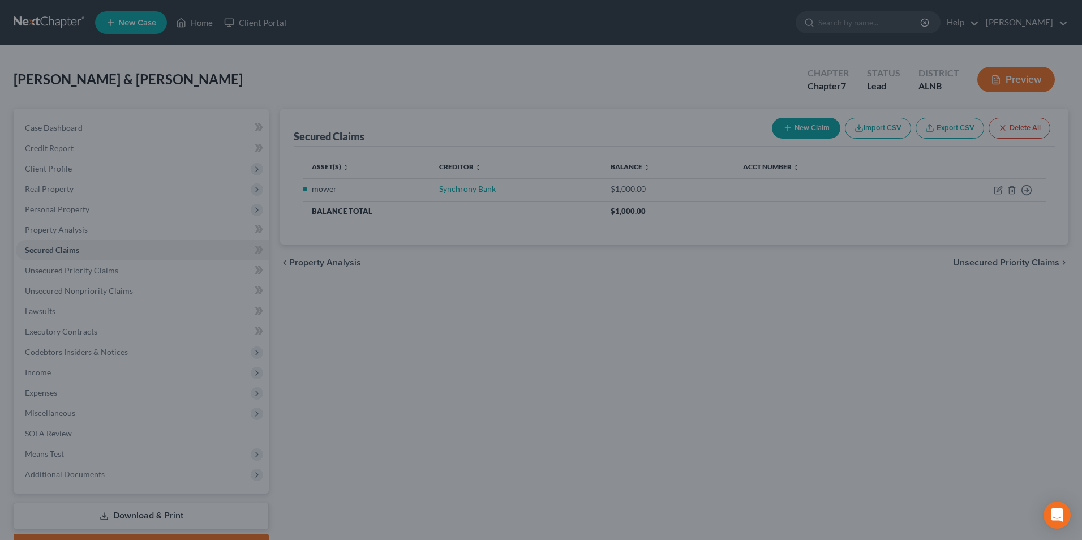
type input "1,604.00"
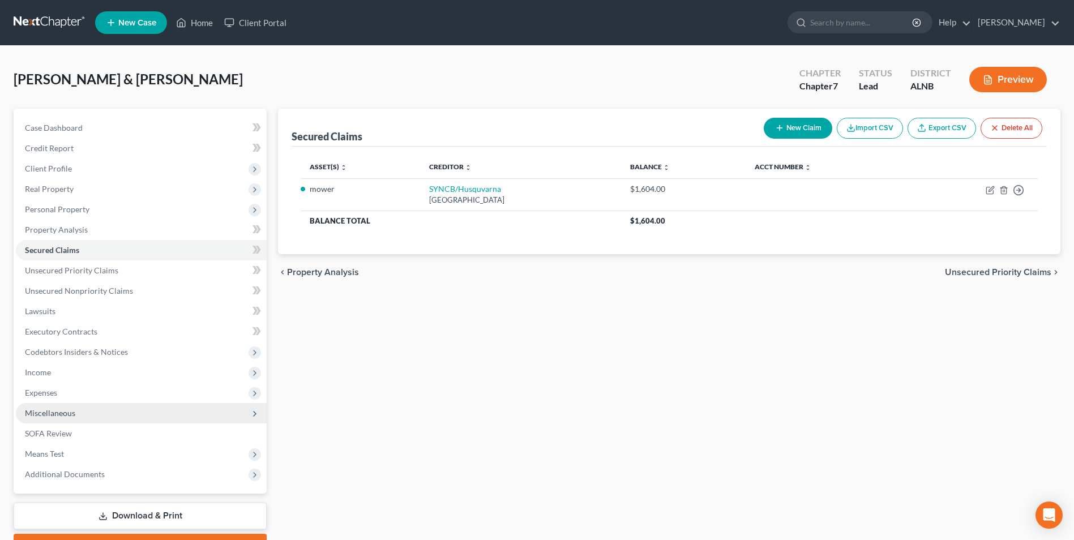
click at [56, 415] on span "Miscellaneous" at bounding box center [50, 413] width 50 height 10
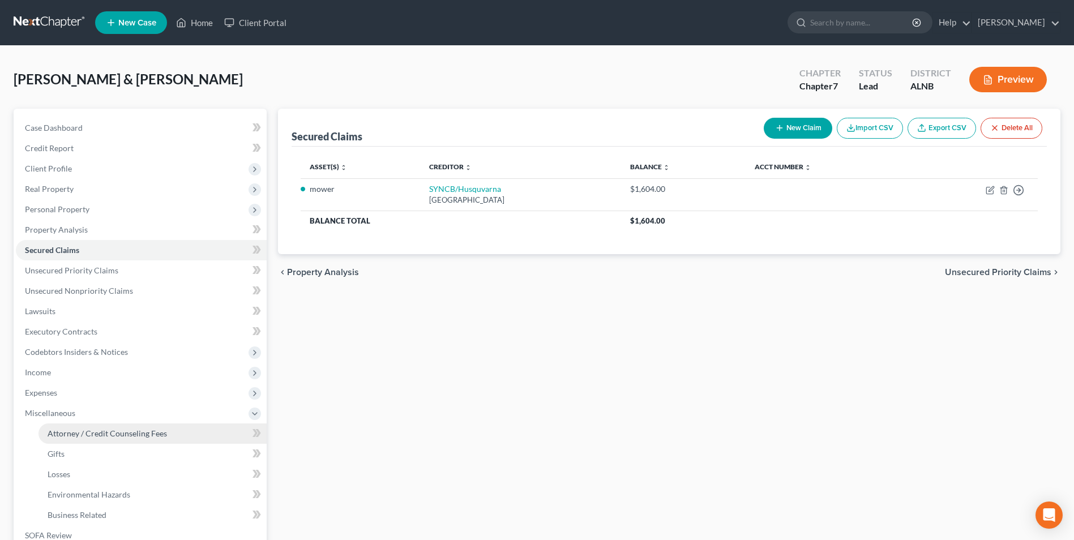
click at [72, 434] on span "Attorney / Credit Counseling Fees" at bounding box center [107, 434] width 119 height 10
select select "0"
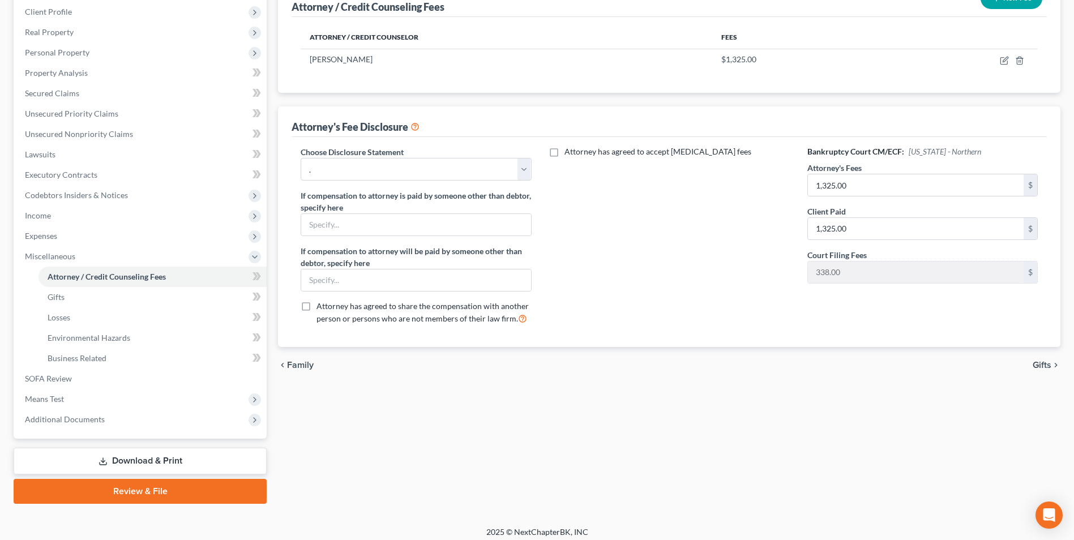
scroll to position [164, 0]
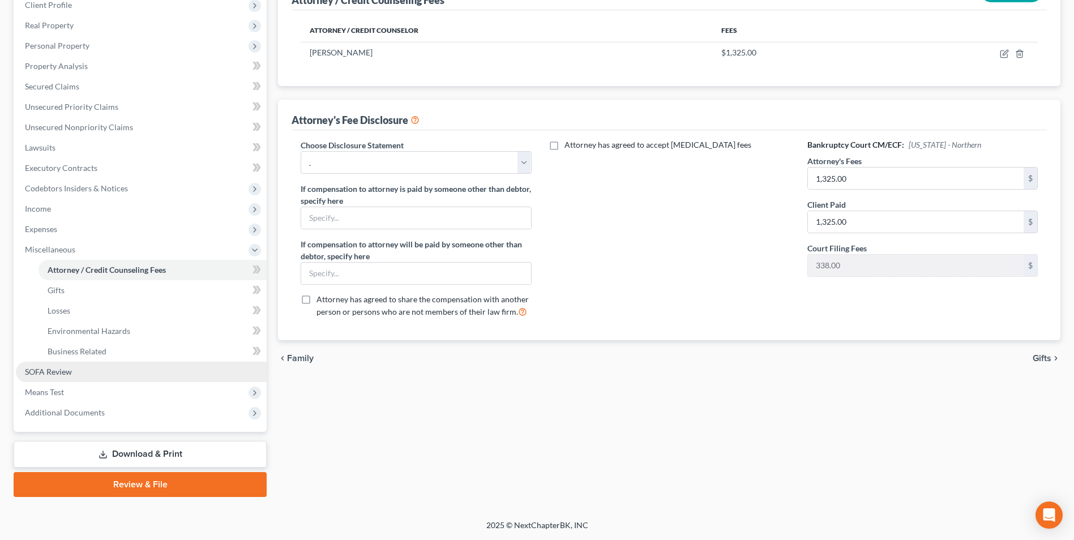
click at [55, 374] on span "SOFA Review" at bounding box center [48, 372] width 47 height 10
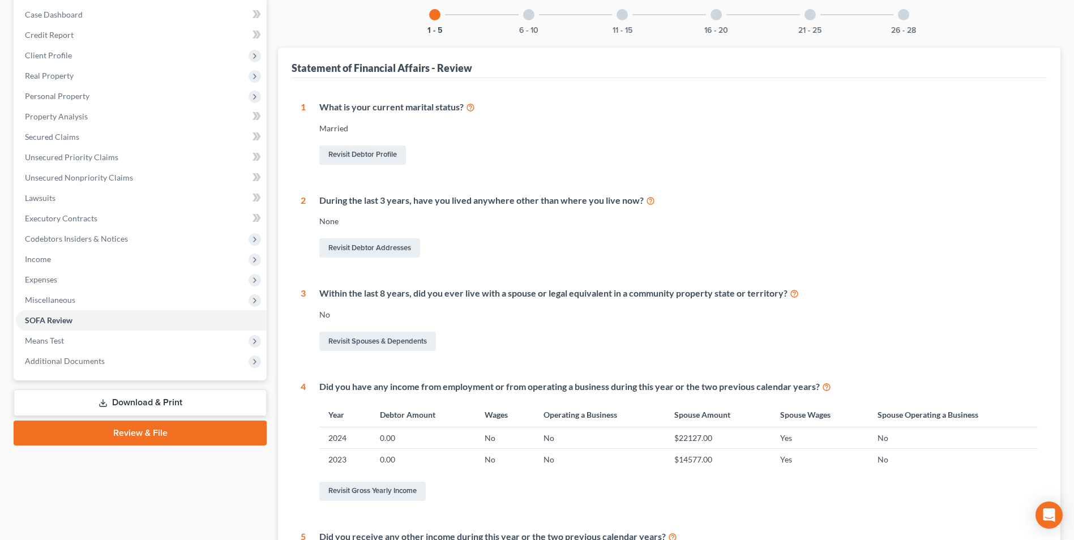
scroll to position [93, 0]
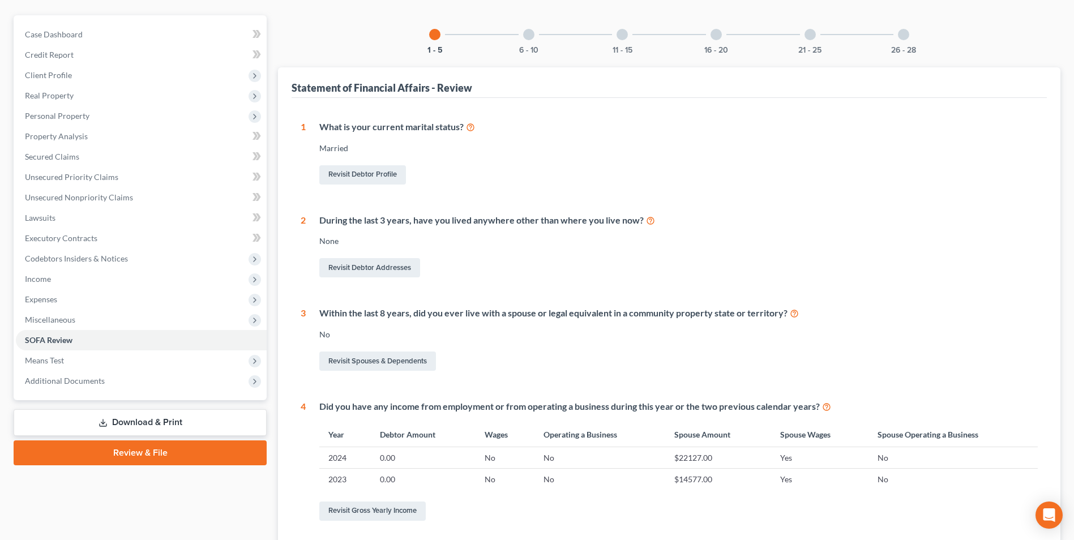
click at [529, 34] on div at bounding box center [528, 34] width 11 height 11
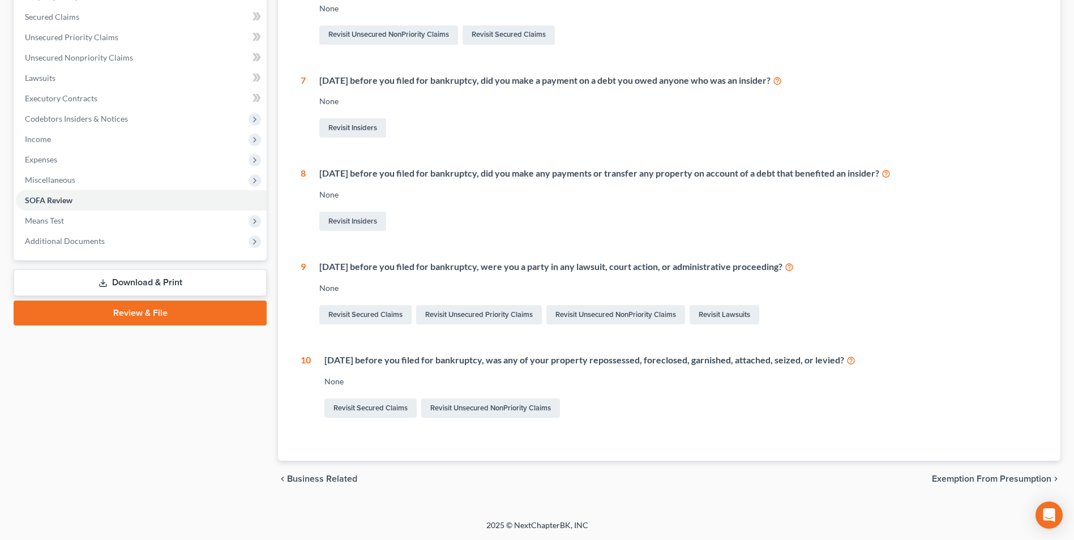
scroll to position [7, 0]
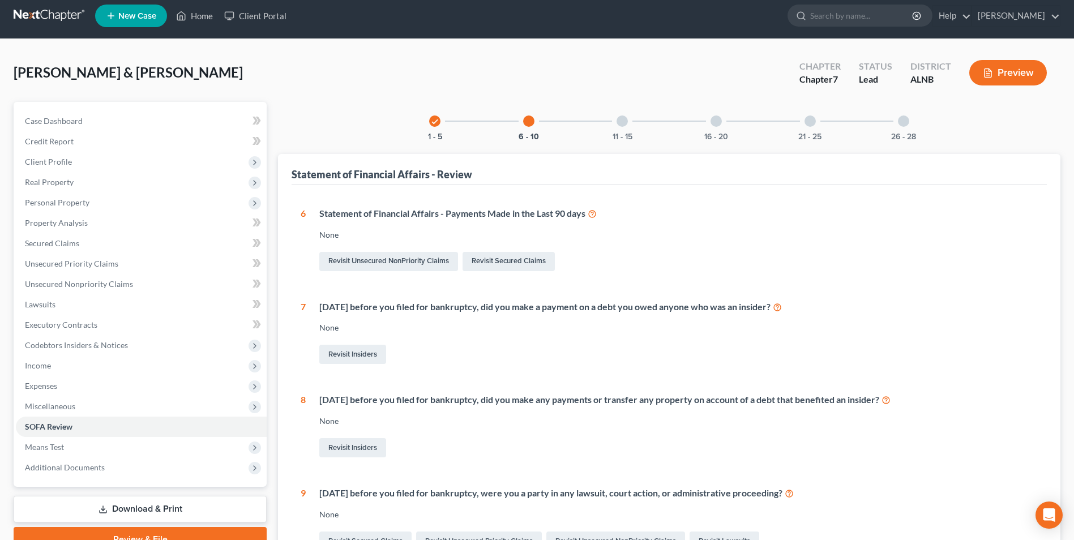
click at [622, 118] on div at bounding box center [621, 120] width 11 height 11
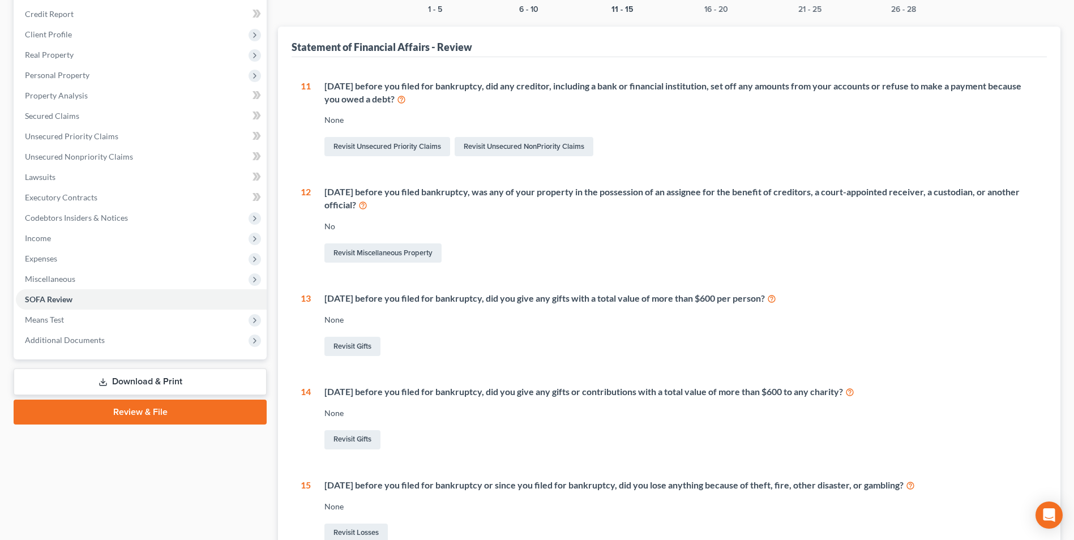
scroll to position [33, 0]
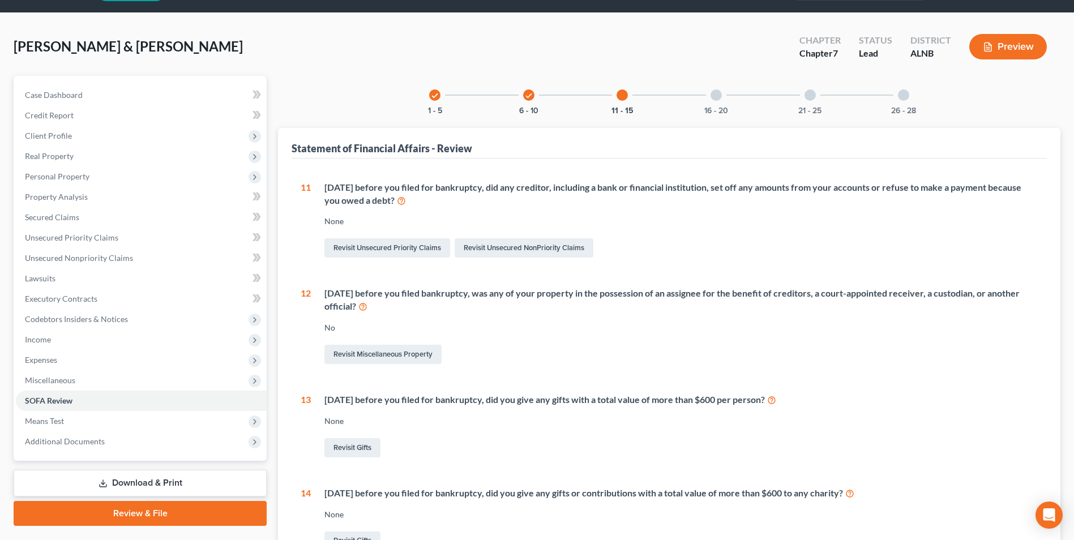
click at [716, 100] on div at bounding box center [715, 94] width 11 height 11
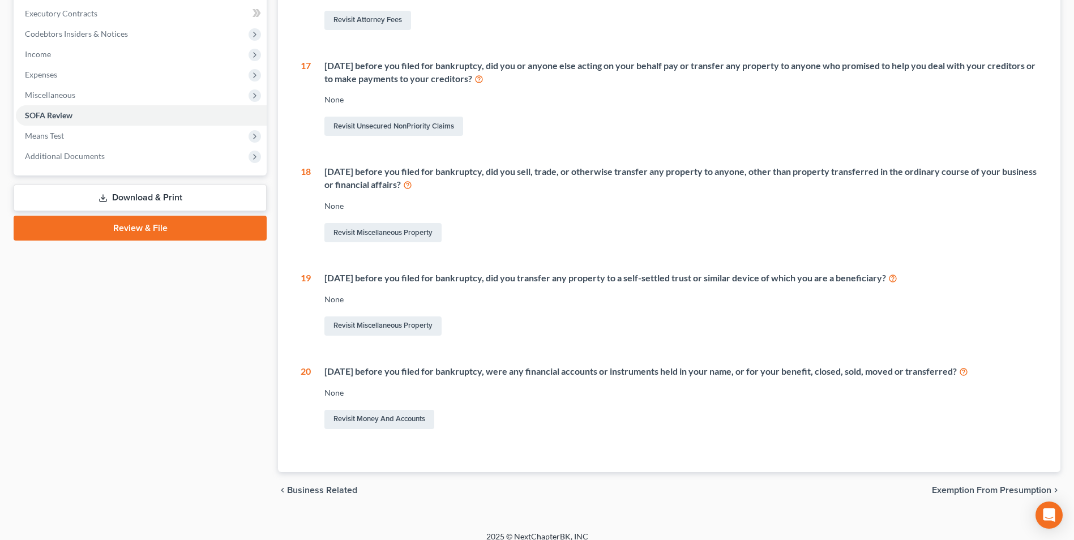
scroll to position [35, 0]
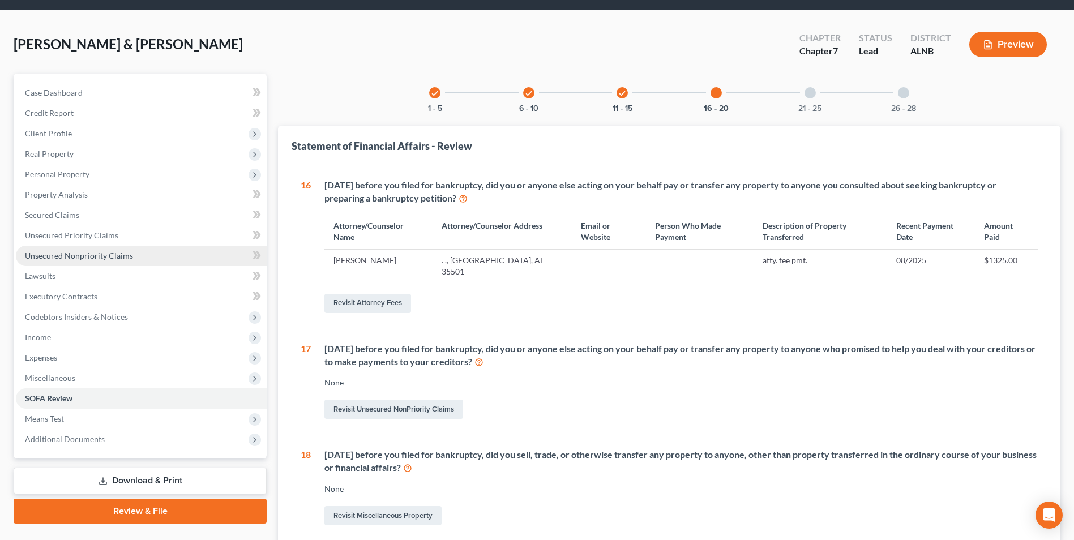
click at [71, 256] on span "Unsecured Nonpriority Claims" at bounding box center [79, 256] width 108 height 10
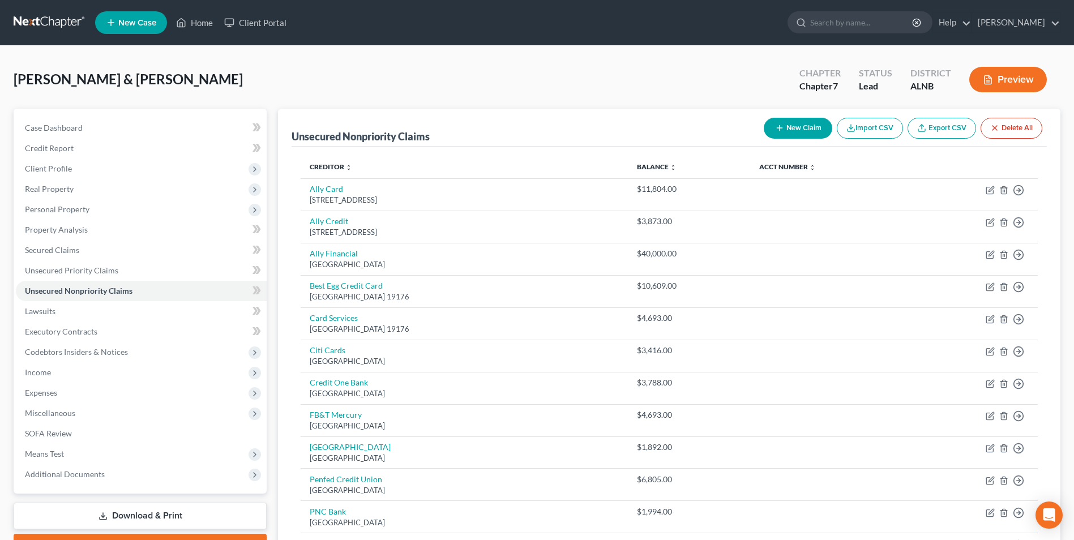
click at [801, 127] on button "New Claim" at bounding box center [798, 128] width 68 height 21
select select "2"
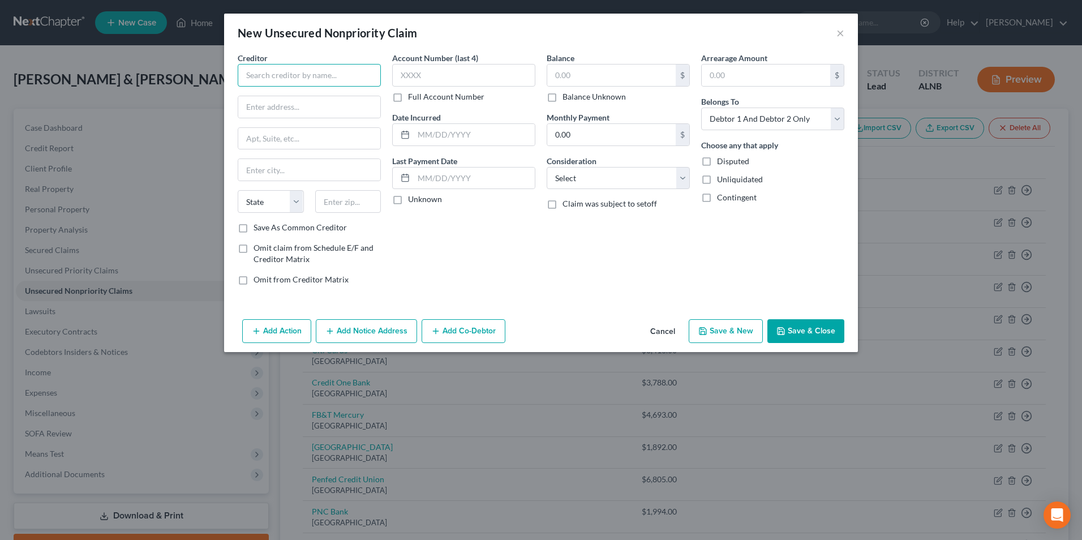
click at [281, 68] on input "text" at bounding box center [309, 75] width 143 height 23
type input "[DEMOGRAPHIC_DATA] Health [GEOGRAPHIC_DATA]"
type input "PO Box 748896"
type input "[GEOGRAPHIC_DATA]"
select select "10"
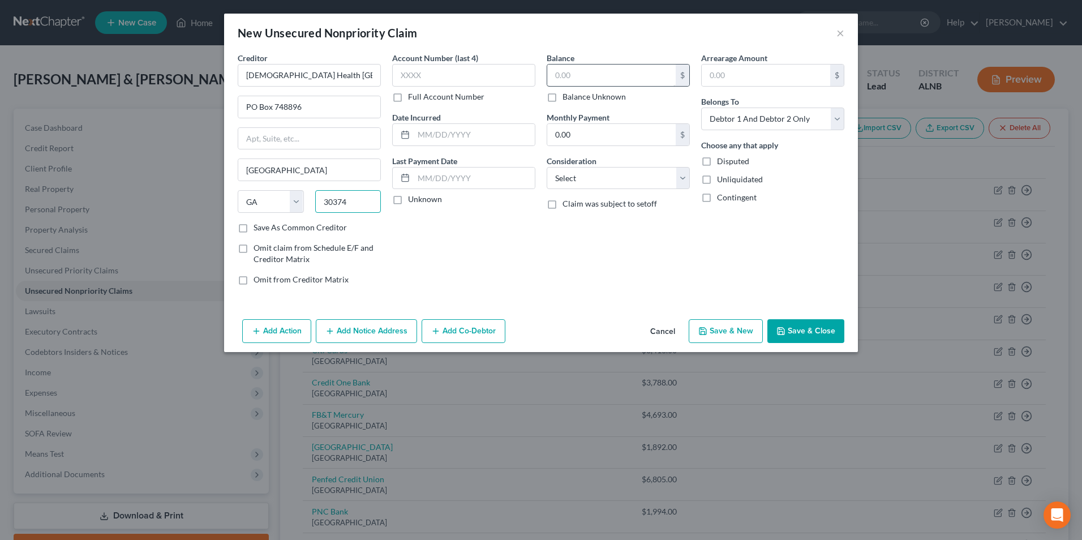
type input "30374"
click at [585, 73] on input "text" at bounding box center [611, 76] width 128 height 22
type input "1,500"
click at [583, 175] on select "Select Cable / Satellite Services Collection Agency Credit Card Debt Debt Couns…" at bounding box center [618, 178] width 143 height 23
select select "9"
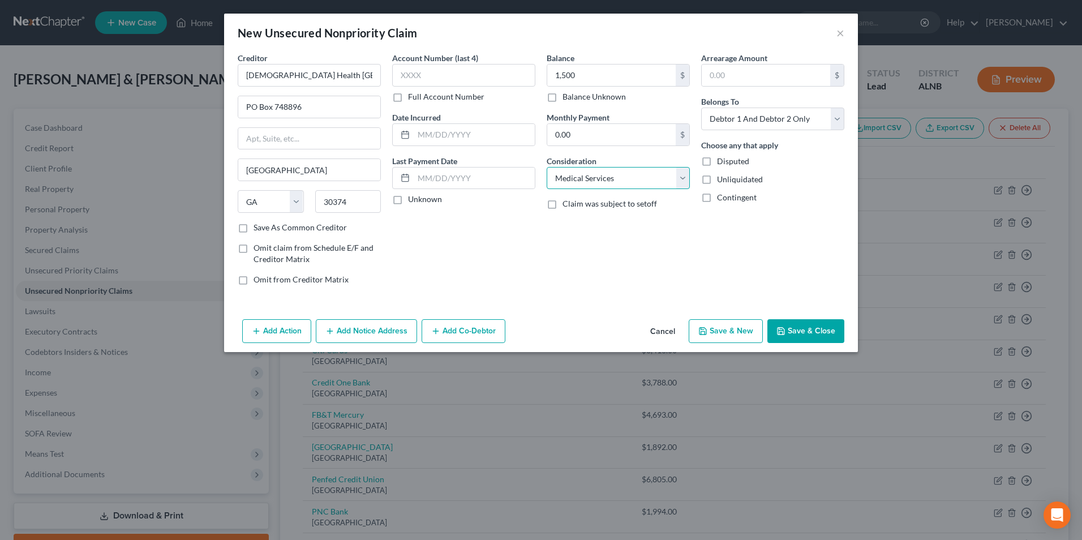
click at [547, 167] on select "Select Cable / Satellite Services Collection Agency Credit Card Debt Debt Couns…" at bounding box center [618, 178] width 143 height 23
click at [735, 333] on button "Save & New" at bounding box center [726, 331] width 74 height 24
select select "2"
type input "1,500.00"
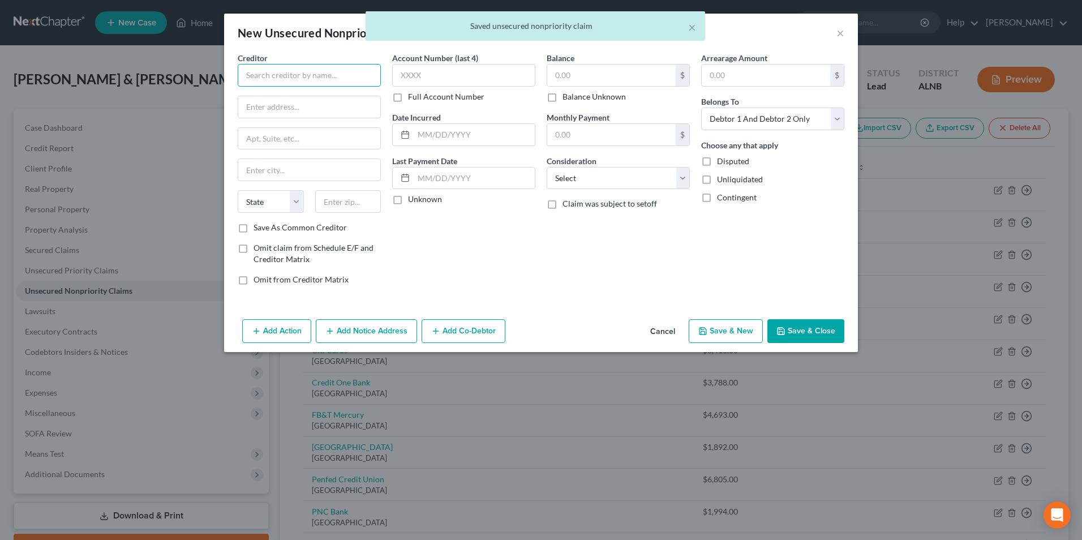
click at [265, 73] on input "text" at bounding box center [309, 75] width 143 height 23
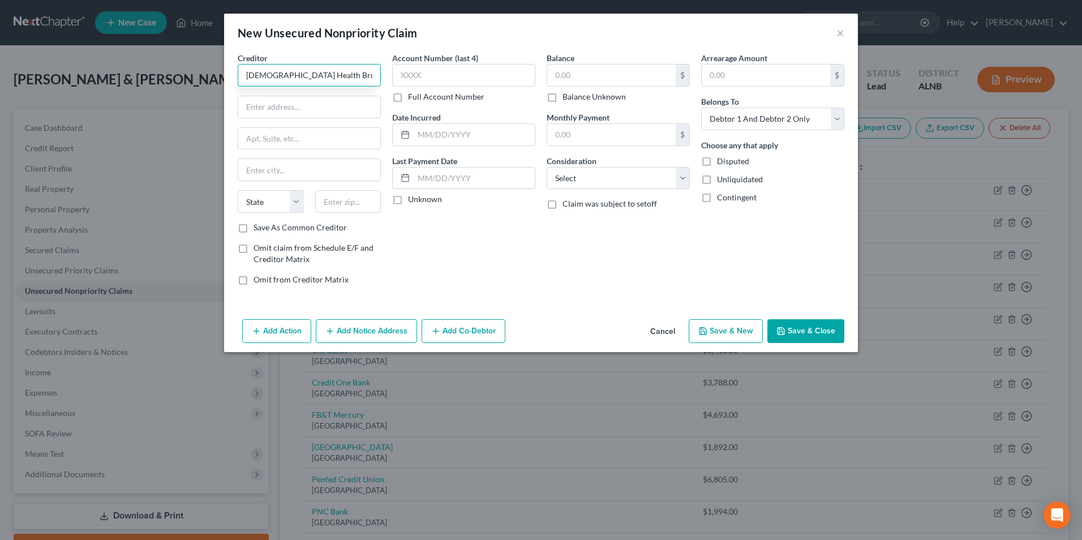
type input "[DEMOGRAPHIC_DATA] Health Brookwood"
type input "PO Box 74125"
type input "T"
type input "[GEOGRAPHIC_DATA]"
select select "10"
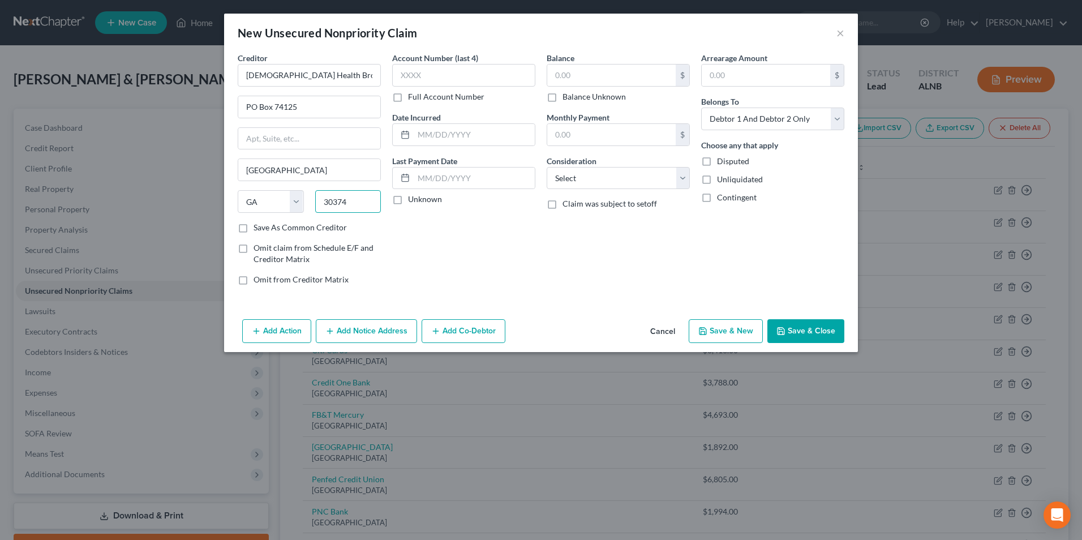
type input "30374"
click at [254, 229] on label "Save As Common Creditor" at bounding box center [300, 227] width 93 height 11
click at [258, 229] on input "Save As Common Creditor" at bounding box center [261, 225] width 7 height 7
checkbox input "true"
click at [589, 73] on input "text" at bounding box center [611, 76] width 128 height 22
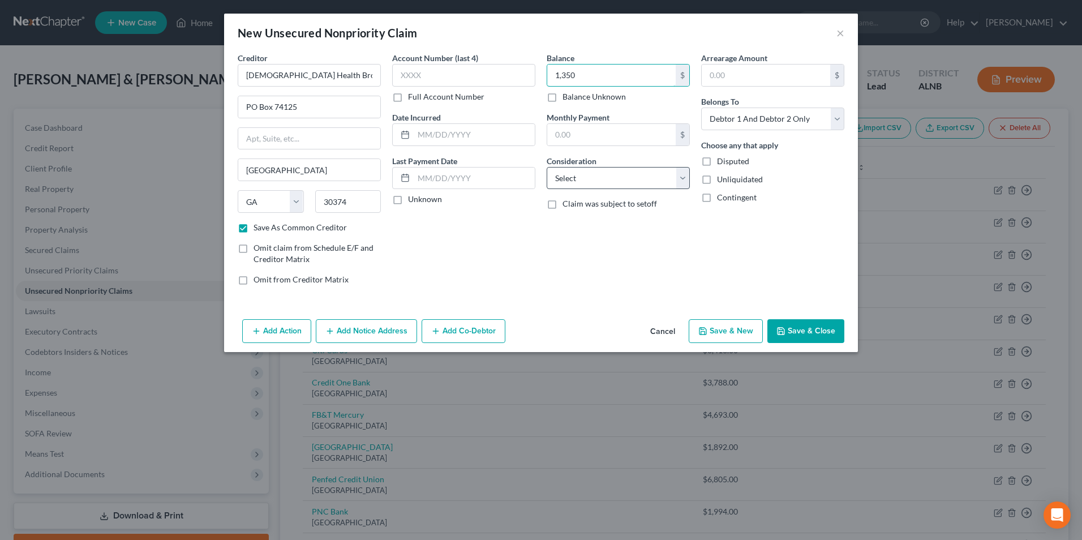
type input "1,350"
click at [626, 179] on select "Select Cable / Satellite Services Collection Agency Credit Card Debt Debt Couns…" at bounding box center [618, 178] width 143 height 23
select select "9"
click at [547, 167] on select "Select Cable / Satellite Services Collection Agency Credit Card Debt Debt Couns…" at bounding box center [618, 178] width 143 height 23
click at [808, 333] on button "Save & Close" at bounding box center [806, 331] width 77 height 24
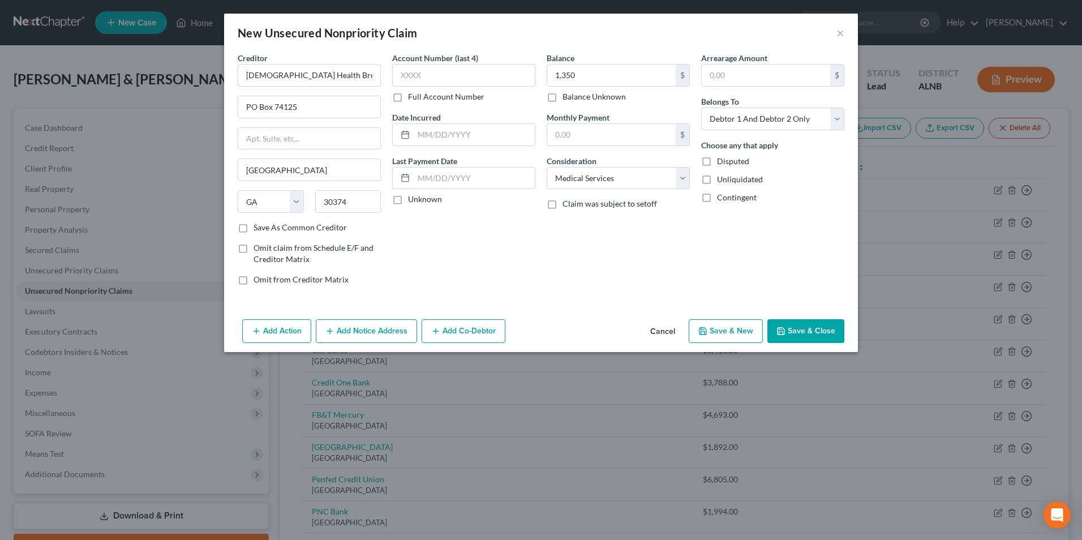
checkbox input "false"
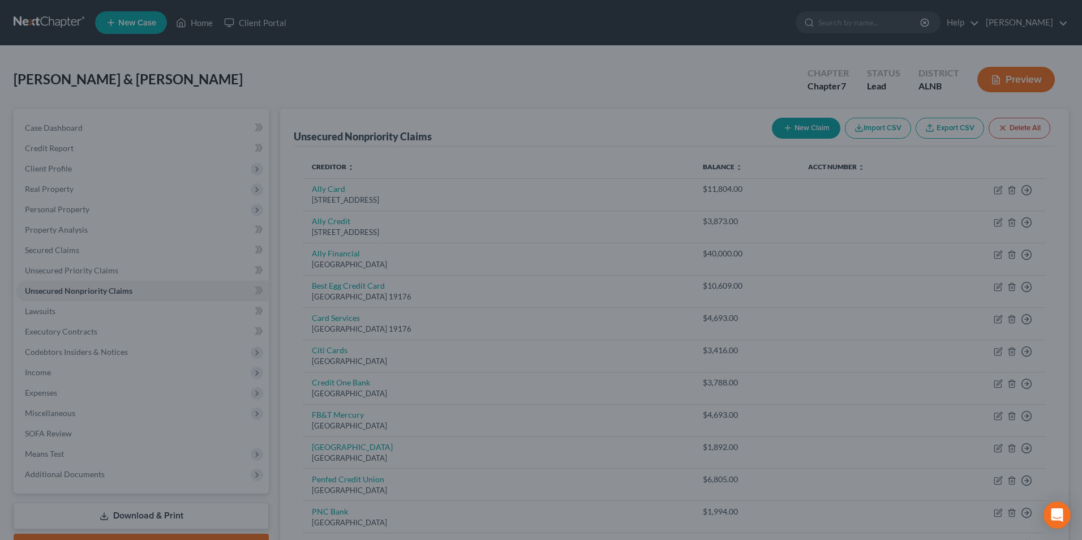
type input "1,350.00"
type input "0.00"
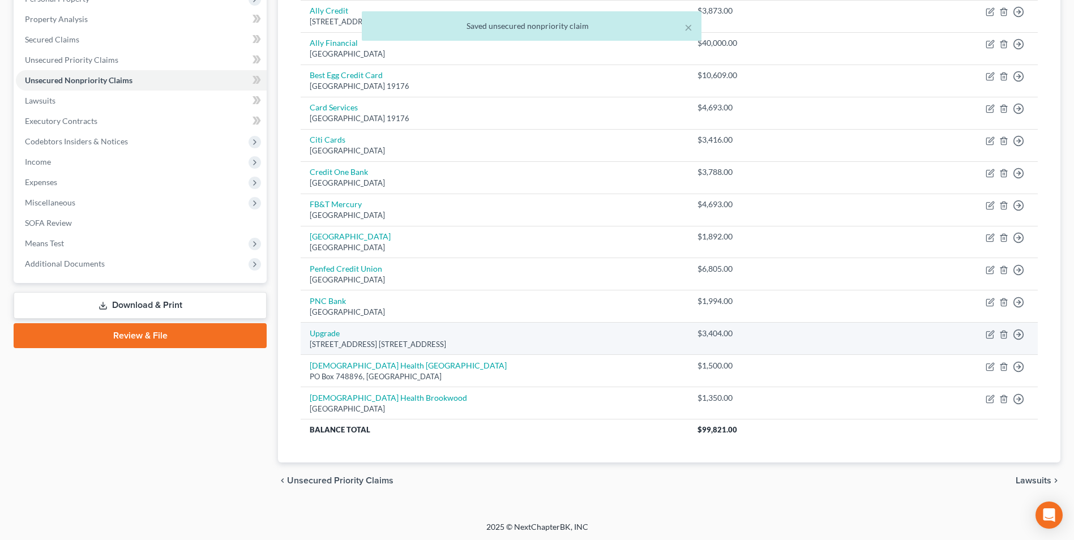
scroll to position [212, 0]
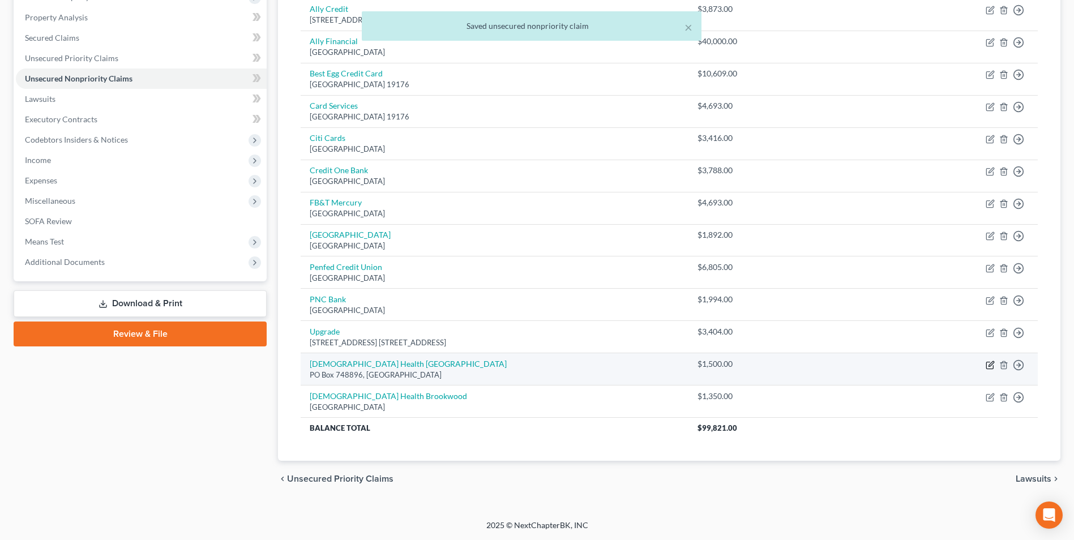
click at [987, 367] on icon "button" at bounding box center [990, 365] width 9 height 9
select select "10"
select select "9"
select select "2"
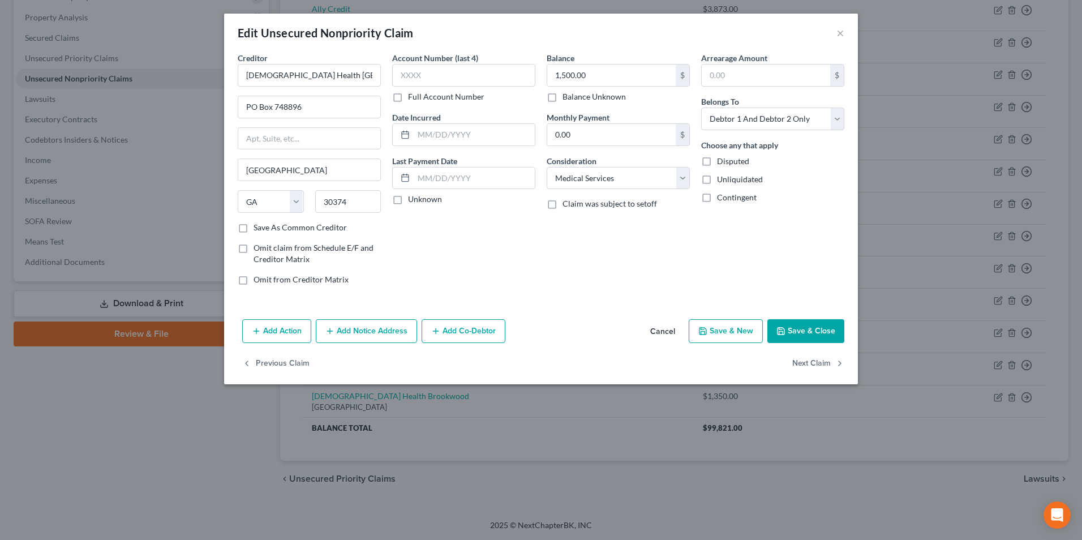
click at [254, 227] on label "Save As Common Creditor" at bounding box center [300, 227] width 93 height 11
click at [258, 227] on input "Save As Common Creditor" at bounding box center [261, 225] width 7 height 7
click at [819, 327] on button "Save & Close" at bounding box center [806, 331] width 77 height 24
checkbox input "false"
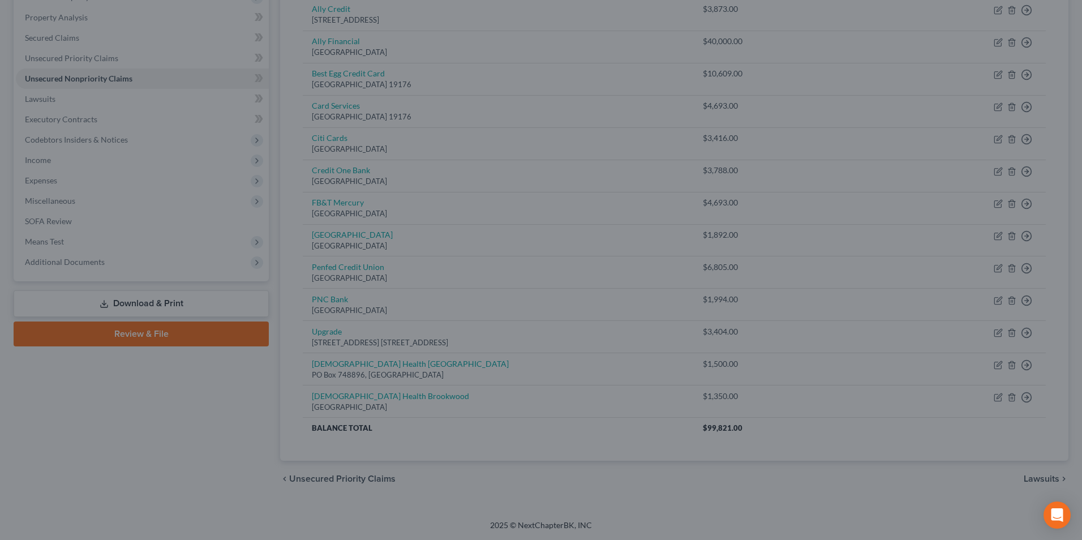
type input "0"
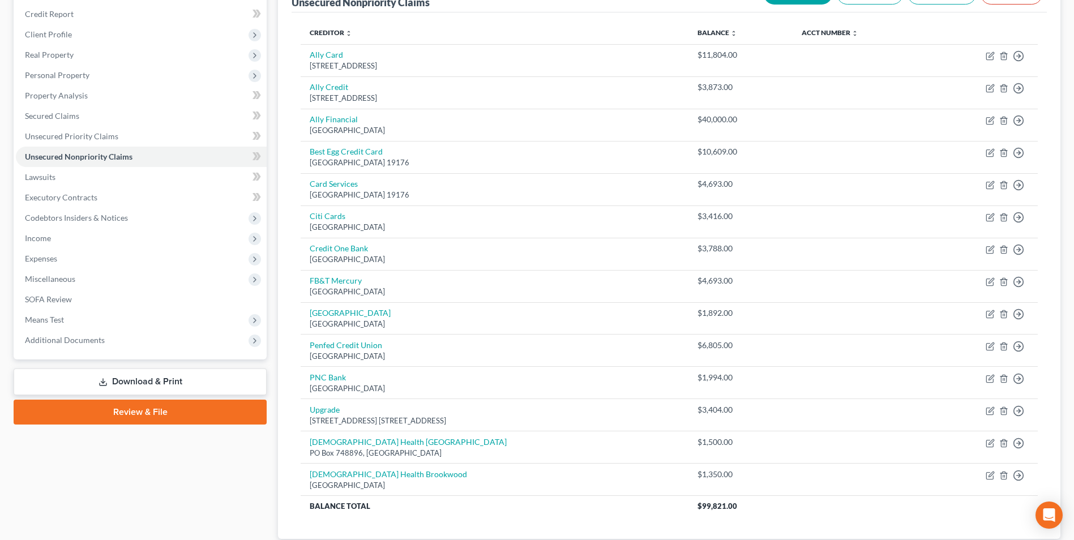
scroll to position [42, 0]
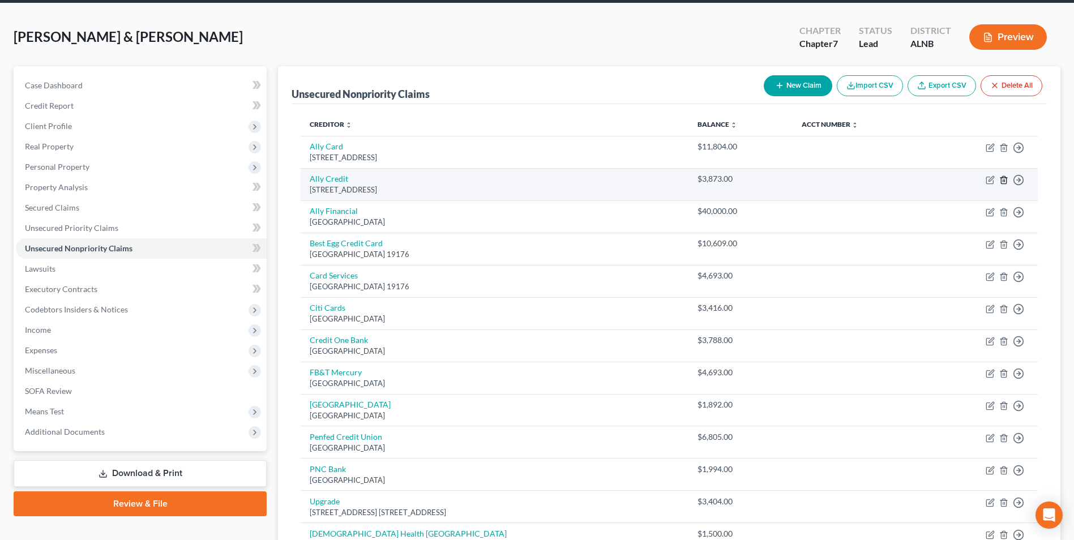
click at [1003, 180] on line "button" at bounding box center [1003, 180] width 0 height 2
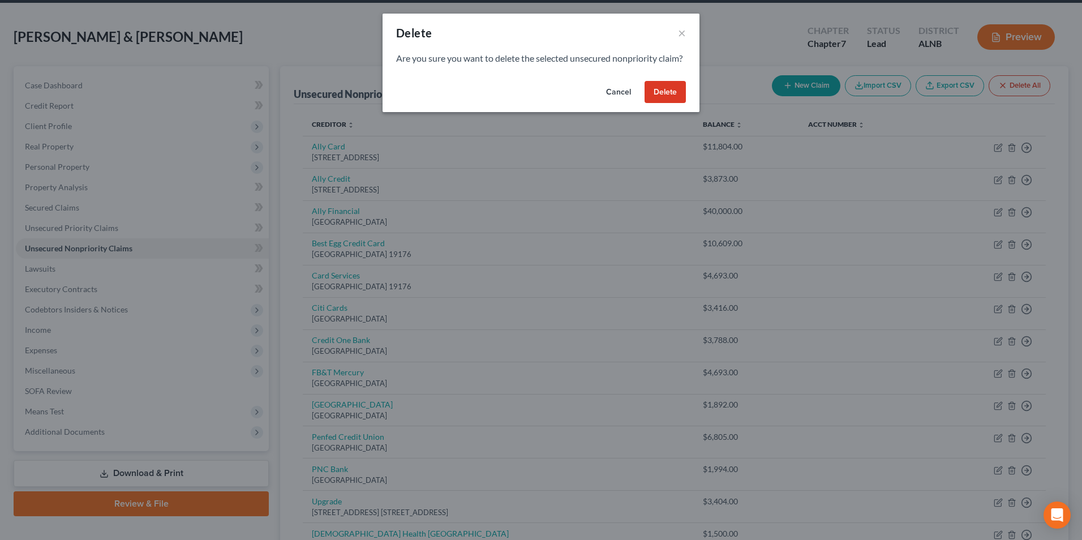
click at [664, 104] on button "Delete" at bounding box center [665, 92] width 41 height 23
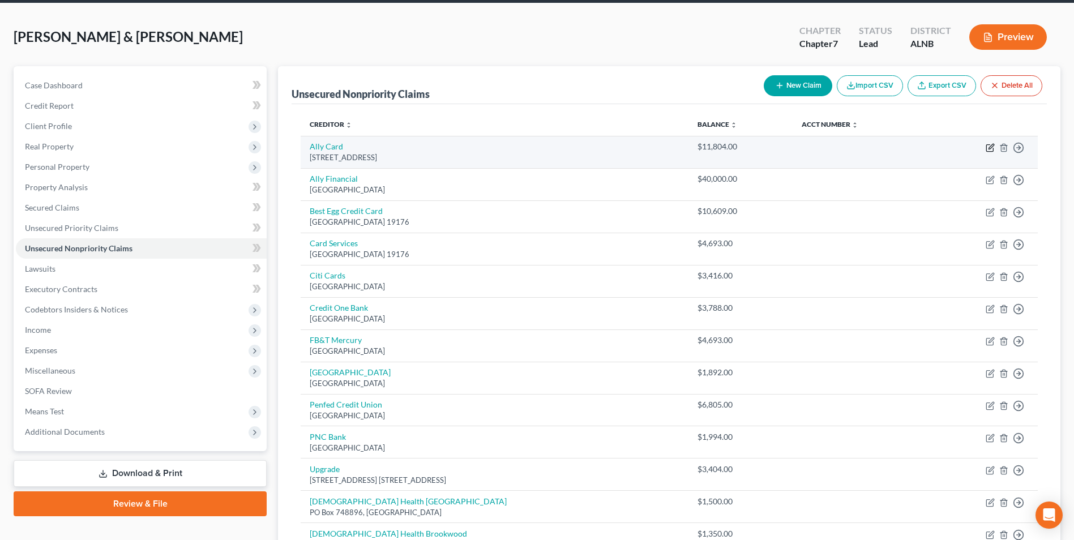
click at [989, 145] on icon "button" at bounding box center [989, 148] width 7 height 7
select select "35"
select select "2"
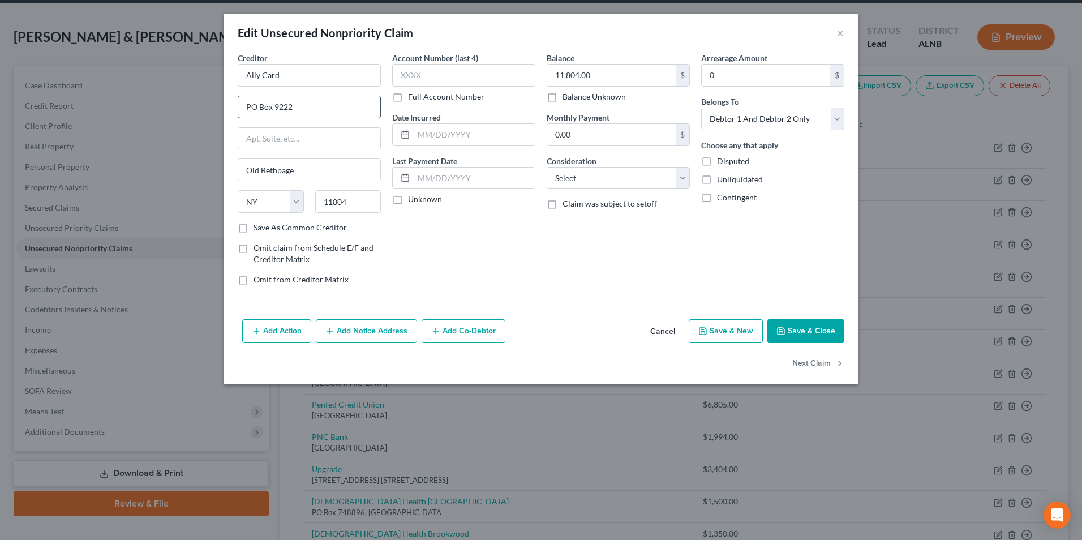
click at [307, 104] on input "PO Box 9222" at bounding box center [309, 107] width 142 height 22
type input "PO Box 6660371"
type input "[GEOGRAPHIC_DATA]"
click at [263, 207] on select "State [US_STATE] AK AR AZ CA CO CT DE DC [GEOGRAPHIC_DATA] [GEOGRAPHIC_DATA] GU…" at bounding box center [271, 201] width 66 height 23
select select "45"
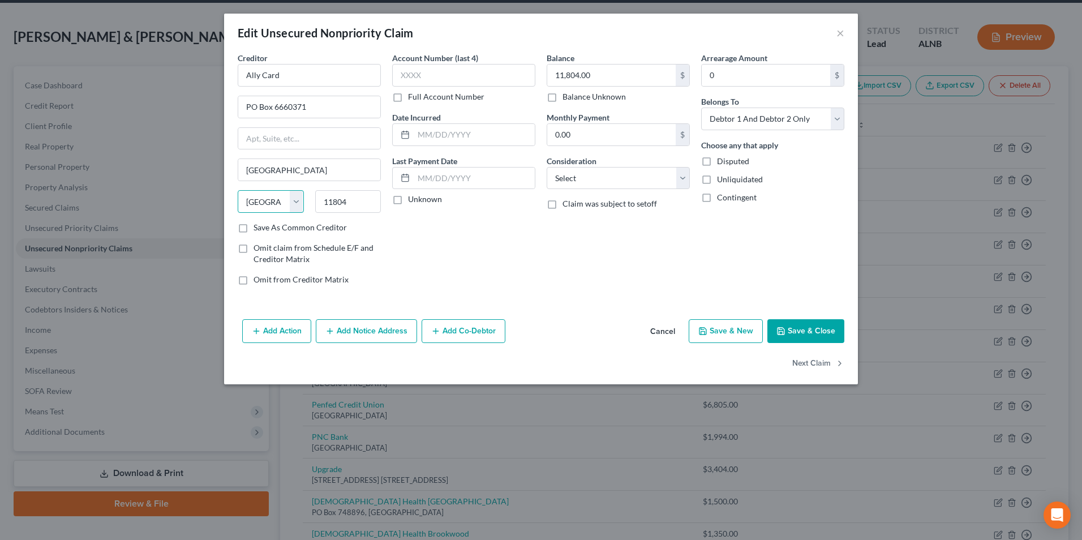
click at [238, 190] on select "State [US_STATE] AK AR AZ CA CO CT DE DC [GEOGRAPHIC_DATA] [GEOGRAPHIC_DATA] GU…" at bounding box center [271, 201] width 66 height 23
click at [362, 199] on input "11804" at bounding box center [348, 201] width 66 height 23
type input "1"
type input "75266"
click at [809, 330] on button "Save & Close" at bounding box center [806, 331] width 77 height 24
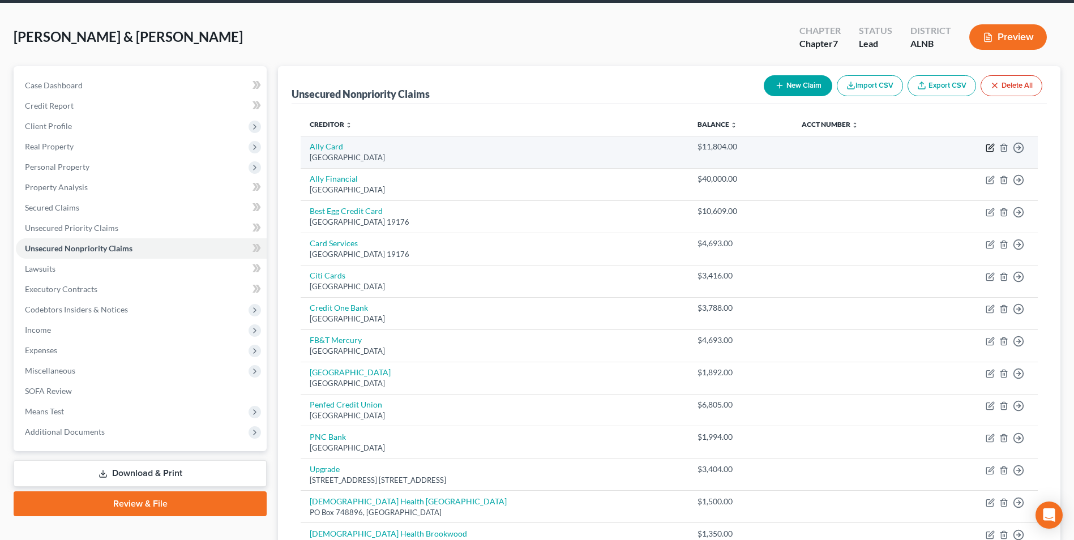
click at [989, 150] on icon "button" at bounding box center [990, 147] width 9 height 9
select select "45"
select select "2"
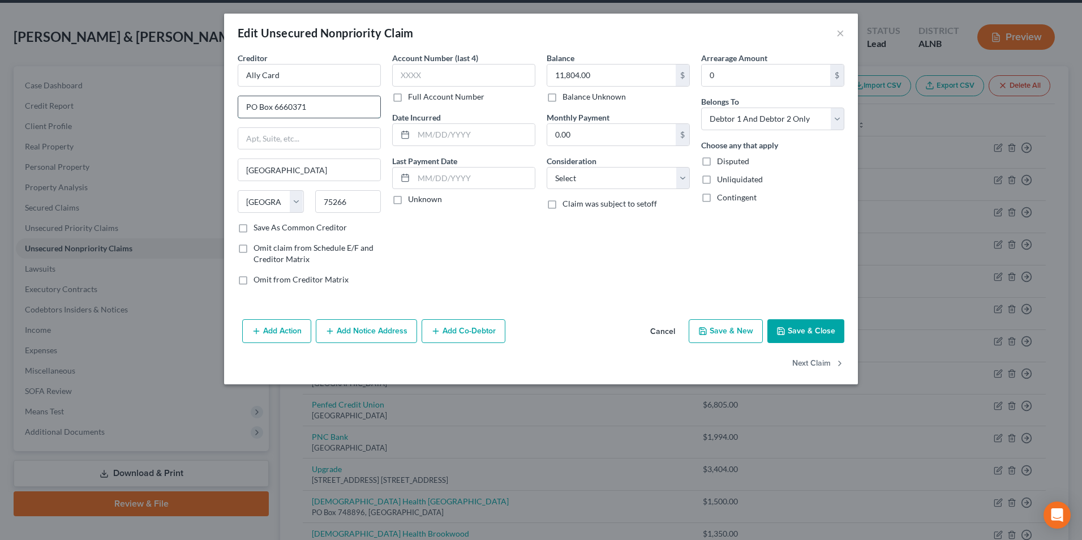
click at [318, 109] on input "PO Box 6660371" at bounding box center [309, 107] width 142 height 22
type input "PO Box 660371"
click at [831, 331] on button "Save & Close" at bounding box center [806, 331] width 77 height 24
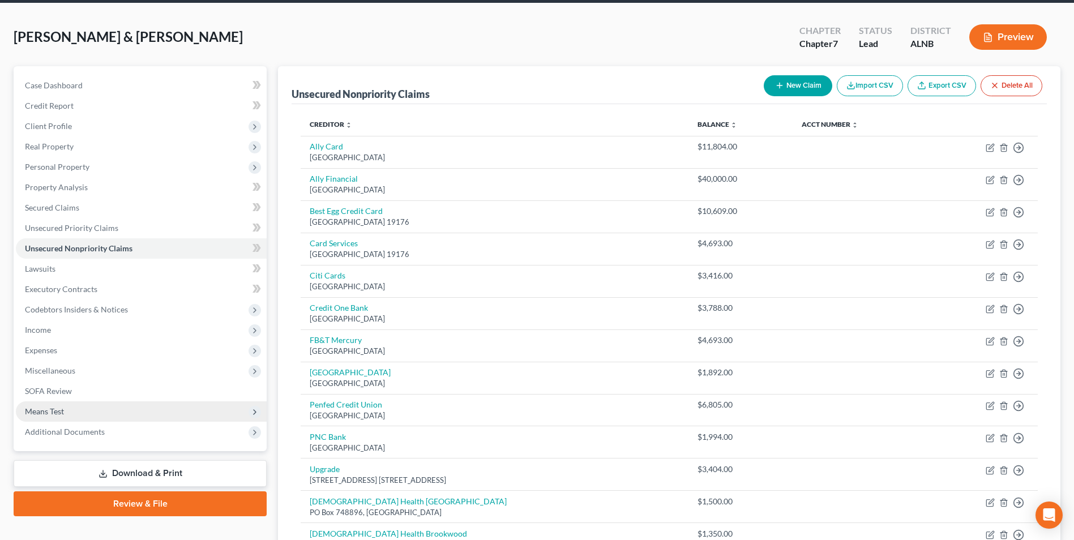
click at [49, 412] on span "Means Test" at bounding box center [44, 411] width 39 height 10
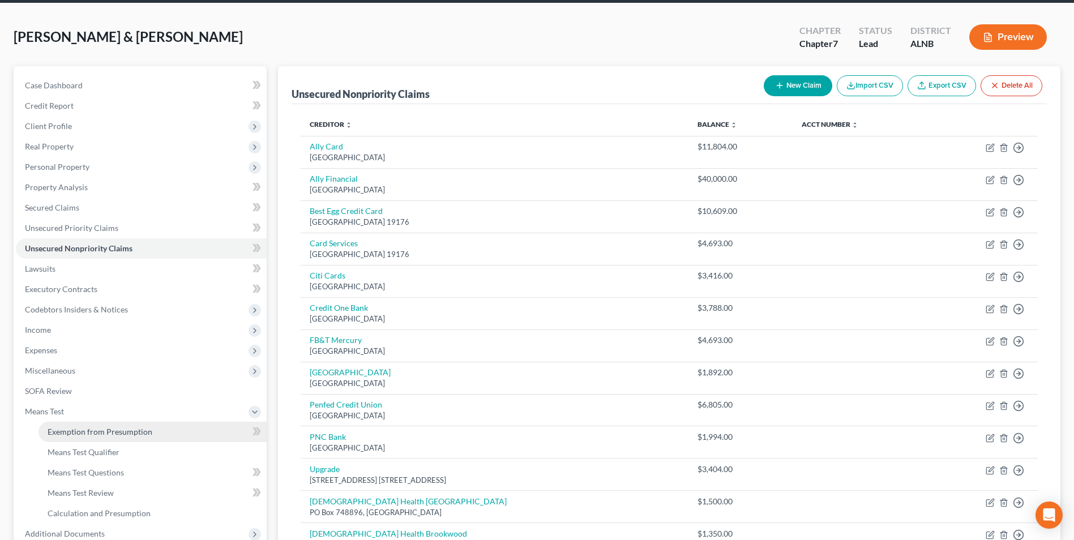
click at [80, 435] on span "Exemption from Presumption" at bounding box center [100, 432] width 105 height 10
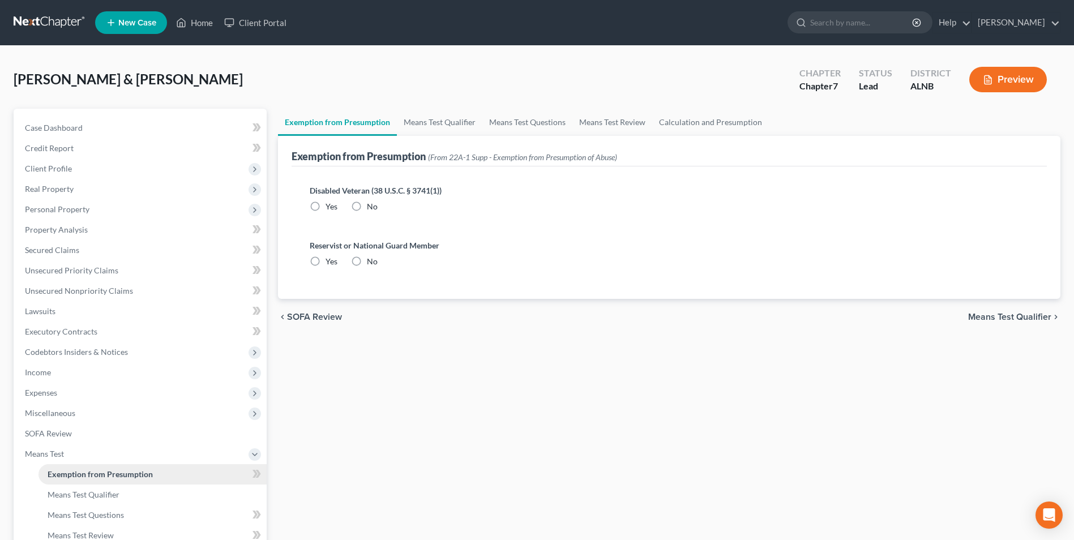
radio input "true"
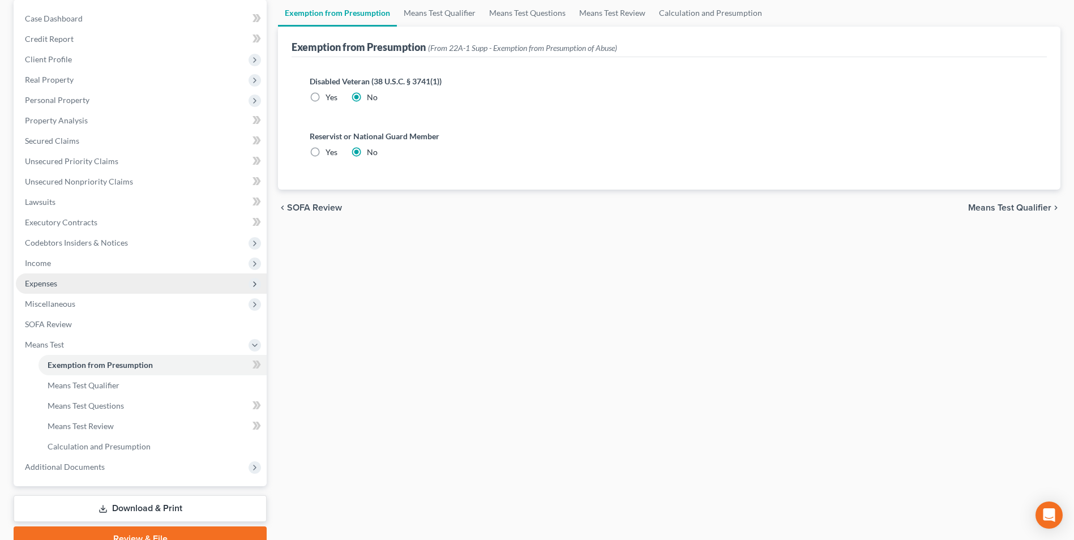
scroll to position [164, 0]
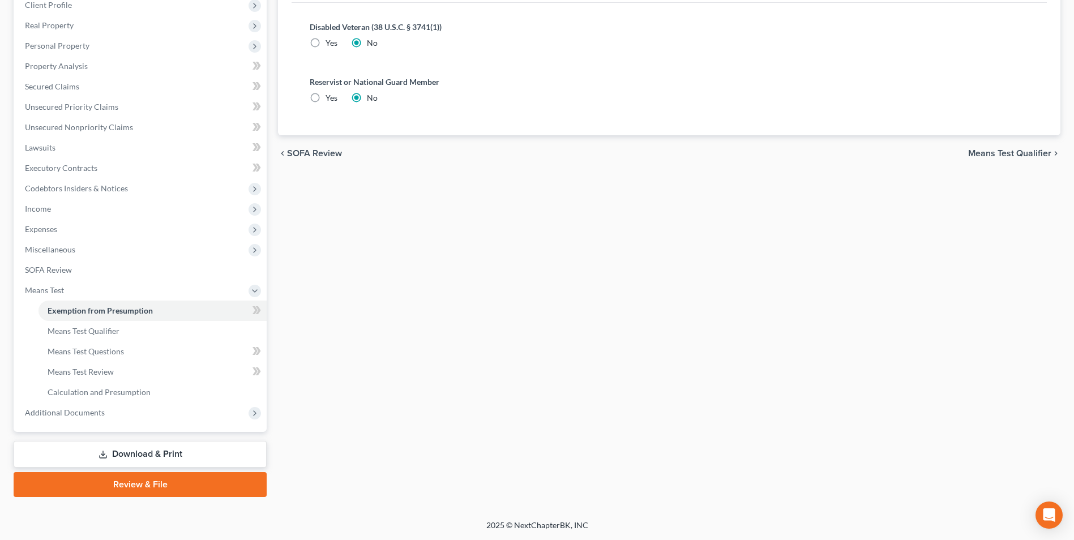
click at [124, 450] on link "Download & Print" at bounding box center [140, 454] width 253 height 27
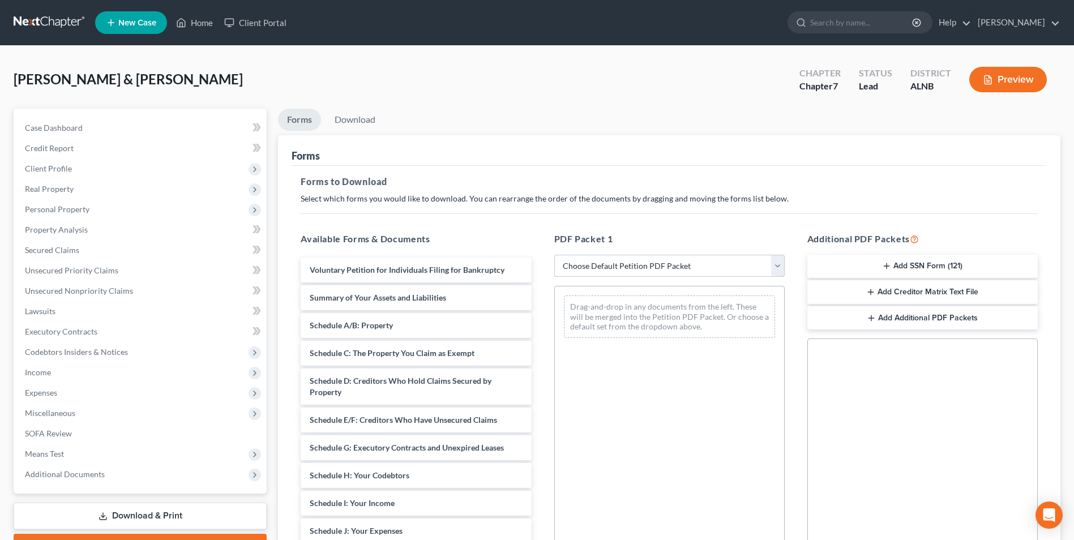
drag, startPoint x: 777, startPoint y: 267, endPoint x: 765, endPoint y: 268, distance: 11.4
click at [777, 267] on select "Choose Default Petition PDF Packet Complete Bankruptcy Petition (all forms and …" at bounding box center [669, 266] width 230 height 23
select select "0"
click at [554, 255] on select "Choose Default Petition PDF Packet Complete Bankruptcy Petition (all forms and …" at bounding box center [669, 266] width 230 height 23
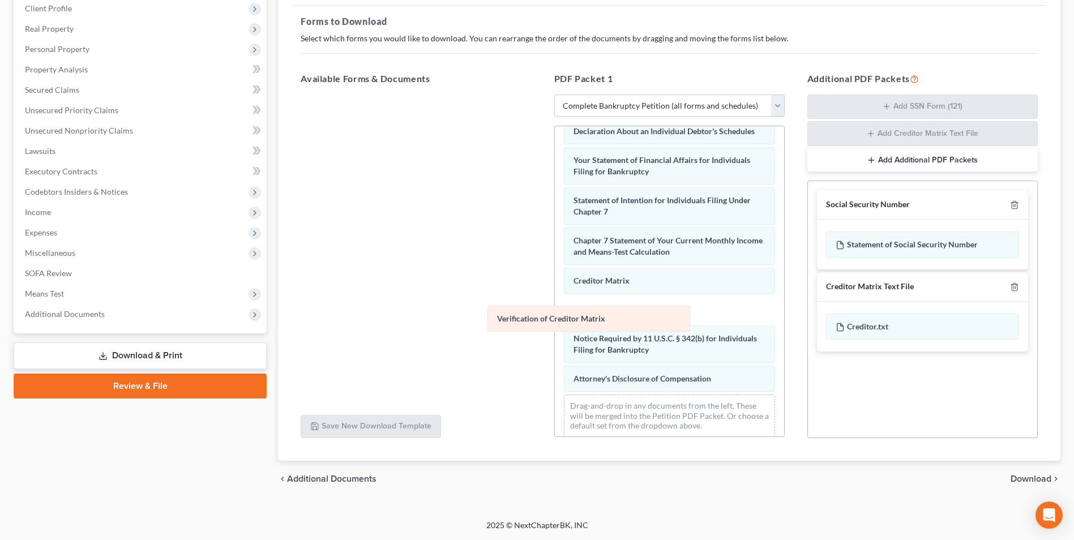
scroll to position [332, 0]
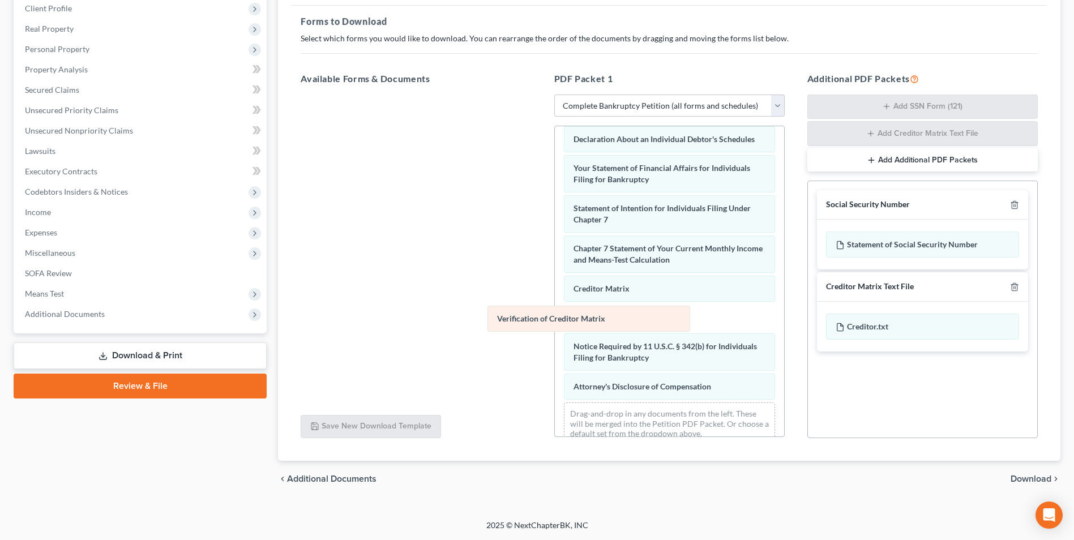
drag, startPoint x: 630, startPoint y: 320, endPoint x: 412, endPoint y: 289, distance: 220.7
click at [555, 289] on div "Verification of Creditor Matrix Voluntary Petition for Individuals Filing for B…" at bounding box center [669, 124] width 229 height 659
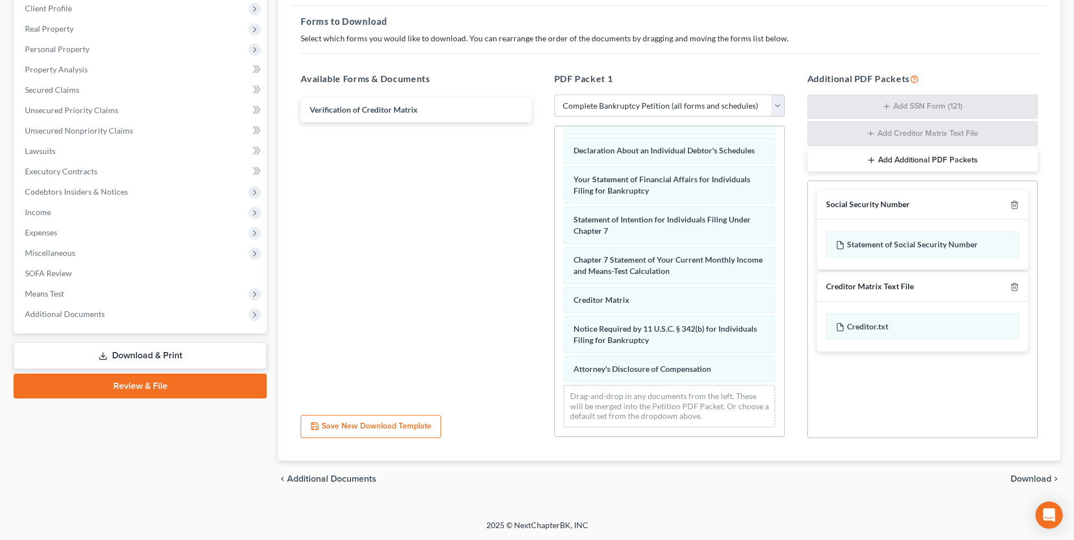
click at [1026, 479] on span "Download" at bounding box center [1030, 478] width 41 height 9
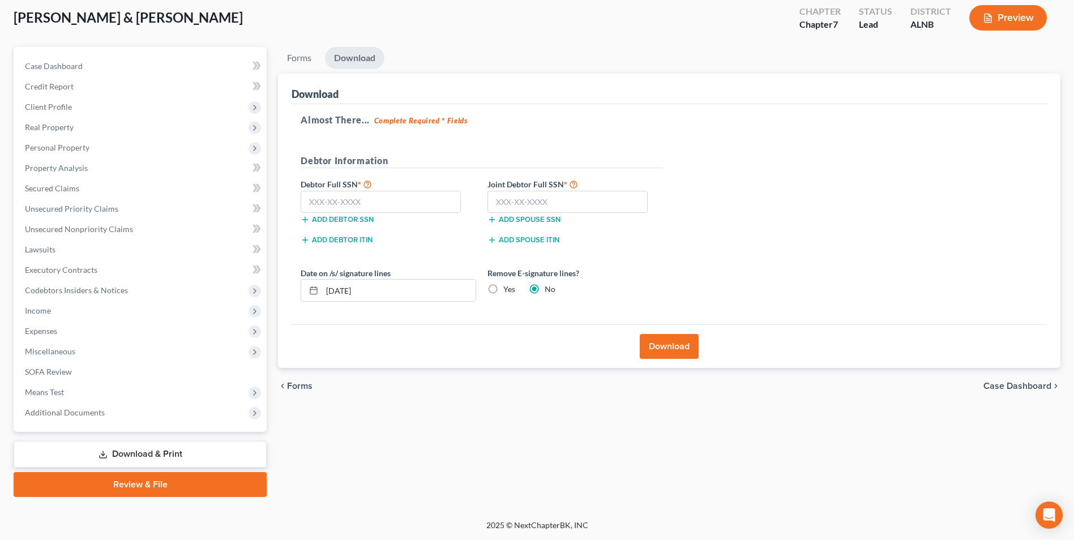
scroll to position [62, 0]
click at [387, 200] on input "text" at bounding box center [381, 202] width 160 height 23
type input "424-88-6605"
drag, startPoint x: 559, startPoint y: 214, endPoint x: 559, endPoint y: 197, distance: 17.0
click at [559, 205] on div "Joint Debtor Full SSN * Add spouse SSN" at bounding box center [575, 201] width 187 height 48
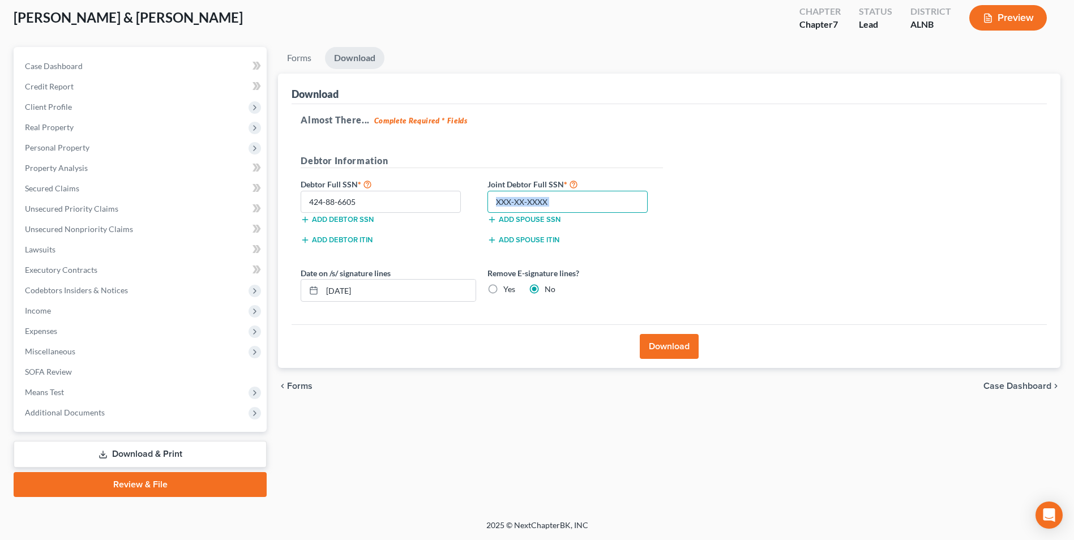
click at [542, 205] on input "text" at bounding box center [567, 202] width 160 height 23
type input "419-78-1484"
click at [678, 343] on button "Download" at bounding box center [669, 346] width 59 height 25
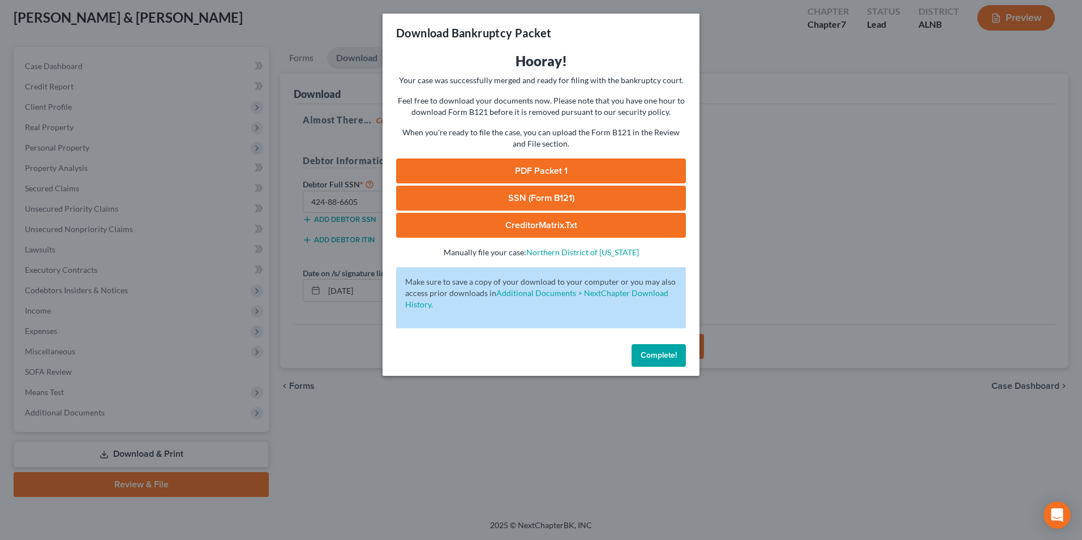
click at [537, 169] on link "PDF Packet 1" at bounding box center [541, 170] width 290 height 25
click at [538, 222] on link "CreditorMatrix.txt" at bounding box center [541, 225] width 290 height 25
drag, startPoint x: 673, startPoint y: 357, endPoint x: 690, endPoint y: 323, distance: 38.5
click at [673, 357] on span "Complete!" at bounding box center [659, 355] width 36 height 10
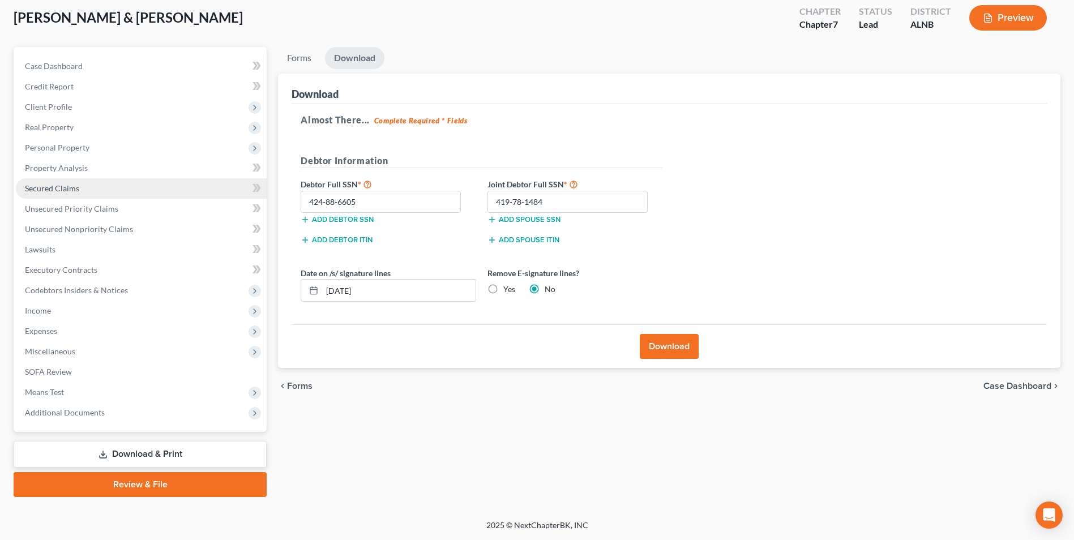
click at [70, 191] on span "Secured Claims" at bounding box center [52, 188] width 54 height 10
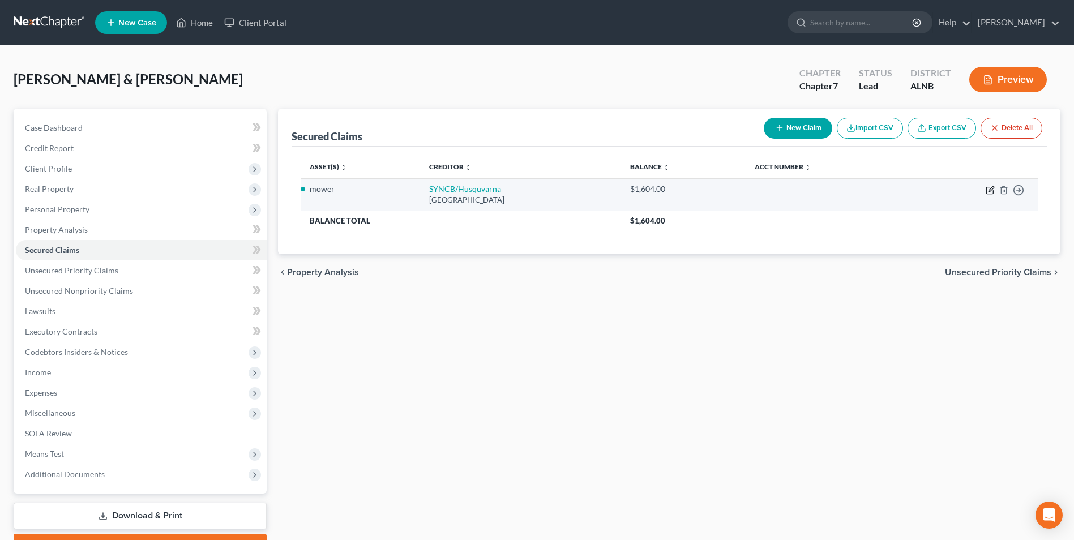
click at [990, 191] on icon "button" at bounding box center [990, 188] width 5 height 5
select select "9"
select select "2"
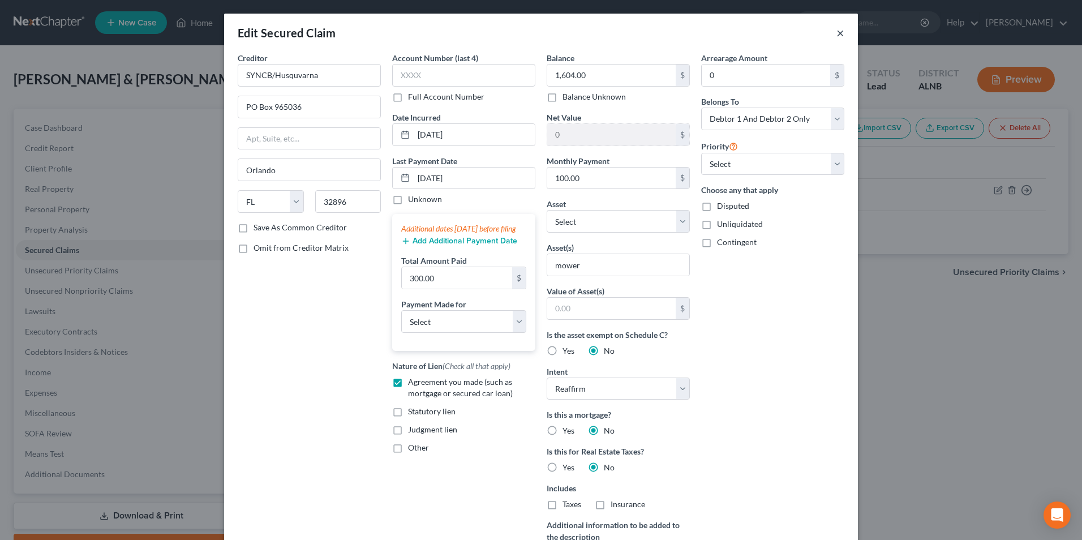
click at [837, 32] on button "×" at bounding box center [841, 33] width 8 height 14
